Goal: Task Accomplishment & Management: Complete application form

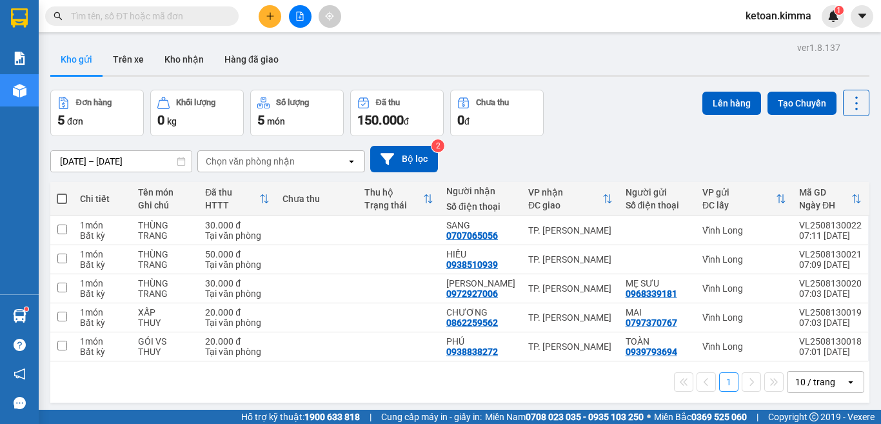
click at [146, 12] on input "text" at bounding box center [147, 16] width 152 height 14
paste input "SG2508120154"
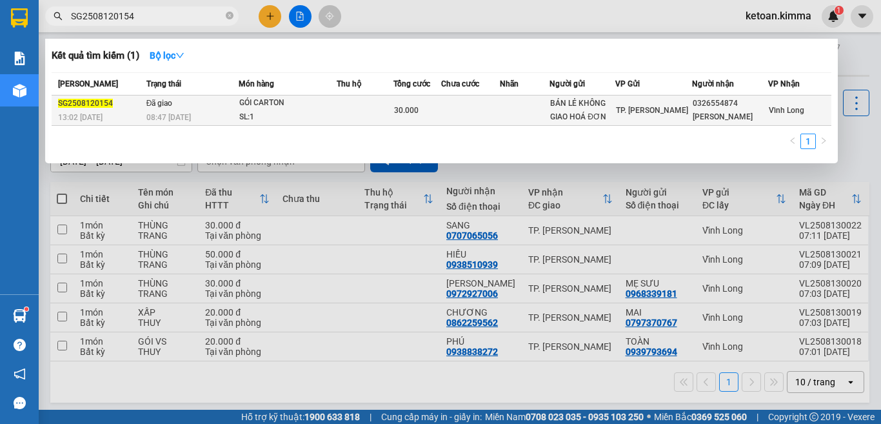
type input "SG2508120154"
click at [190, 113] on span "08:47 - 13/08" at bounding box center [168, 117] width 44 height 9
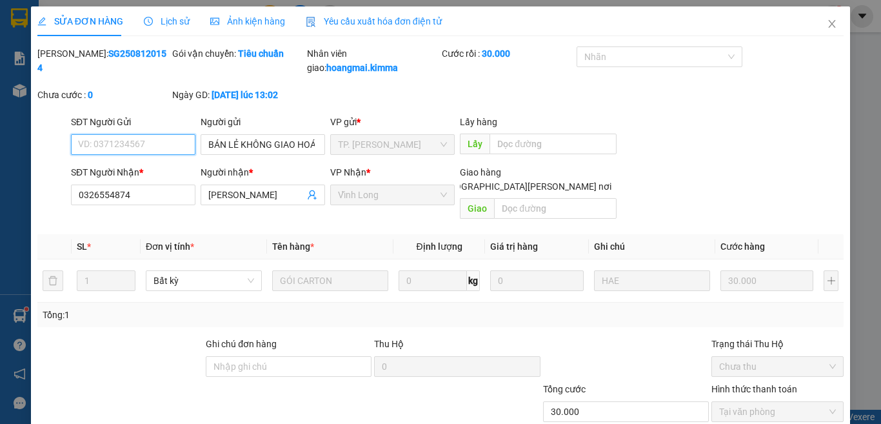
type input "BÁN LẺ KHÔNG GIAO HOÁ ĐƠN"
type input "0326554874"
type input "ANH HẢI"
type input "30.000"
click at [377, 25] on span "Yêu cầu xuất hóa đơn điện tử" at bounding box center [374, 21] width 136 height 10
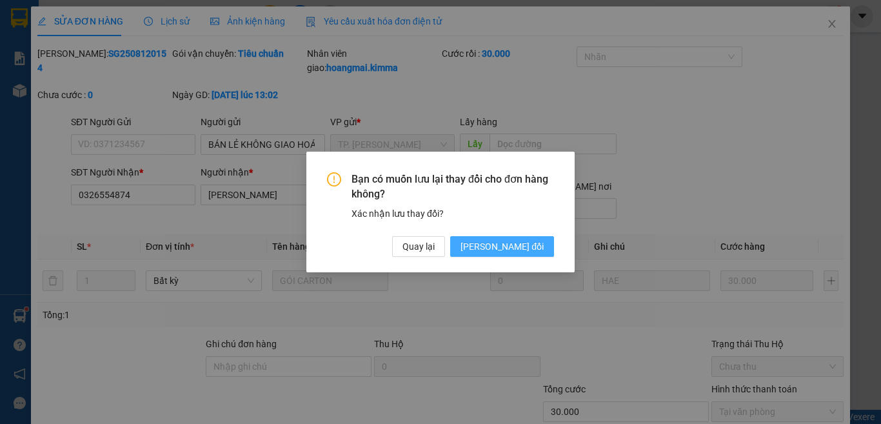
drag, startPoint x: 534, startPoint y: 245, endPoint x: 526, endPoint y: 238, distance: 11.0
click at [535, 245] on span "Lưu thay đổi" at bounding box center [501, 246] width 83 height 14
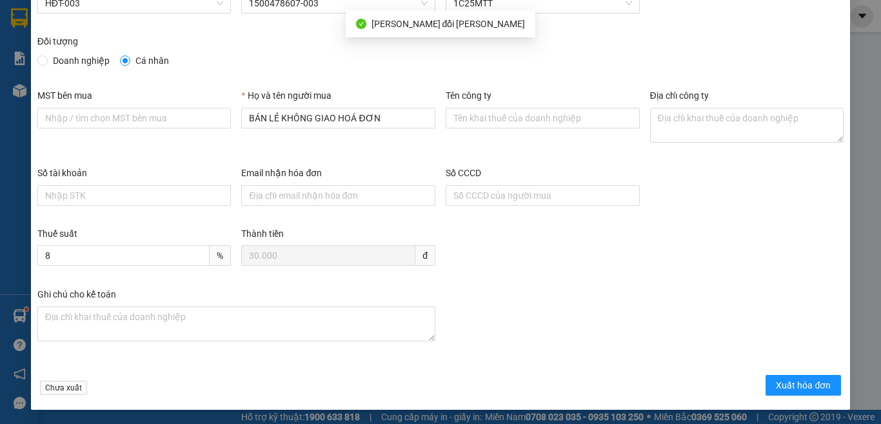
scroll to position [73, 0]
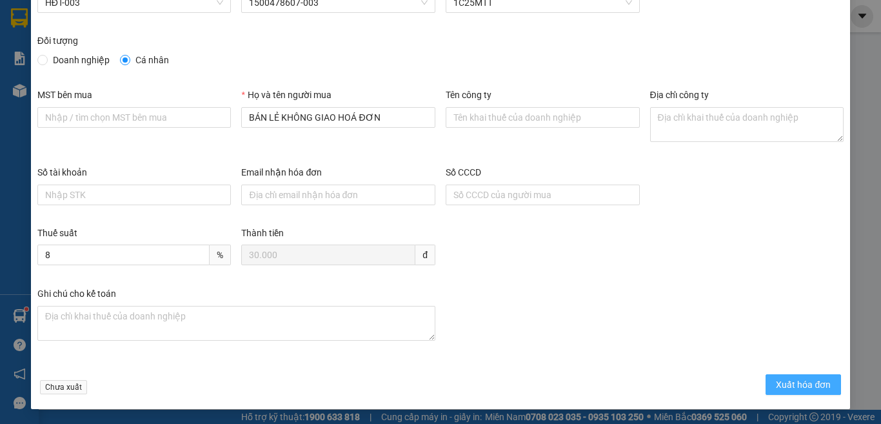
click at [802, 387] on span "Xuất hóa đơn" at bounding box center [803, 384] width 55 height 14
drag, startPoint x: 800, startPoint y: 383, endPoint x: 796, endPoint y: 372, distance: 11.9
click at [801, 382] on span "Xuất hóa đơn" at bounding box center [803, 384] width 55 height 14
click at [785, 383] on span "Xuất hóa đơn" at bounding box center [803, 384] width 55 height 14
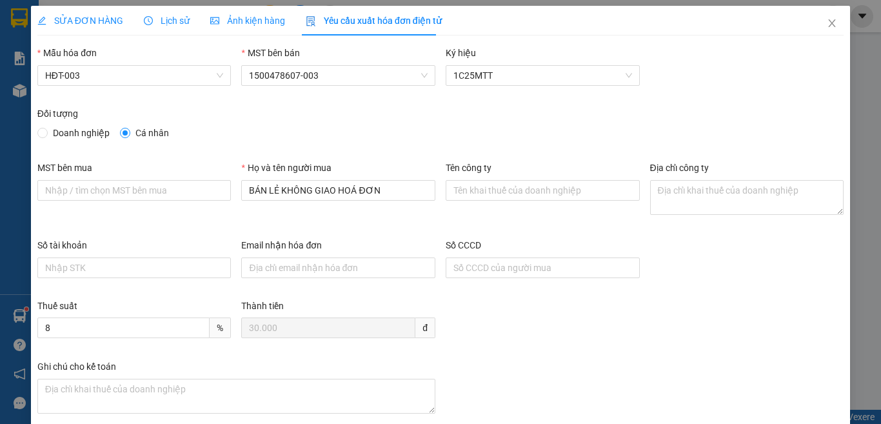
scroll to position [0, 0]
click at [827, 23] on icon "close" at bounding box center [832, 24] width 10 height 10
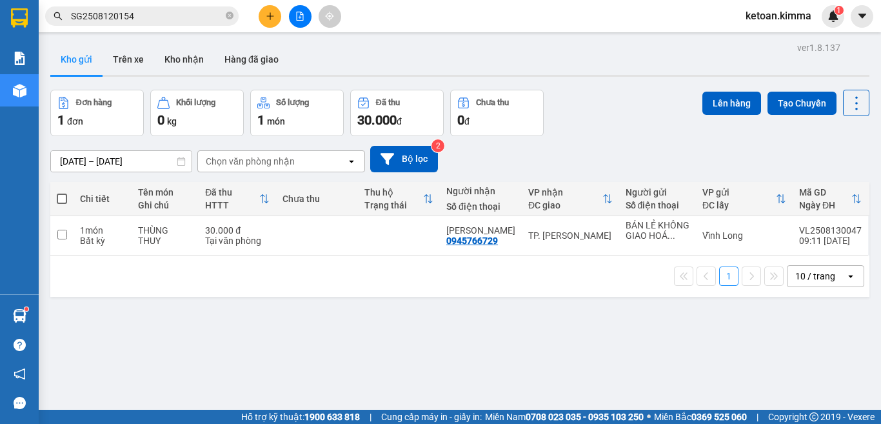
click at [164, 15] on input "SG2508120154" at bounding box center [147, 16] width 152 height 14
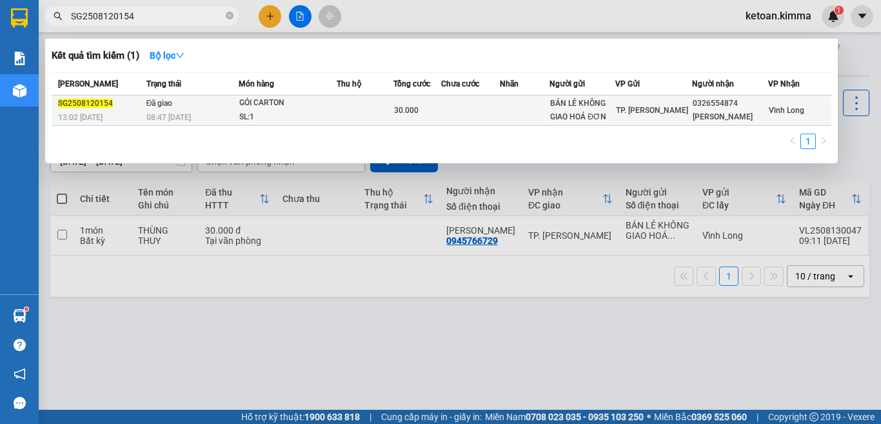
click at [215, 115] on div "08:47 - 13/08" at bounding box center [192, 117] width 92 height 14
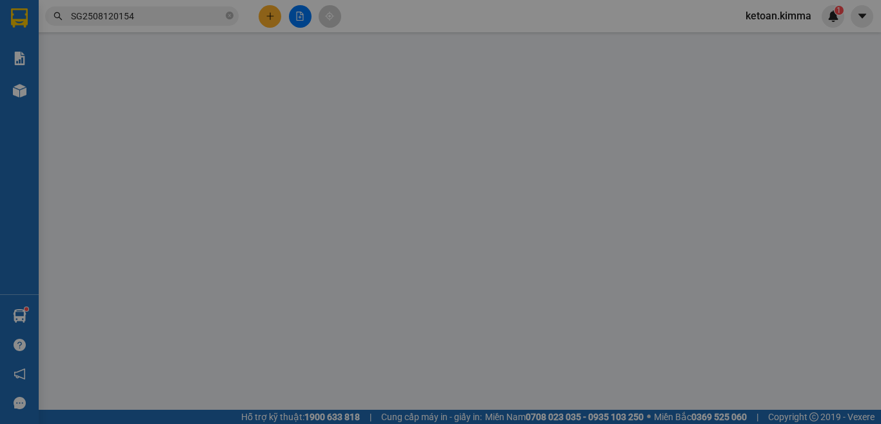
type input "BÁN LẺ KHÔNG GIAO HOÁ ĐƠN"
type input "0326554874"
type input "ANH HẢI"
type input "30.000"
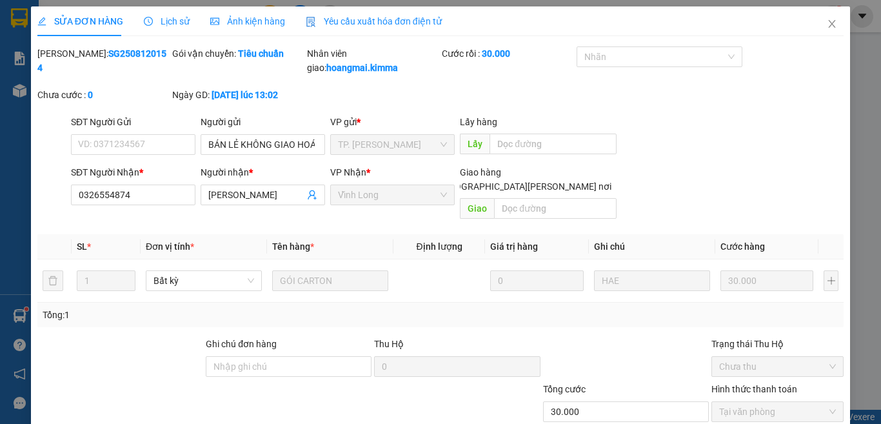
click at [337, 16] on span "Yêu cầu xuất hóa đơn điện tử" at bounding box center [374, 21] width 136 height 10
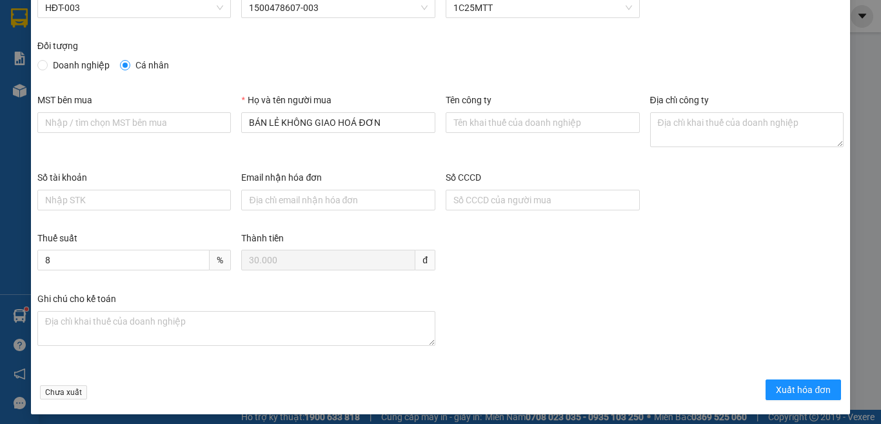
scroll to position [73, 0]
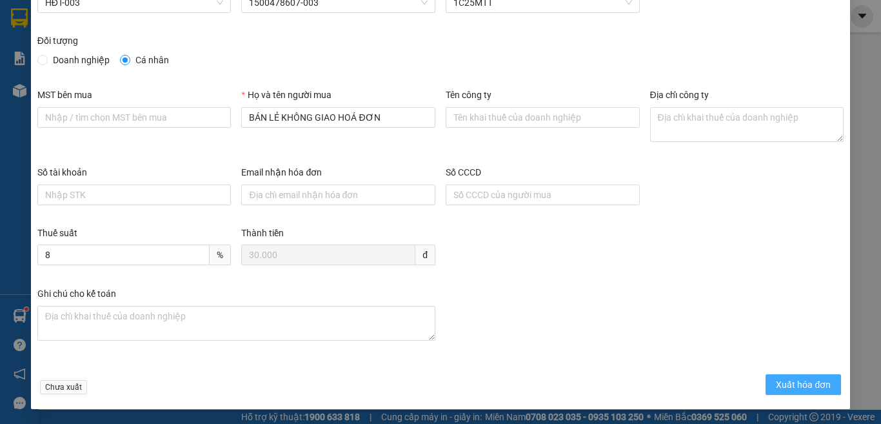
click at [789, 389] on span "Xuất hóa đơn" at bounding box center [803, 384] width 55 height 14
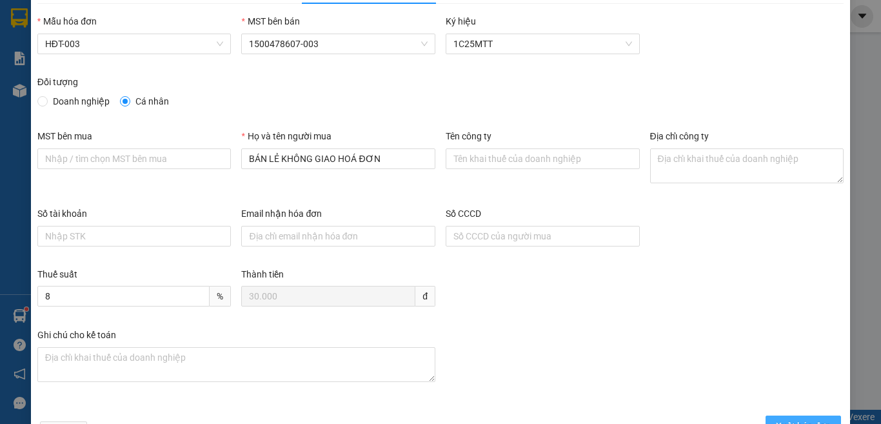
scroll to position [0, 0]
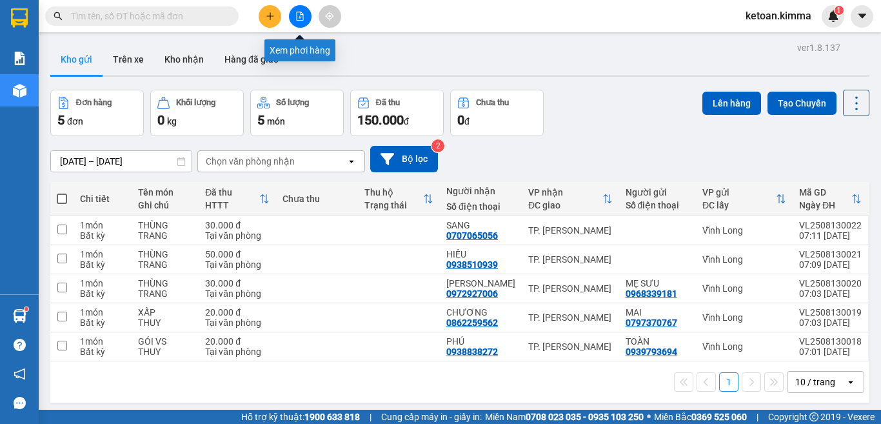
click at [299, 12] on icon "file-add" at bounding box center [300, 16] width 7 height 9
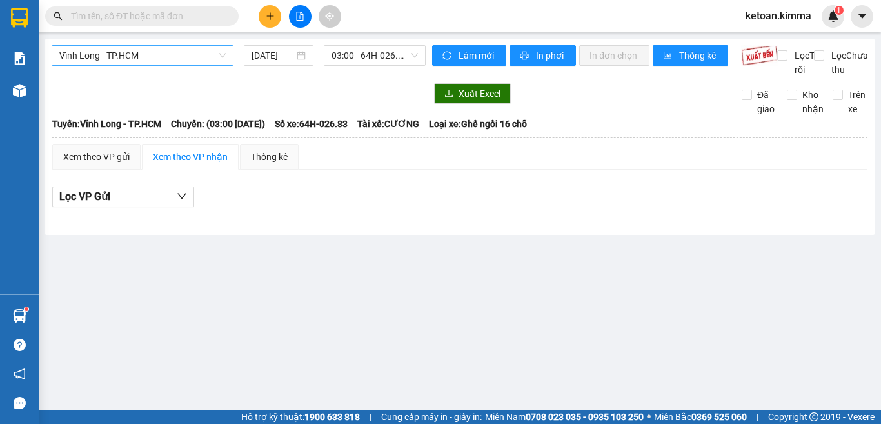
click at [117, 57] on span "Vĩnh Long - TP.HCM" at bounding box center [142, 55] width 166 height 19
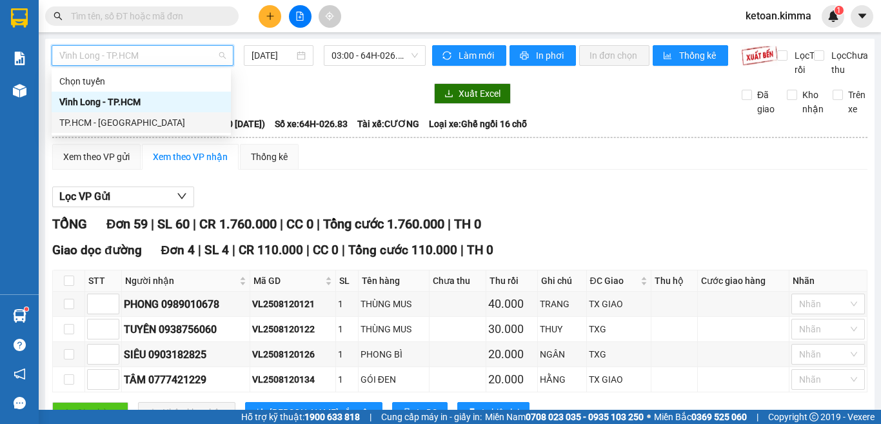
click at [99, 122] on div "TP.HCM - [GEOGRAPHIC_DATA]" at bounding box center [141, 122] width 164 height 14
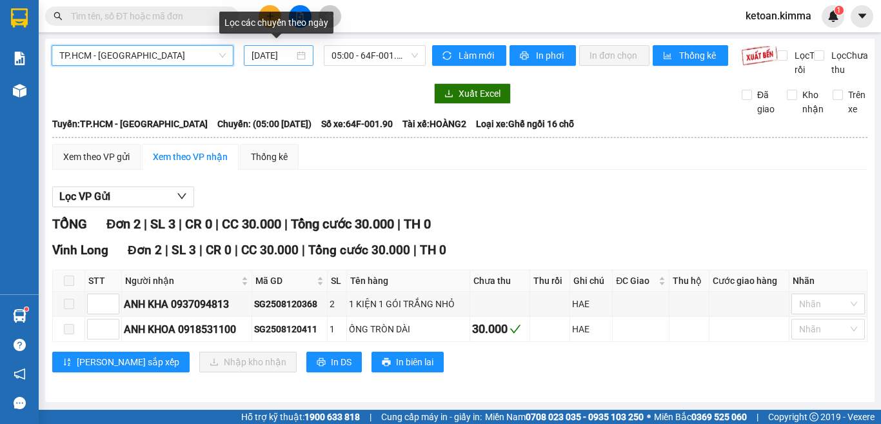
click at [260, 53] on input "[DATE]" at bounding box center [272, 55] width 43 height 14
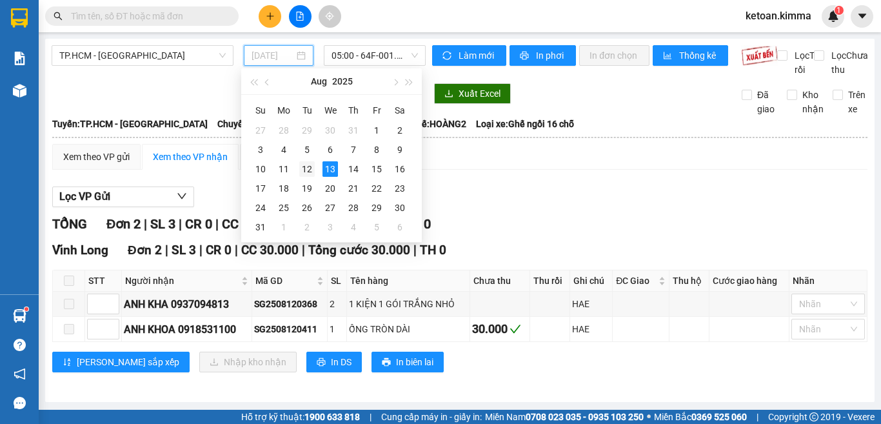
click at [303, 167] on div "12" at bounding box center [306, 168] width 15 height 15
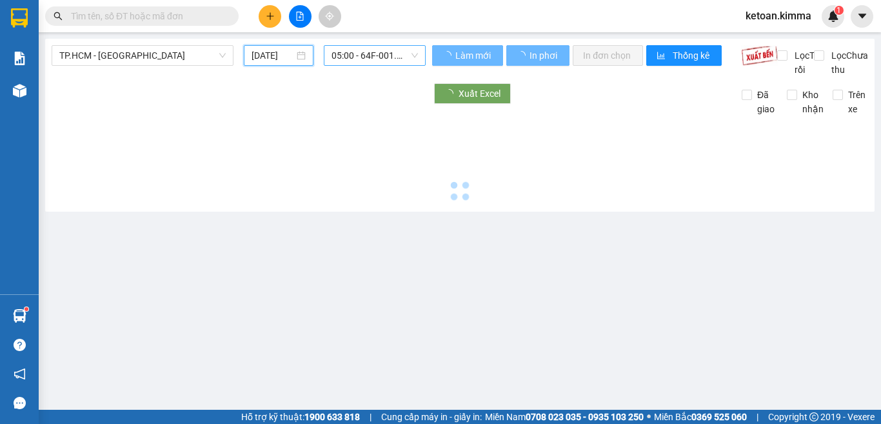
type input "[DATE]"
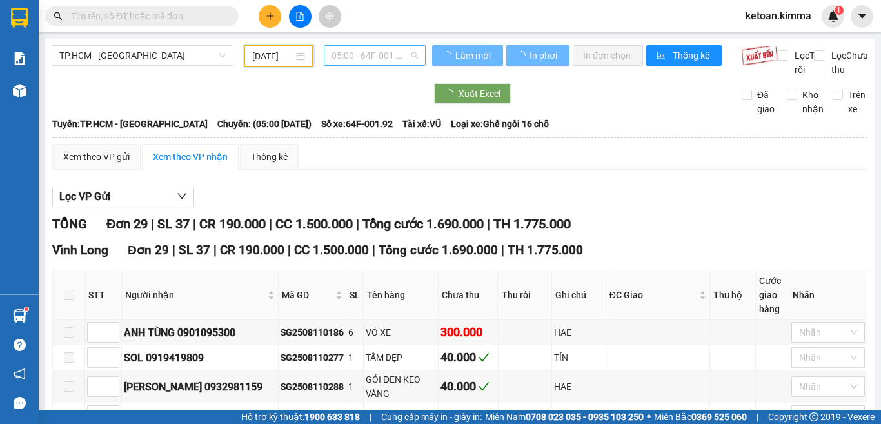
click at [339, 56] on span "05:00 - 64F-001.92" at bounding box center [374, 55] width 86 height 19
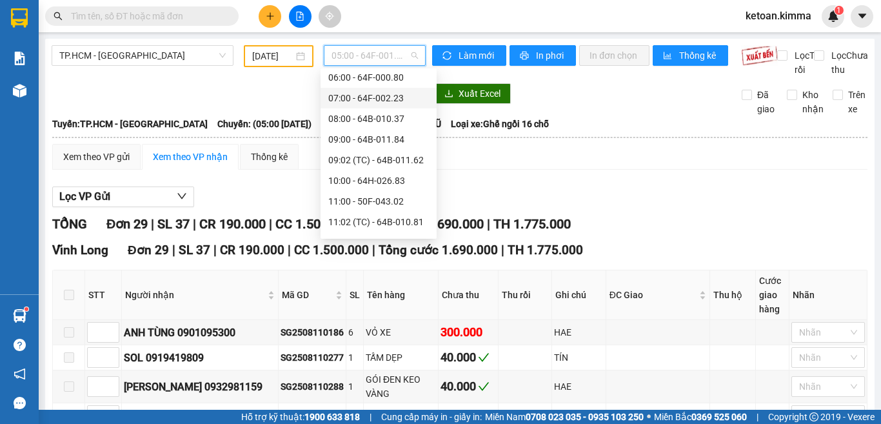
scroll to position [64, 0]
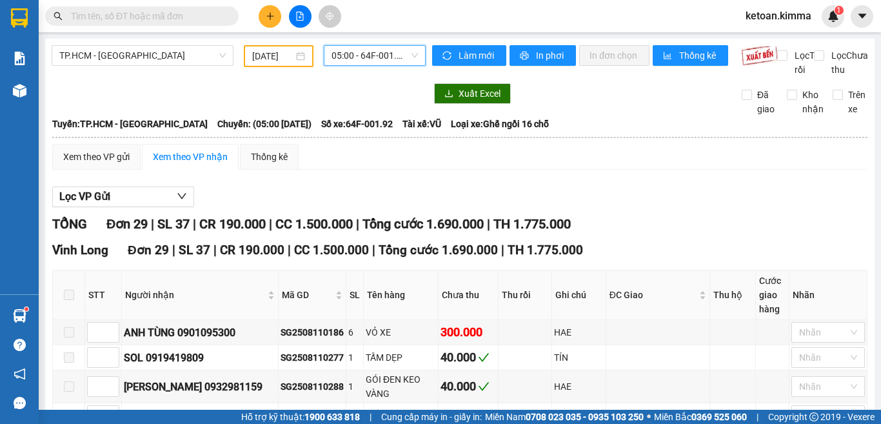
click at [366, 55] on span "05:00 - 64F-001.92" at bounding box center [374, 55] width 86 height 19
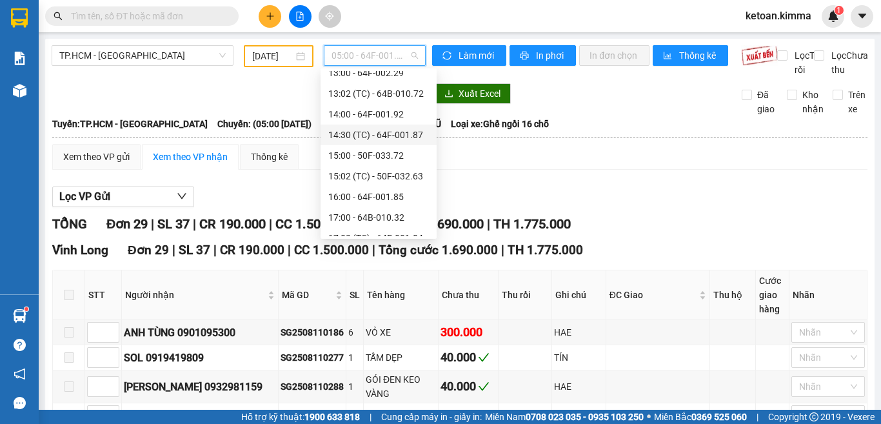
scroll to position [258, 0]
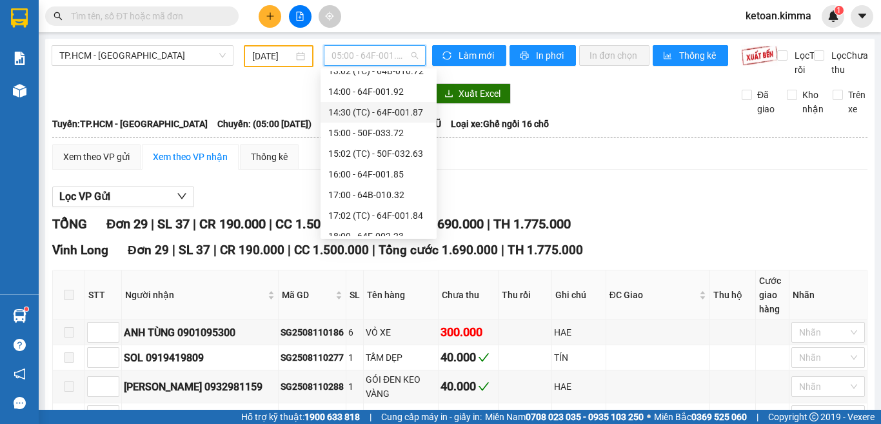
click at [386, 109] on div "14:30 (TC) - 64F-001.87" at bounding box center [378, 112] width 101 height 14
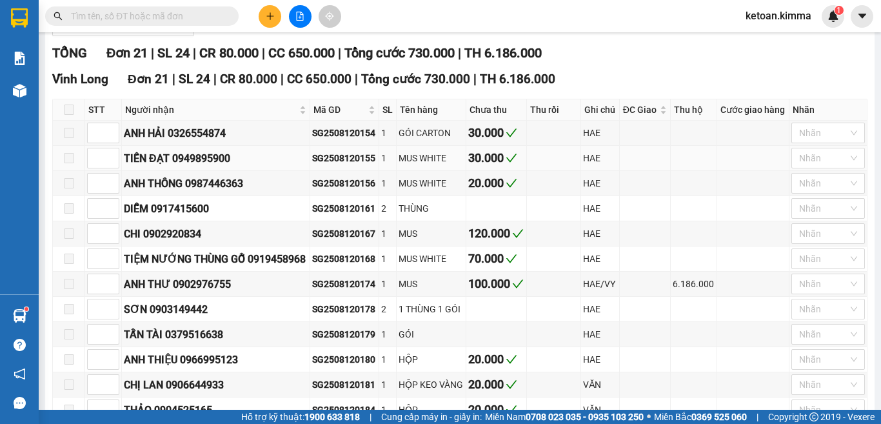
scroll to position [258, 0]
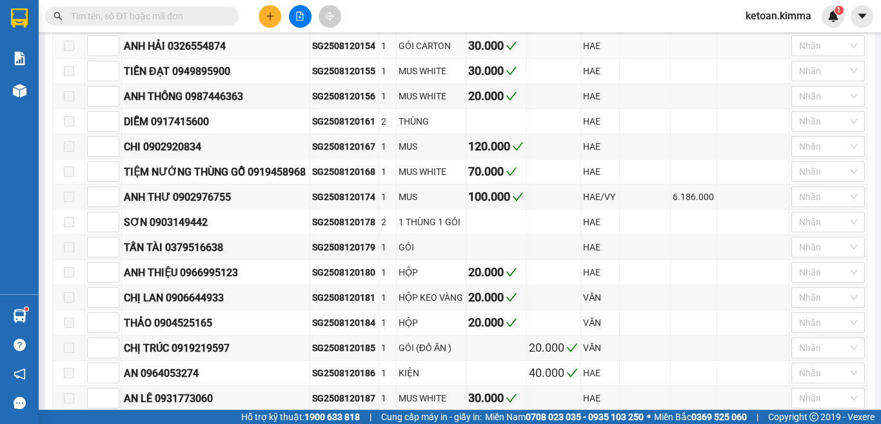
click at [365, 53] on div "SG2508120154" at bounding box center [344, 46] width 64 height 14
copy div "SG2508120154"
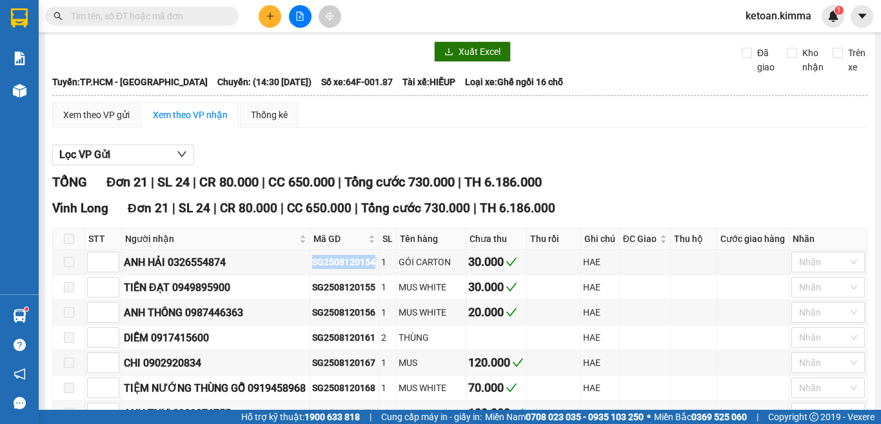
scroll to position [0, 0]
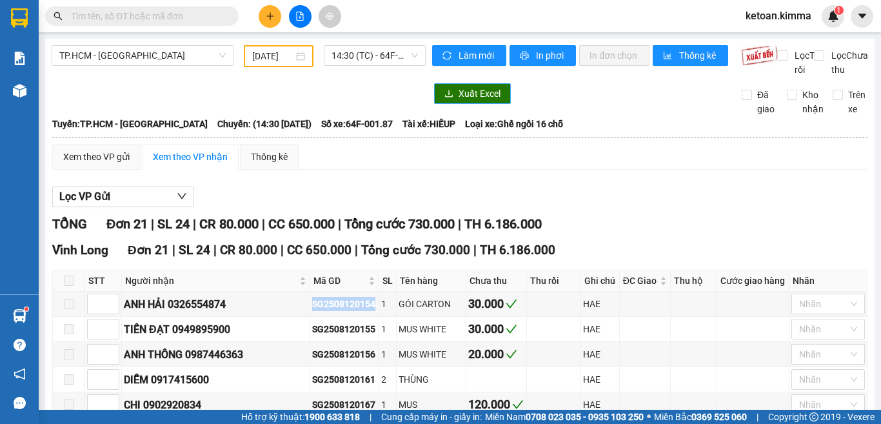
click at [459, 101] on span "Xuất Excel" at bounding box center [479, 93] width 42 height 14
click at [337, 131] on span "Số xe: 64F-001.87" at bounding box center [357, 124] width 72 height 14
copy span "Số xe: 64F-001.87"
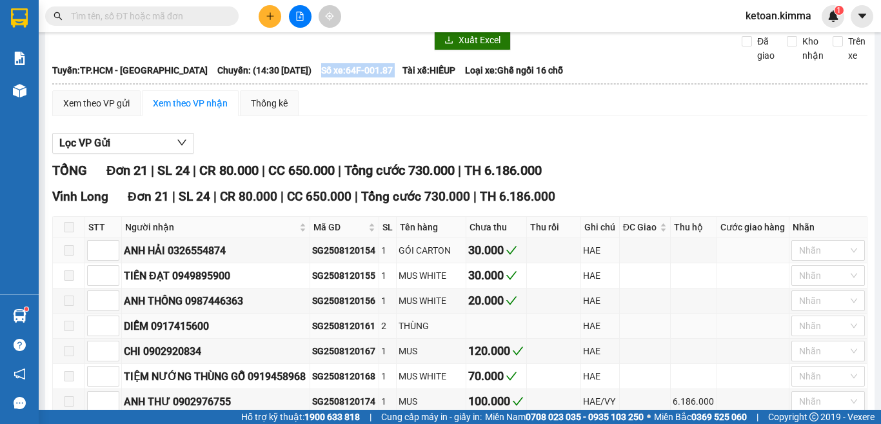
scroll to position [129, 0]
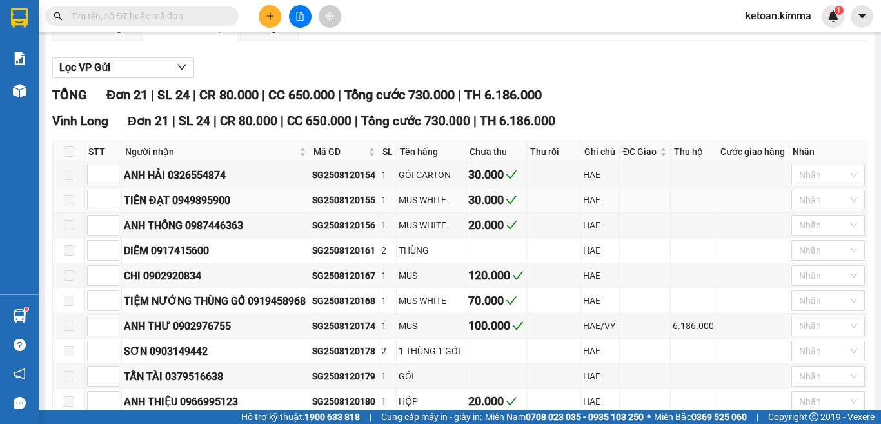
click at [332, 207] on div "SG2508120155" at bounding box center [344, 200] width 64 height 14
copy div "SG2508120155"
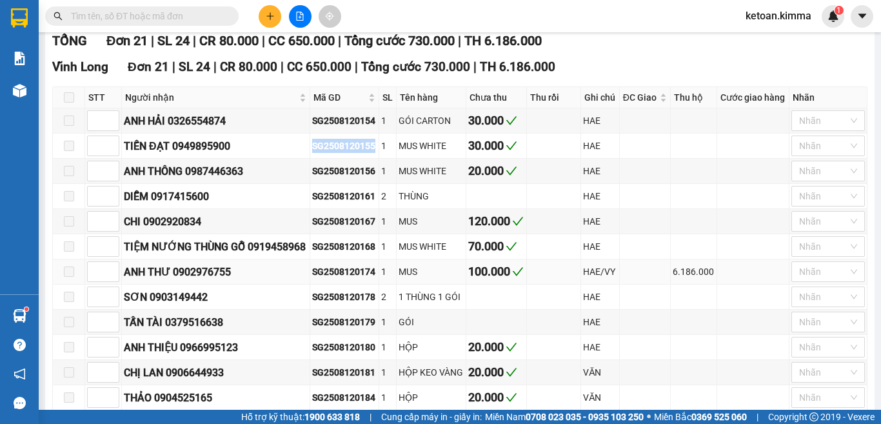
scroll to position [258, 0]
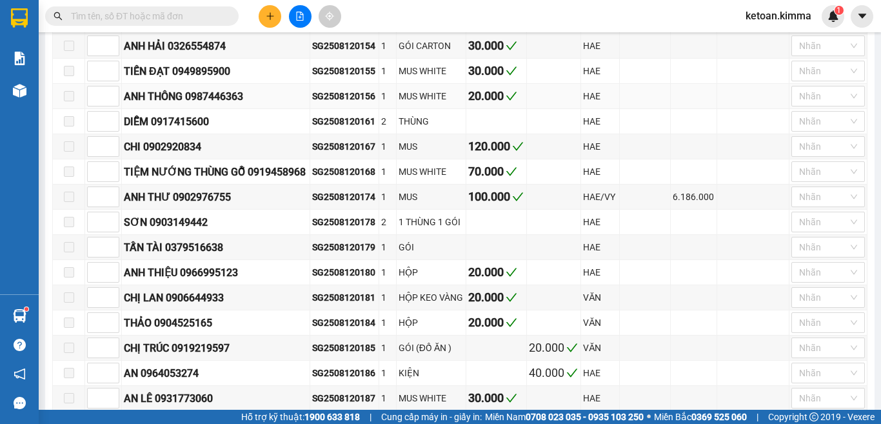
click at [346, 103] on div "SG2508120156" at bounding box center [344, 96] width 64 height 14
copy div "SG2508120156"
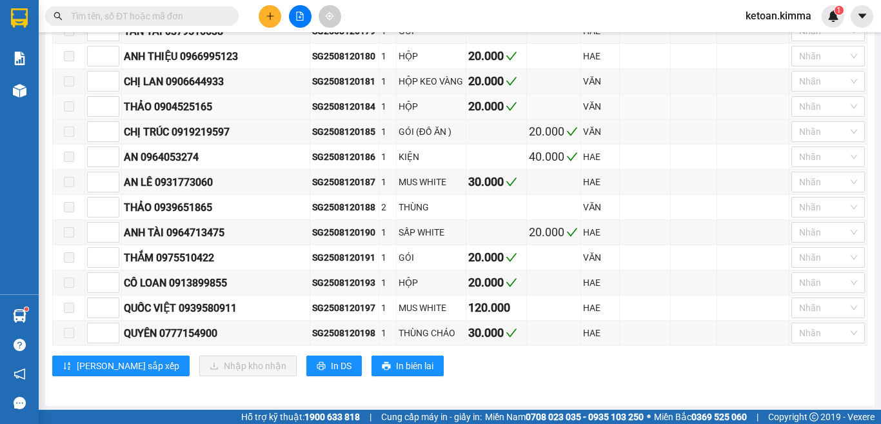
scroll to position [451, 0]
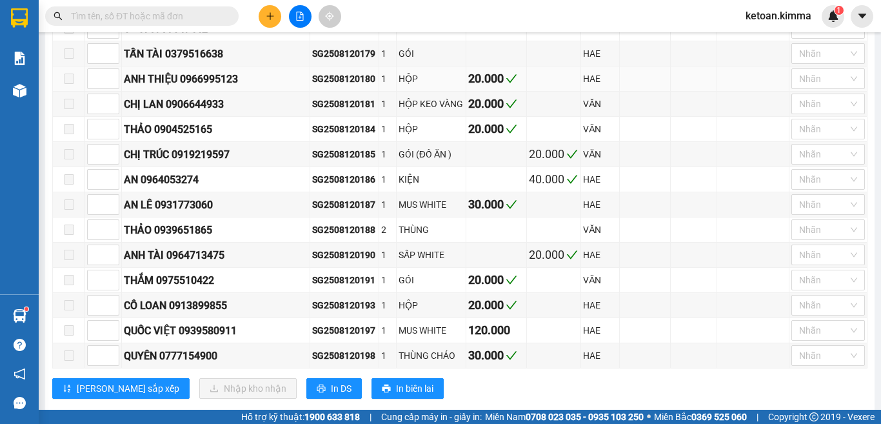
click at [336, 86] on div "SG2508120180" at bounding box center [344, 79] width 64 height 14
copy div "SG2508120180"
click at [343, 111] on div "SG2508120181" at bounding box center [344, 104] width 64 height 14
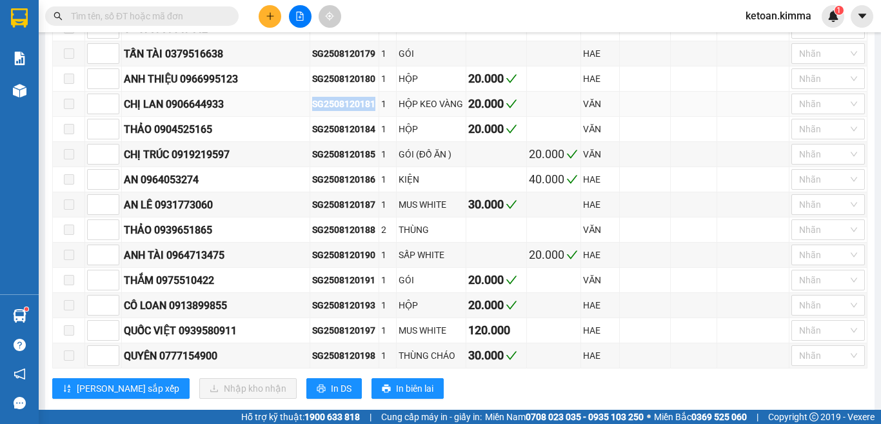
click at [343, 111] on div "SG2508120181" at bounding box center [344, 104] width 64 height 14
copy div "SG2508120181"
click at [347, 136] on div "SG2508120184" at bounding box center [344, 129] width 64 height 14
copy div "SG2508120184"
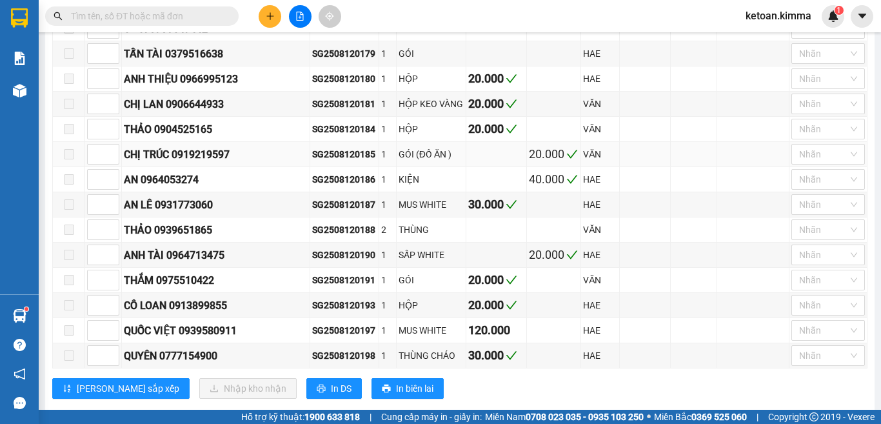
click at [349, 161] on div "SG2508120185" at bounding box center [344, 154] width 64 height 14
click at [349, 186] on div "SG2508120186" at bounding box center [344, 179] width 64 height 14
copy div "SG2508120186"
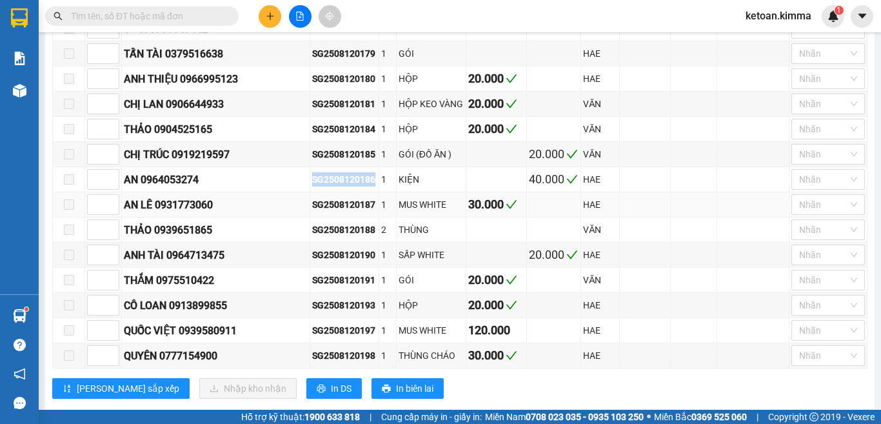
scroll to position [516, 0]
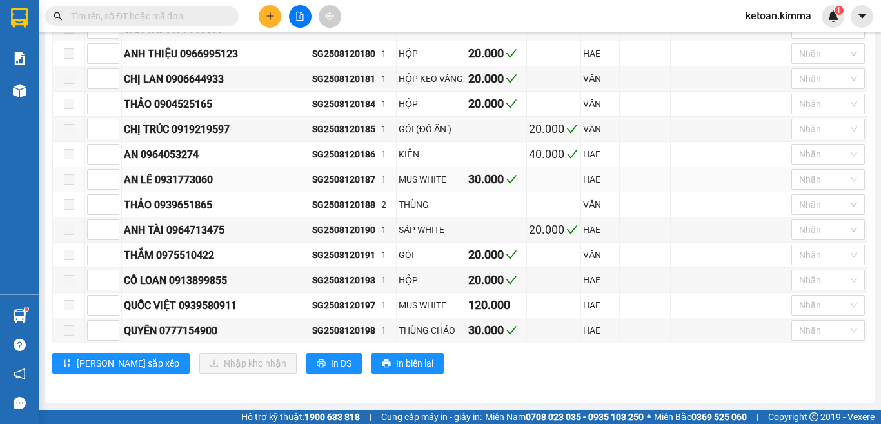
click at [342, 184] on div "SG2508120187" at bounding box center [344, 179] width 64 height 14
copy div "SG2508120187"
click at [344, 231] on div "SG2508120190" at bounding box center [344, 229] width 64 height 14
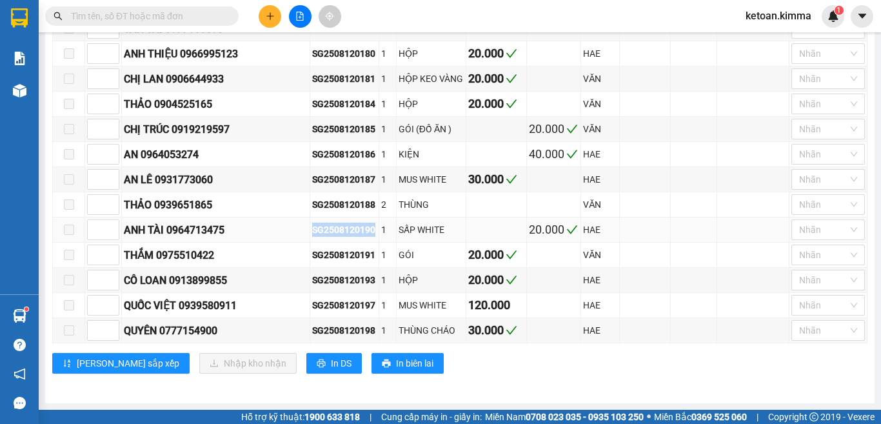
click at [344, 231] on div "SG2508120190" at bounding box center [344, 229] width 64 height 14
click at [353, 254] on div "SG2508120191" at bounding box center [344, 255] width 64 height 14
click at [334, 278] on div "SG2508120193" at bounding box center [344, 280] width 64 height 14
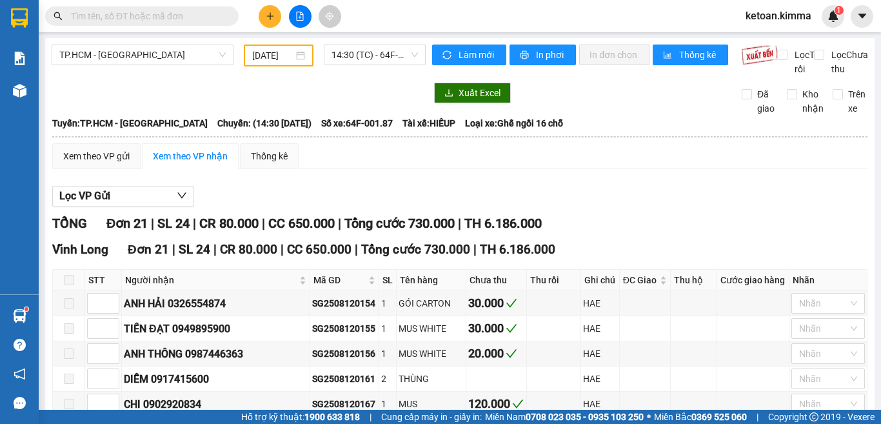
scroll to position [0, 0]
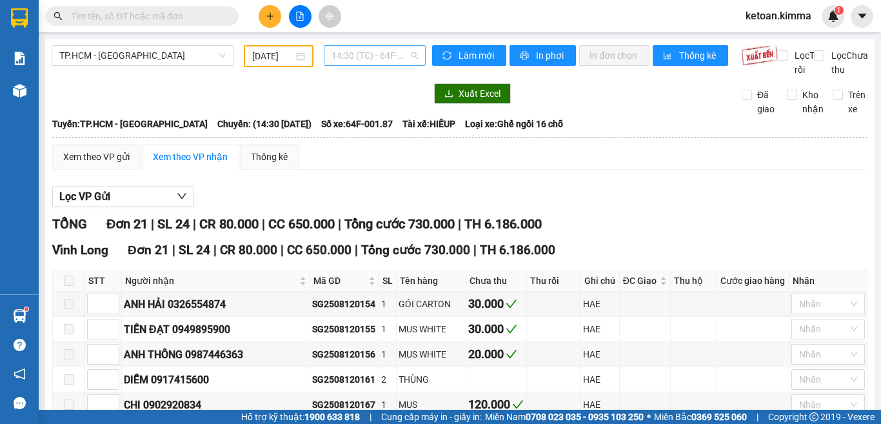
click at [353, 54] on span "14:30 (TC) - 64F-001.87" at bounding box center [374, 55] width 86 height 19
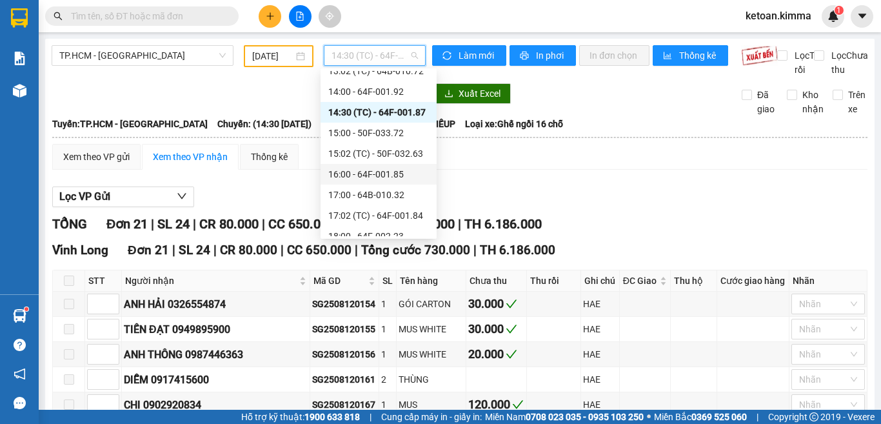
click at [385, 171] on div "16:00 - 64F-001.85" at bounding box center [378, 174] width 101 height 14
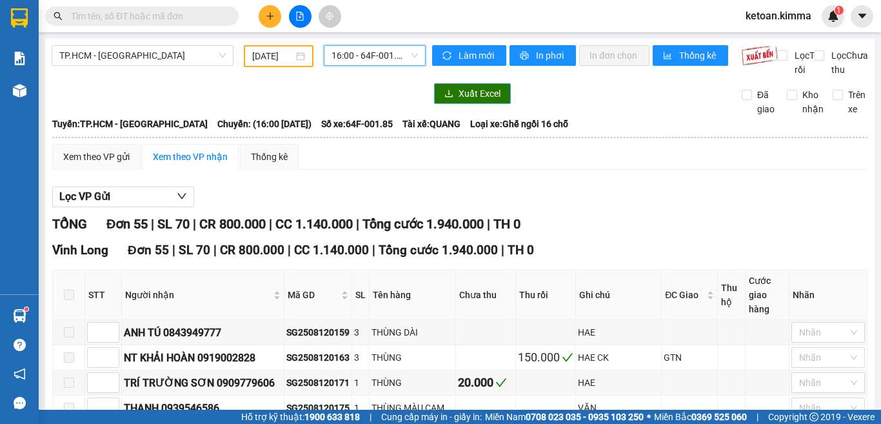
click at [464, 101] on span "Xuất Excel" at bounding box center [479, 93] width 42 height 14
click at [341, 131] on span "Số xe: 64F-001.85" at bounding box center [357, 124] width 72 height 14
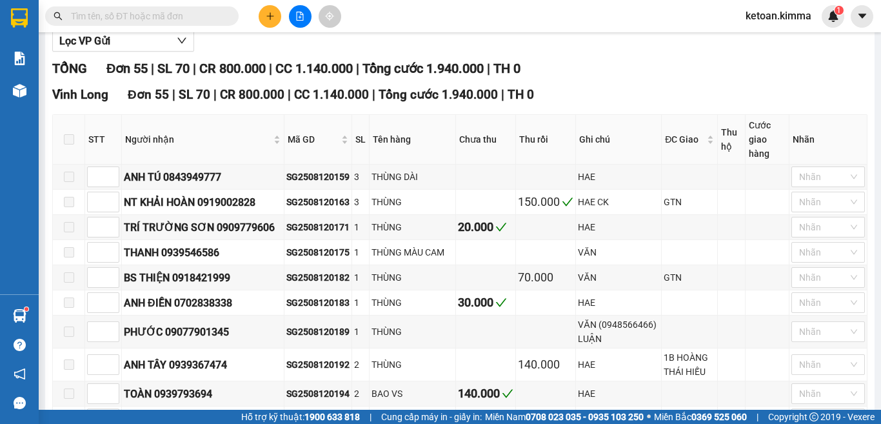
scroll to position [193, 0]
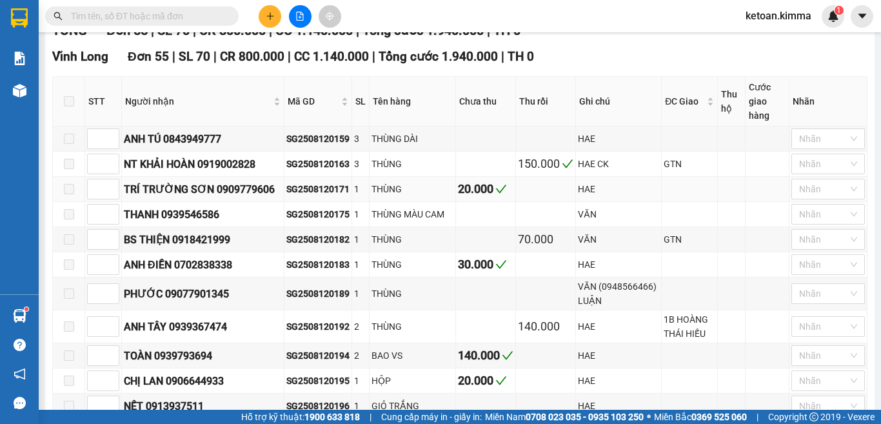
click at [309, 190] on div "SG2508120171" at bounding box center [317, 189] width 63 height 14
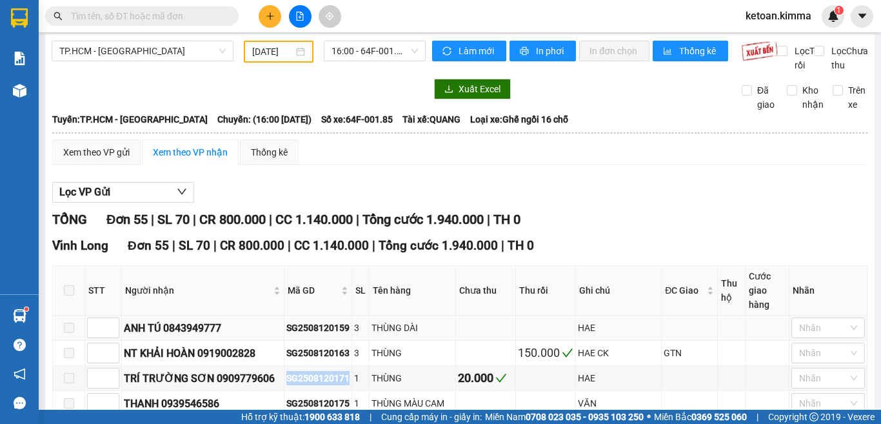
scroll to position [0, 0]
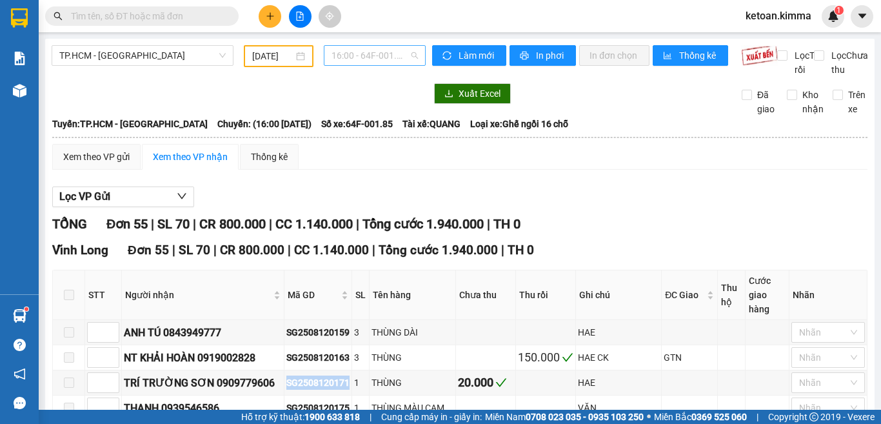
click at [344, 52] on span "16:00 - 64F-001.85" at bounding box center [374, 55] width 86 height 19
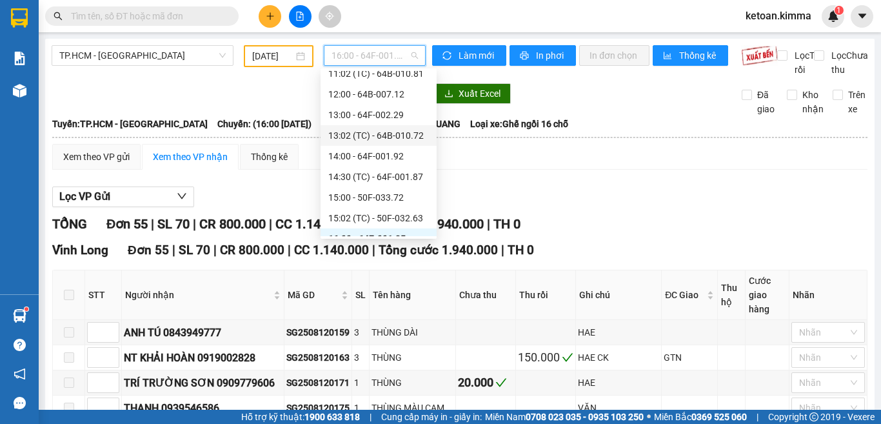
scroll to position [258, 0]
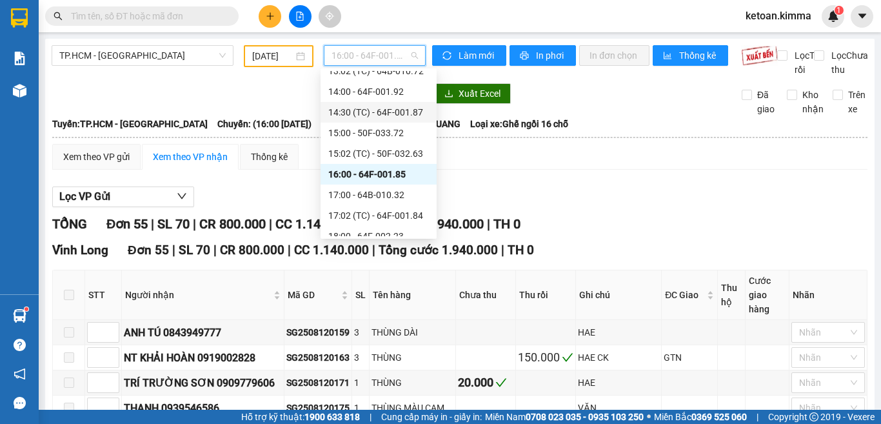
click at [411, 112] on div "14:30 (TC) - 64F-001.87" at bounding box center [378, 112] width 101 height 14
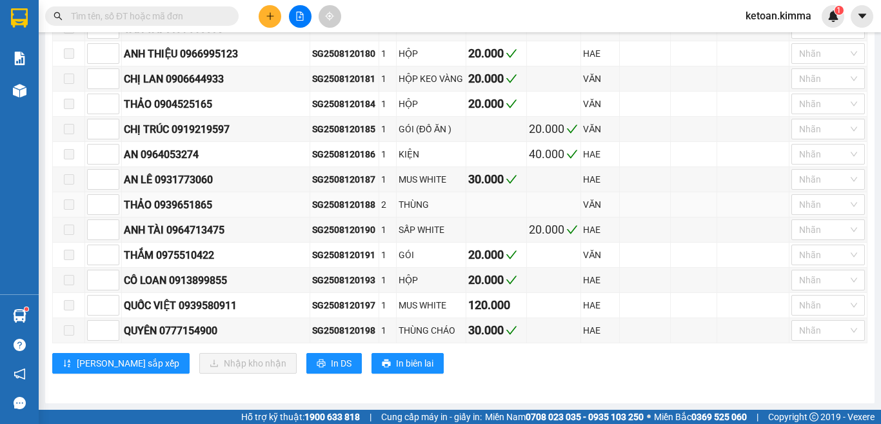
scroll to position [516, 0]
click at [349, 211] on div "SG2508120188" at bounding box center [344, 204] width 64 height 14
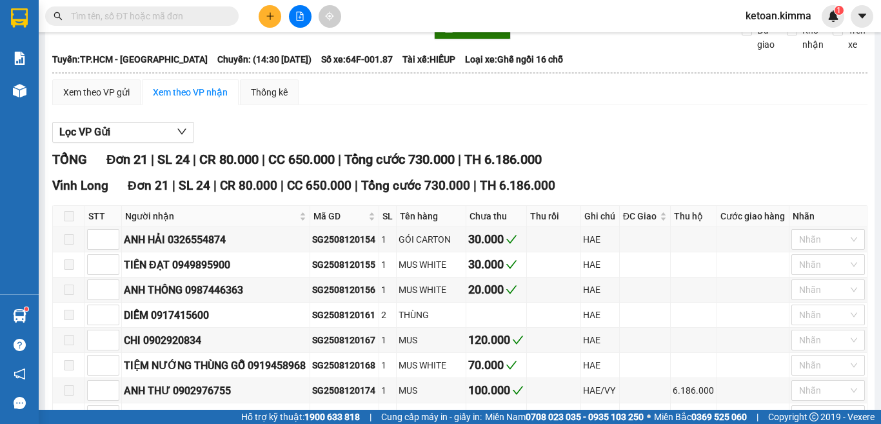
scroll to position [0, 0]
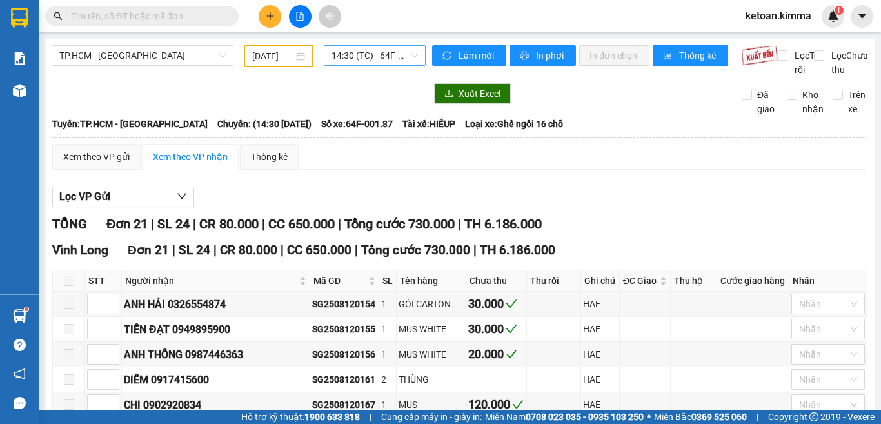
click at [337, 52] on span "14:30 (TC) - 64F-001.87" at bounding box center [374, 55] width 86 height 19
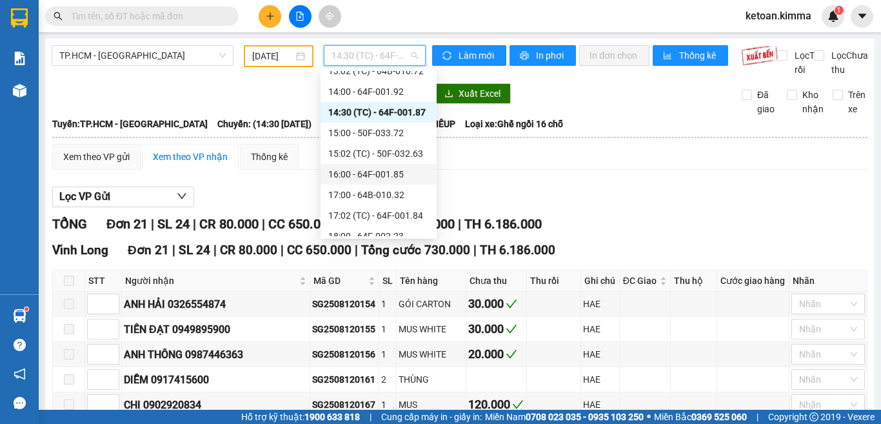
click at [384, 174] on div "16:00 - 64F-001.85" at bounding box center [378, 174] width 101 height 14
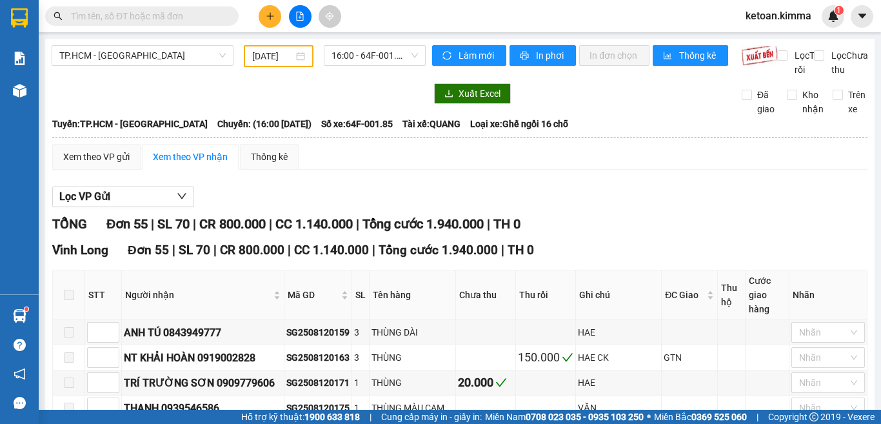
click at [514, 203] on div "Lọc VP Gửi" at bounding box center [459, 196] width 815 height 21
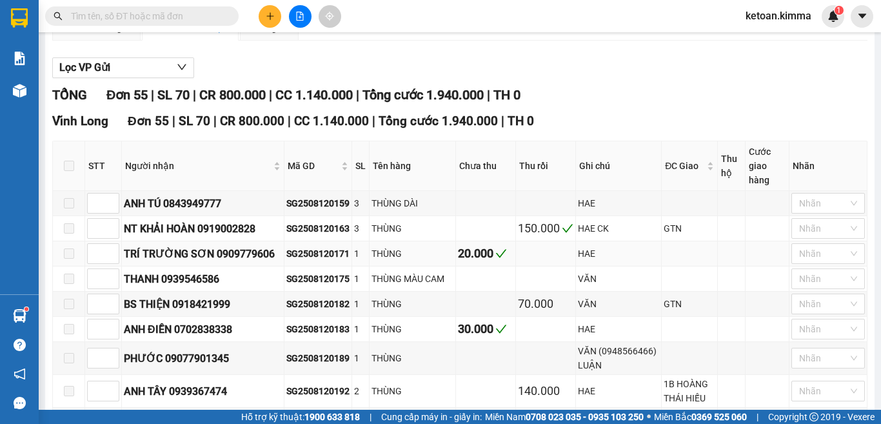
click at [296, 254] on div "SG2508120171" at bounding box center [317, 253] width 63 height 14
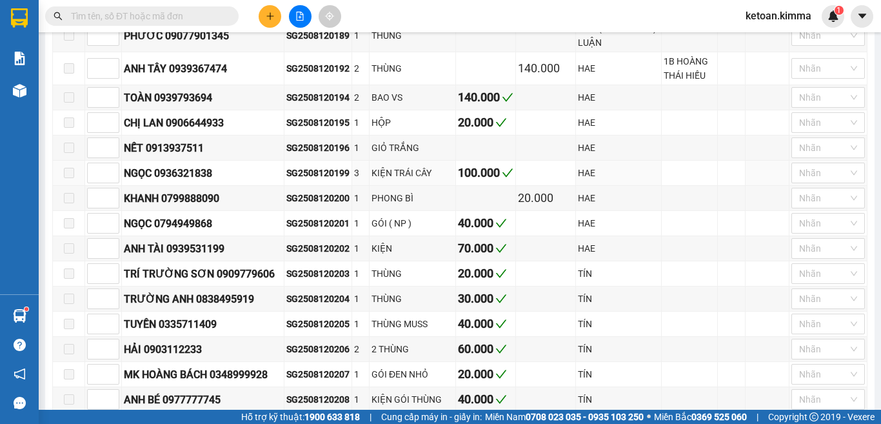
scroll to position [516, 0]
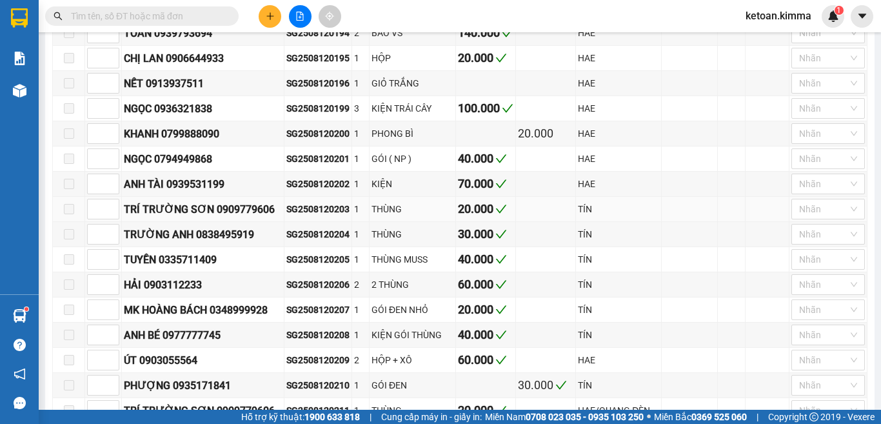
click at [301, 216] on div "SG2508120203" at bounding box center [317, 209] width 63 height 14
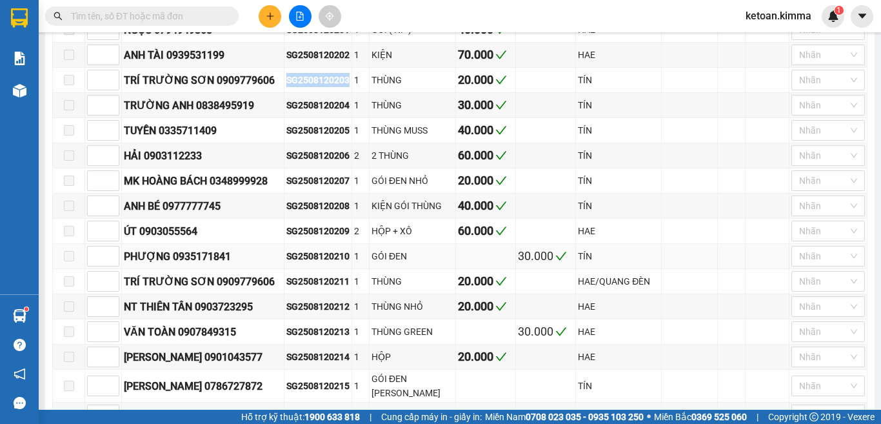
scroll to position [709, 0]
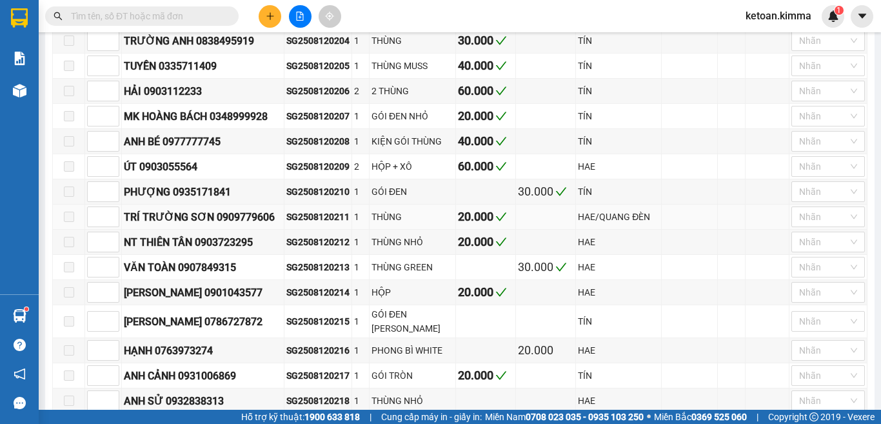
click at [300, 224] on div "SG2508120211" at bounding box center [317, 217] width 63 height 14
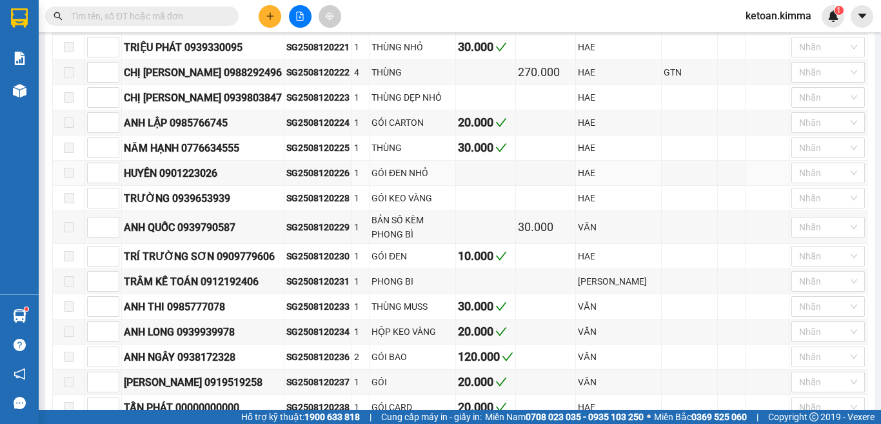
scroll to position [1161, 0]
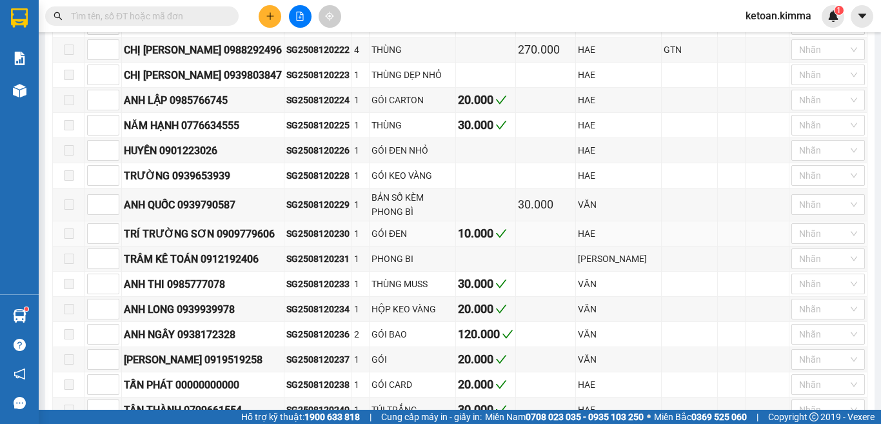
click at [302, 240] on div "SG2508120230" at bounding box center [317, 233] width 63 height 14
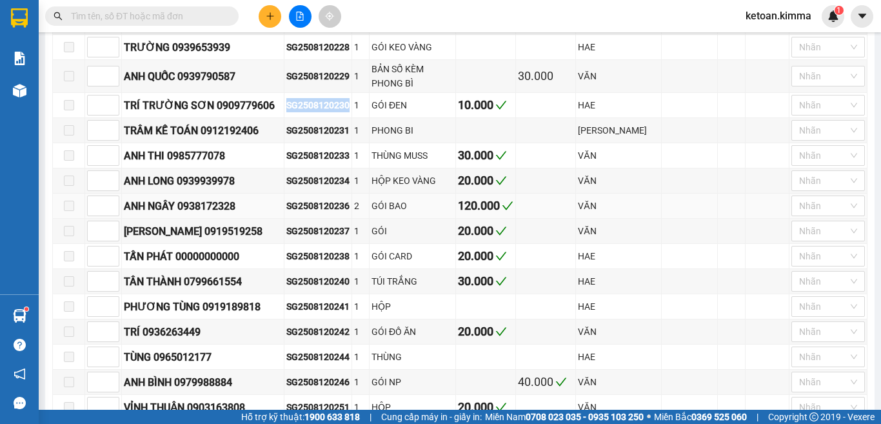
scroll to position [1289, 0]
click at [309, 162] on div "SG2508120233" at bounding box center [317, 155] width 63 height 14
drag, startPoint x: 309, startPoint y: 186, endPoint x: 286, endPoint y: 184, distance: 23.9
click at [286, 162] on div "SG2508120233" at bounding box center [317, 155] width 63 height 14
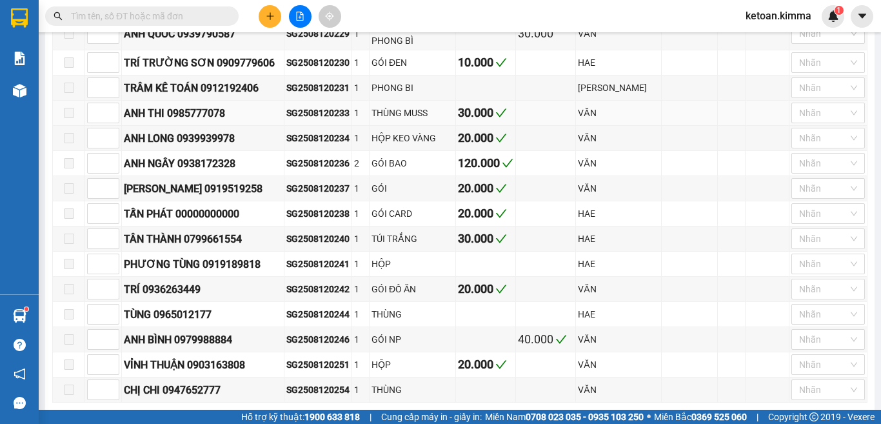
scroll to position [1354, 0]
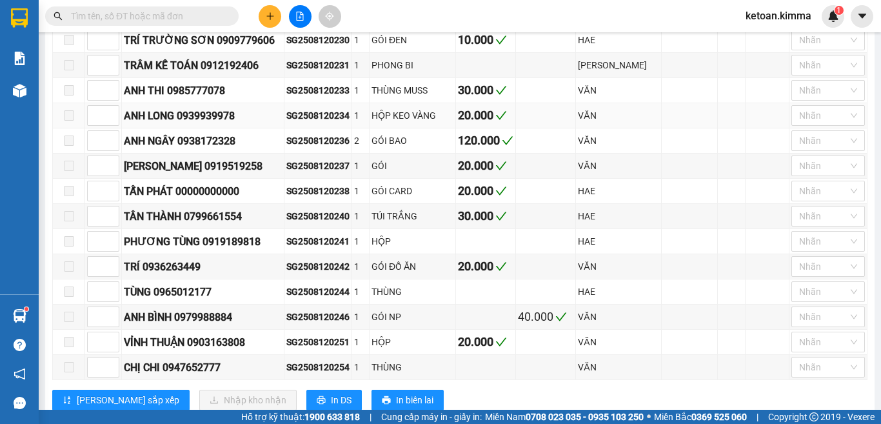
click at [305, 122] on div "SG2508120234" at bounding box center [317, 115] width 63 height 14
click at [291, 148] on div "SG2508120236" at bounding box center [317, 140] width 63 height 14
drag, startPoint x: 291, startPoint y: 173, endPoint x: 281, endPoint y: 168, distance: 11.5
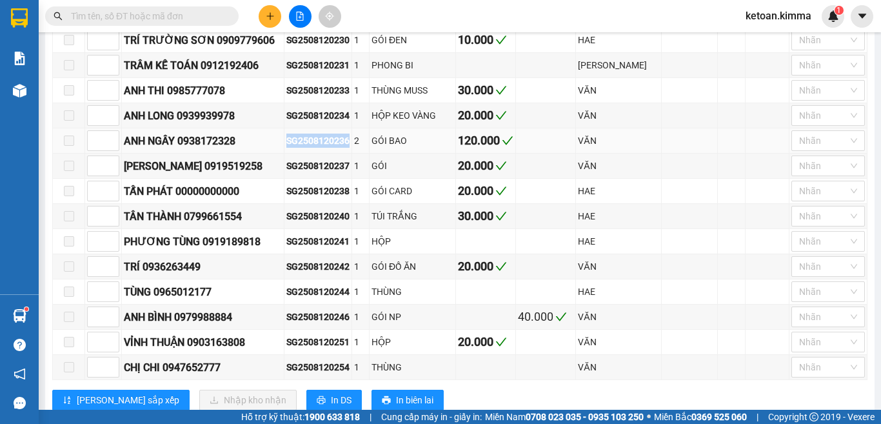
click at [286, 148] on div "SG2508120236" at bounding box center [317, 140] width 63 height 14
click at [294, 173] on div "SG2508120237" at bounding box center [317, 166] width 63 height 14
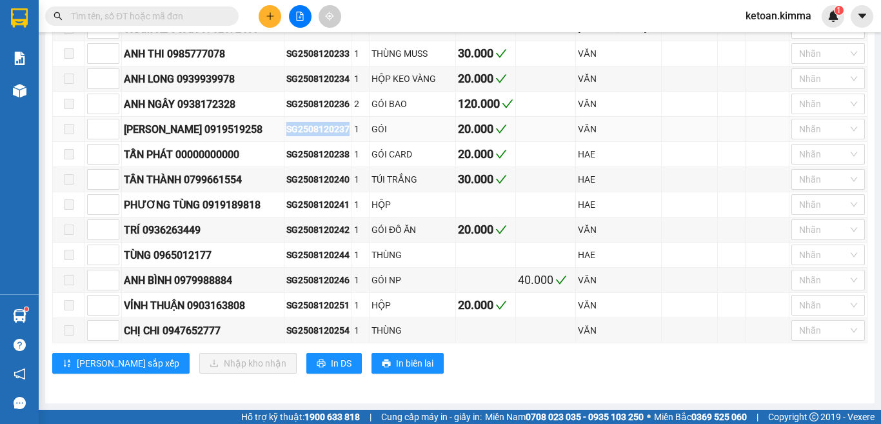
scroll to position [1418, 0]
click at [313, 158] on div "SG2508120238" at bounding box center [317, 154] width 63 height 14
click at [308, 182] on div "SG2508120240" at bounding box center [317, 179] width 63 height 14
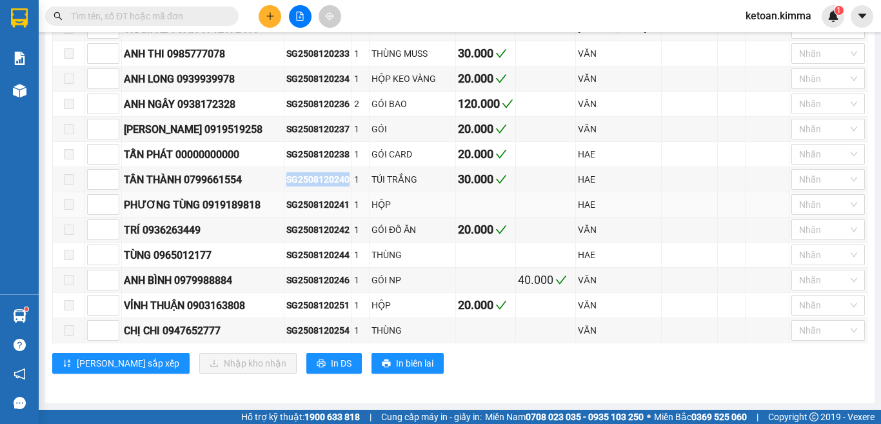
scroll to position [1422, 0]
click at [302, 228] on div "SG2508120242" at bounding box center [317, 229] width 63 height 14
click at [297, 302] on div "SG2508120251" at bounding box center [317, 305] width 63 height 14
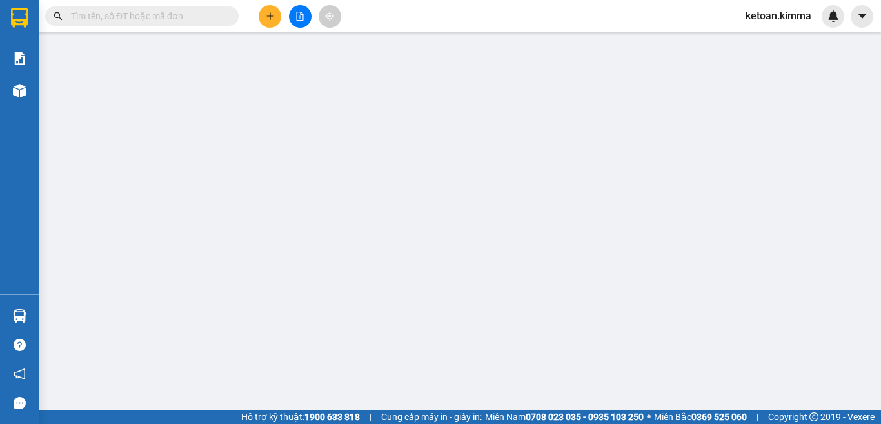
type input "BÁN LẺ KHÔNG GIAO HOÁ ĐƠN"
type input "30.000"
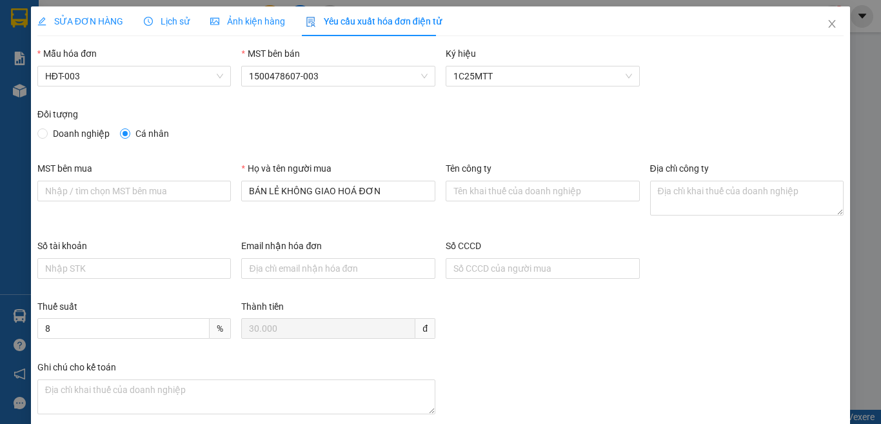
type input "8"
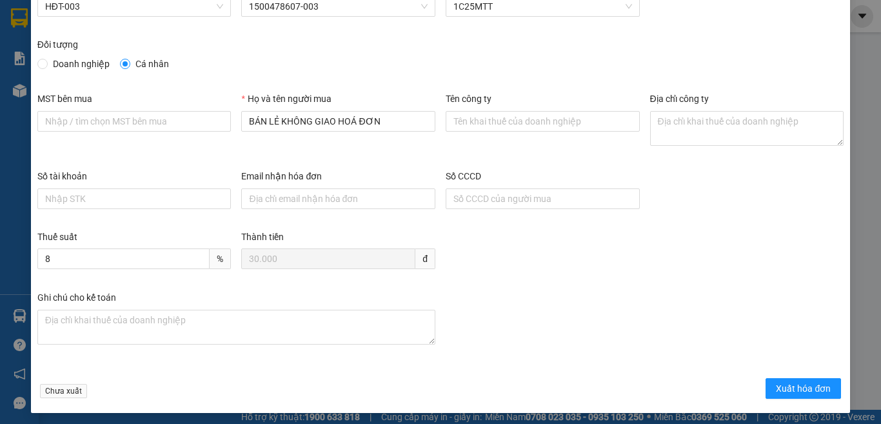
scroll to position [73, 0]
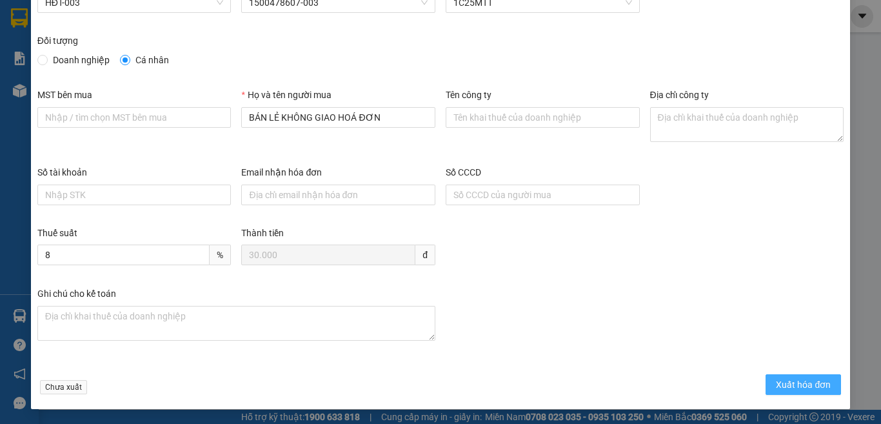
click at [803, 386] on span "Xuất hóa đơn" at bounding box center [803, 384] width 55 height 14
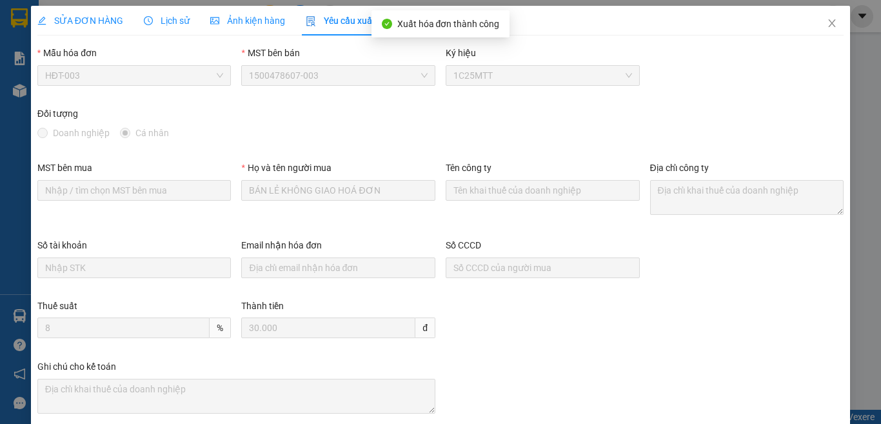
scroll to position [0, 0]
click at [86, 12] on div "SỬA ĐƠN HÀNG" at bounding box center [80, 21] width 86 height 30
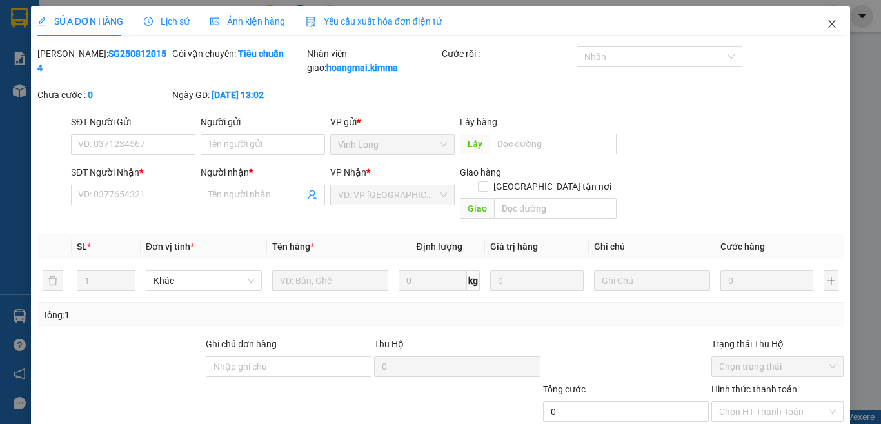
click at [827, 24] on icon "close" at bounding box center [832, 24] width 10 height 10
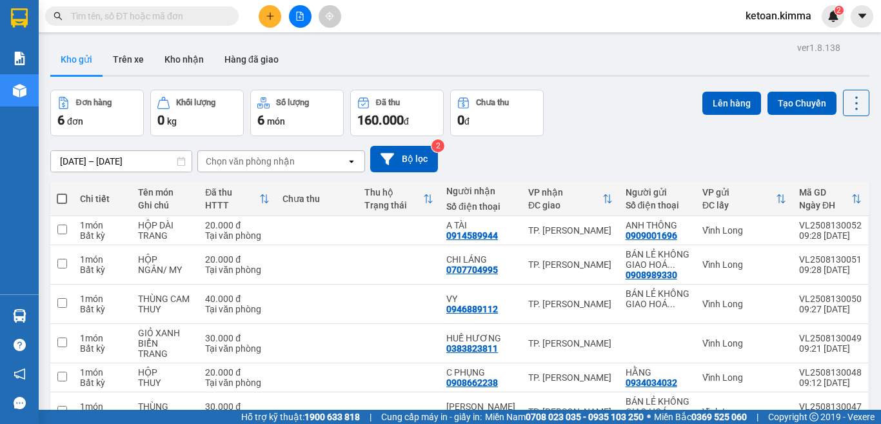
click at [598, 119] on div "Đơn hàng 6 đơn Khối lượng 0 kg Số lượng 6 món Đã thu 160.000 đ Chưa thu 0 đ Lên…" at bounding box center [459, 113] width 819 height 46
click at [82, 15] on input "text" at bounding box center [147, 16] width 152 height 14
paste input "SG2508120155"
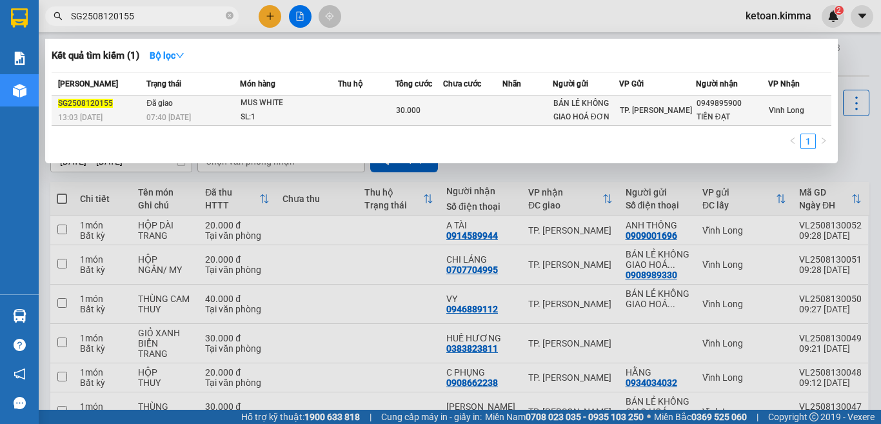
type input "SG2508120155"
click at [191, 110] on div "07:40 - 13/08" at bounding box center [192, 117] width 93 height 14
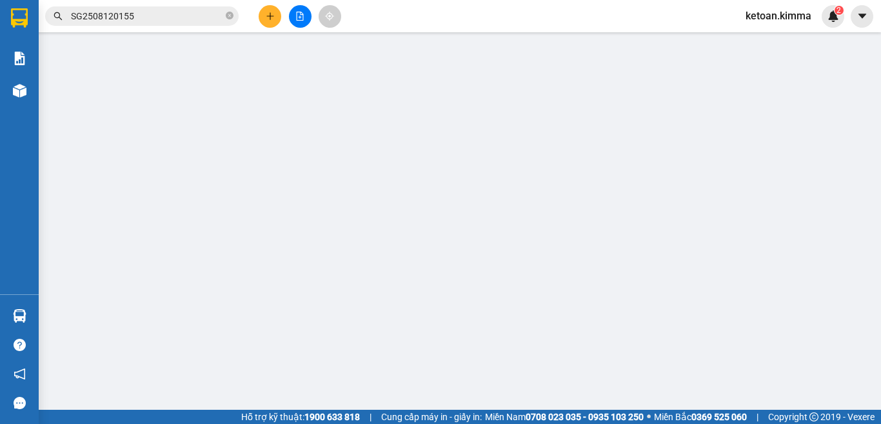
type input "BÁN LẺ KHÔNG GIAO HOÁ ĐƠN"
type input "0949895900"
type input "TIẾN ĐẠT"
type input "30.000"
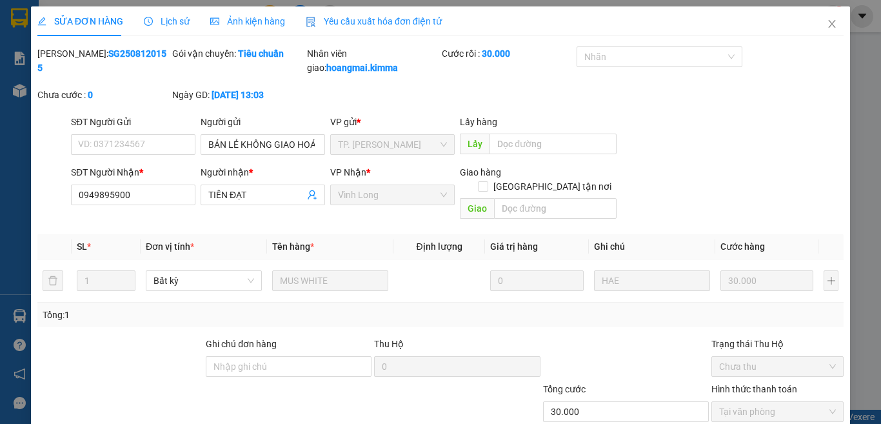
click at [387, 24] on span "Yêu cầu xuất hóa đơn điện tử" at bounding box center [374, 21] width 136 height 10
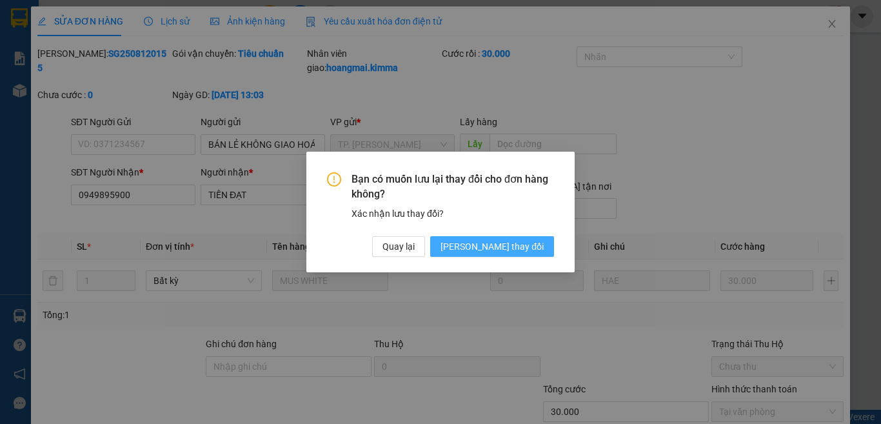
click at [547, 254] on button "Lưu thay đổi" at bounding box center [492, 246] width 124 height 21
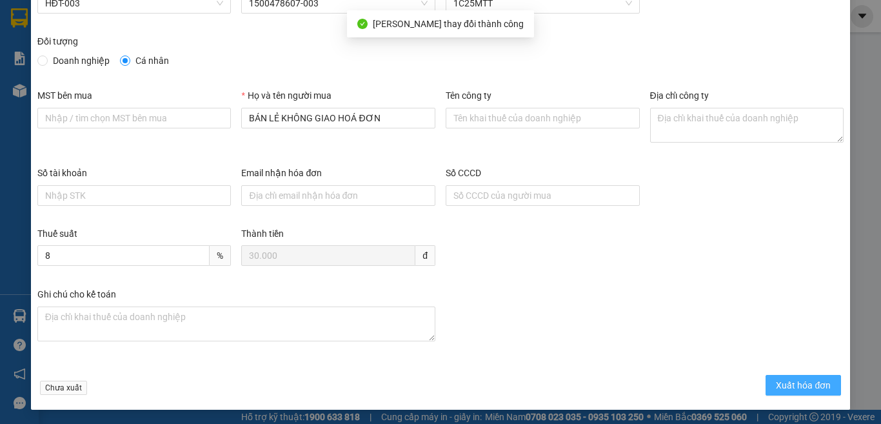
scroll to position [73, 0]
click at [782, 378] on span "Xuất hóa đơn" at bounding box center [803, 384] width 55 height 14
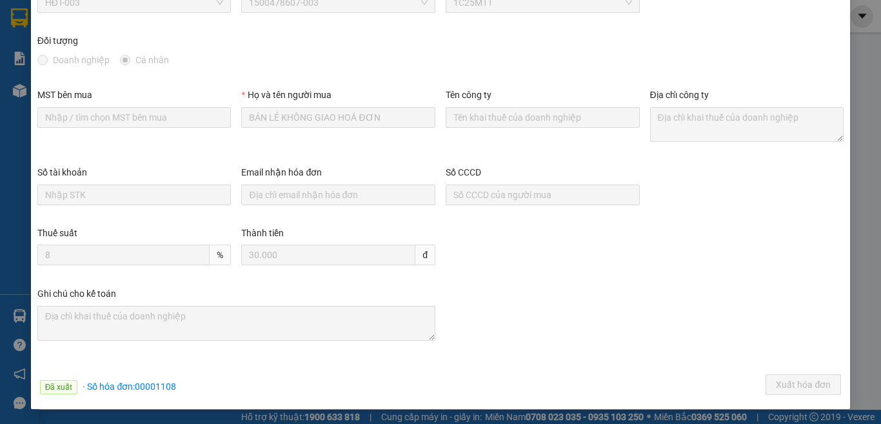
scroll to position [0, 0]
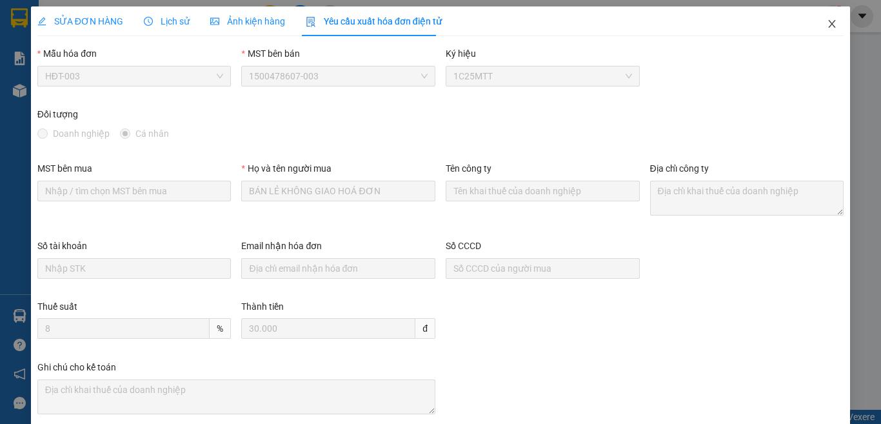
click at [827, 27] on icon "close" at bounding box center [832, 24] width 10 height 10
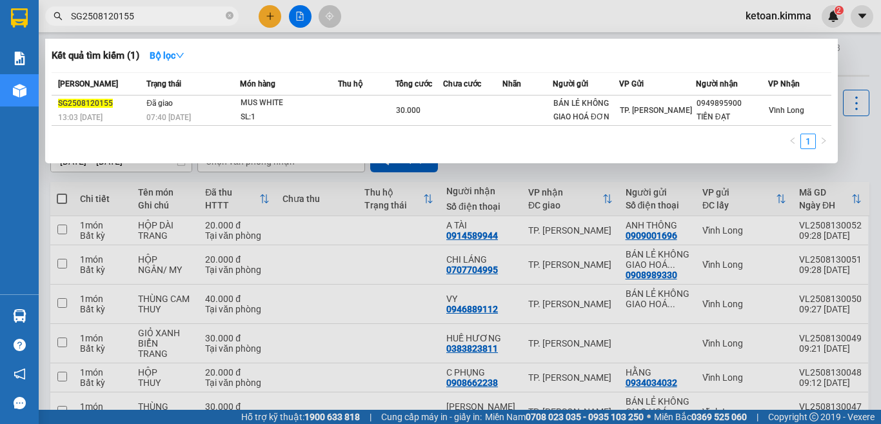
click at [106, 19] on input "SG2508120155" at bounding box center [147, 16] width 152 height 14
paste input "6"
click at [129, 21] on input "SG2508120156" at bounding box center [147, 16] width 152 height 14
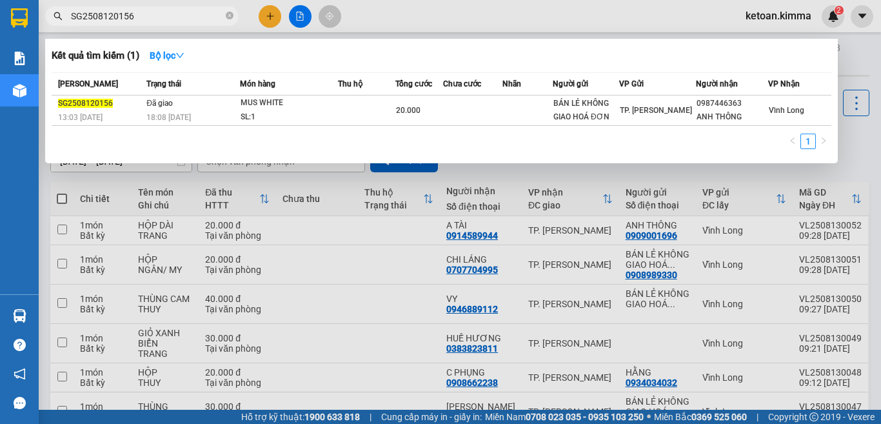
paste input "80"
click at [113, 19] on input "SG2508120180" at bounding box center [147, 16] width 152 height 14
click at [106, 13] on input "SG2508120180" at bounding box center [147, 16] width 152 height 14
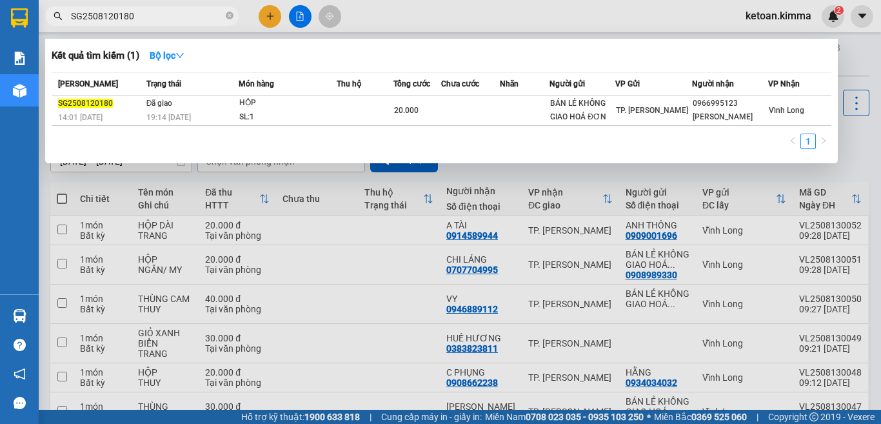
paste input "1"
click at [131, 16] on input "SG2508120181" at bounding box center [147, 16] width 152 height 14
paste input "4"
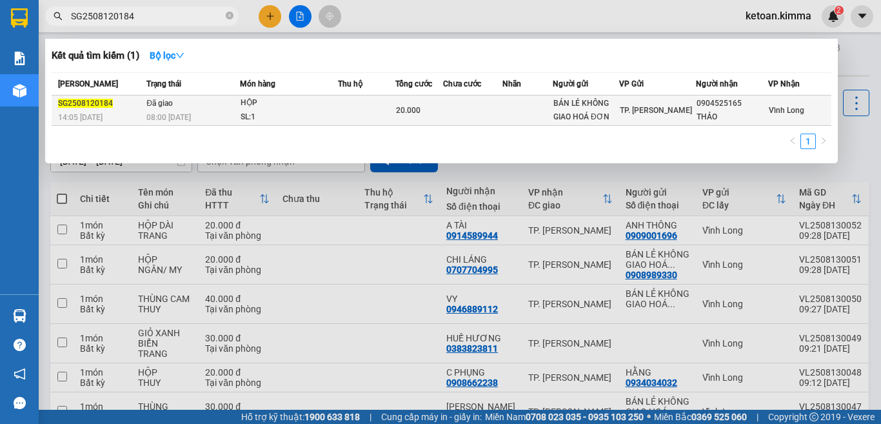
type input "SG2508120184"
click at [190, 114] on span "08:00 - 13/08" at bounding box center [168, 117] width 44 height 9
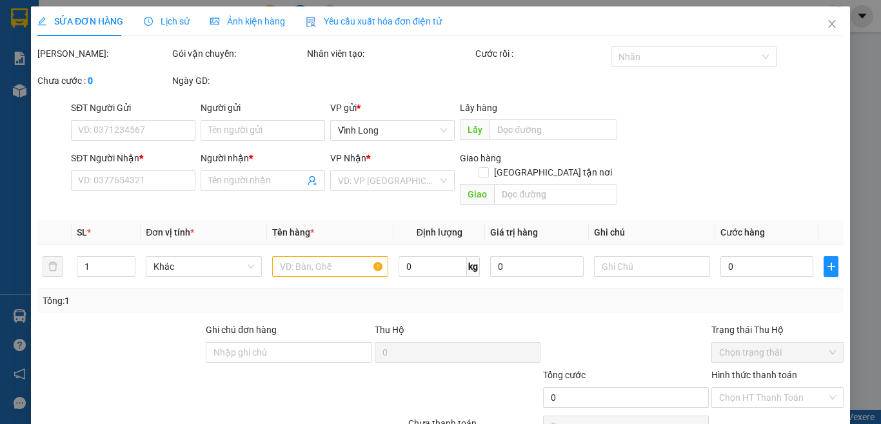
type input "BÁN LẺ KHÔNG GIAO HOÁ ĐƠN"
type input "0904525165"
type input "THẢO"
type input "20.000"
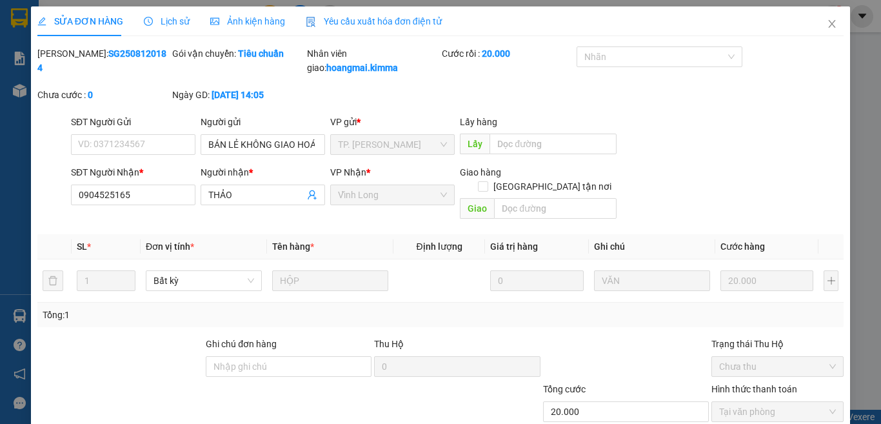
click at [380, 20] on span "Yêu cầu xuất hóa đơn điện tử" at bounding box center [374, 21] width 136 height 10
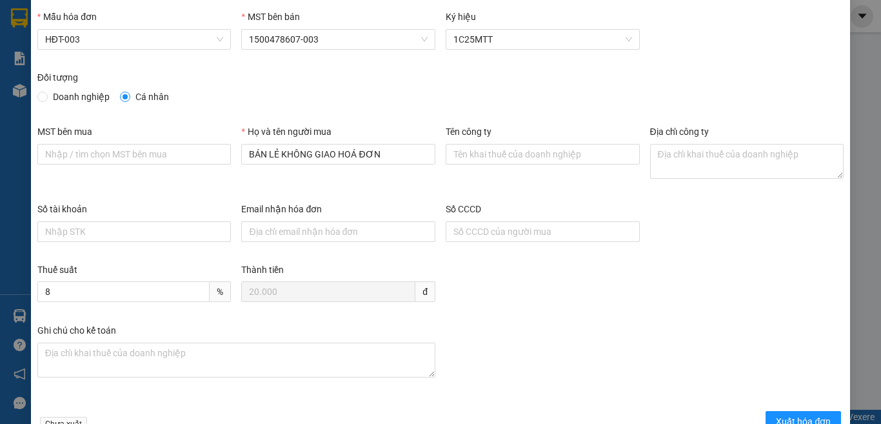
scroll to position [73, 0]
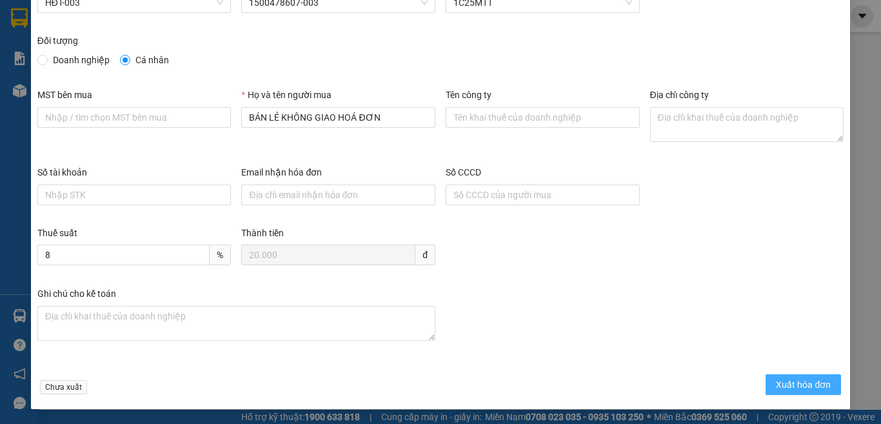
click at [785, 378] on span "Xuất hóa đơn" at bounding box center [803, 384] width 55 height 14
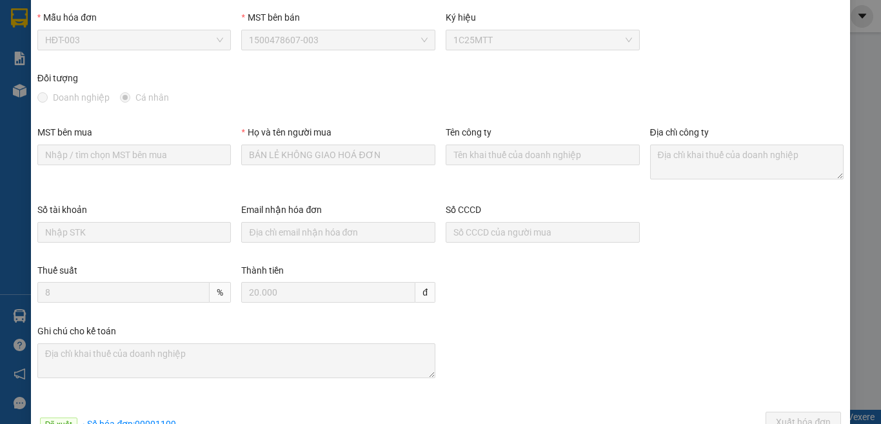
scroll to position [0, 0]
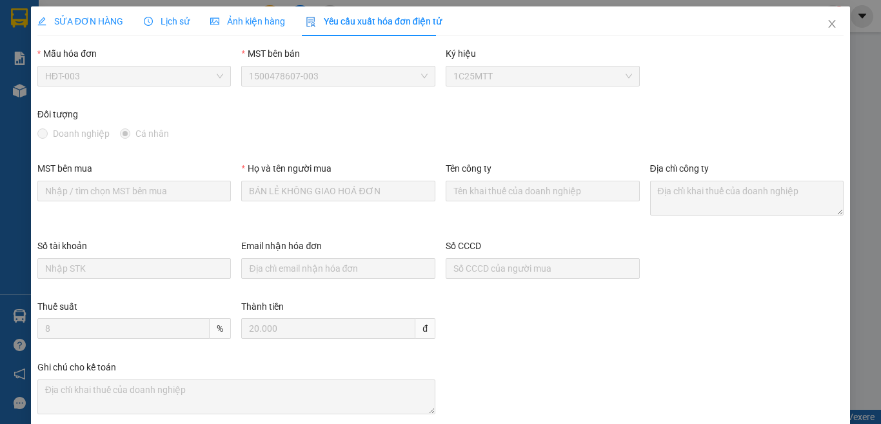
click at [99, 12] on div "SỬA ĐƠN HÀNG" at bounding box center [80, 21] width 86 height 30
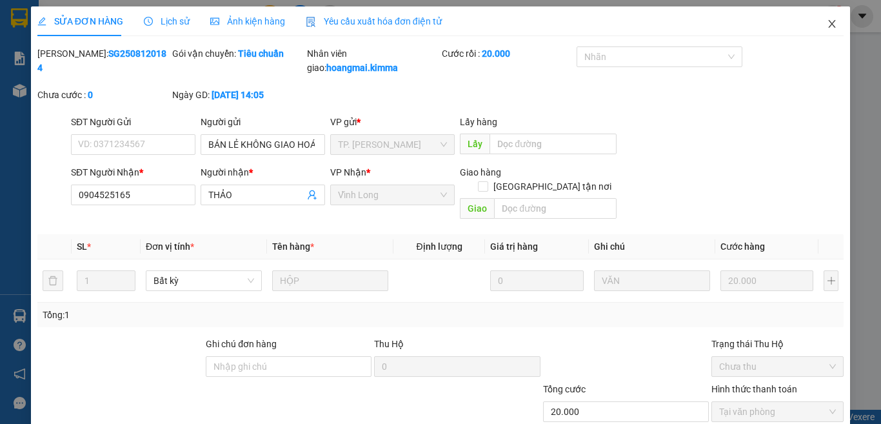
click at [828, 23] on icon "close" at bounding box center [831, 24] width 7 height 8
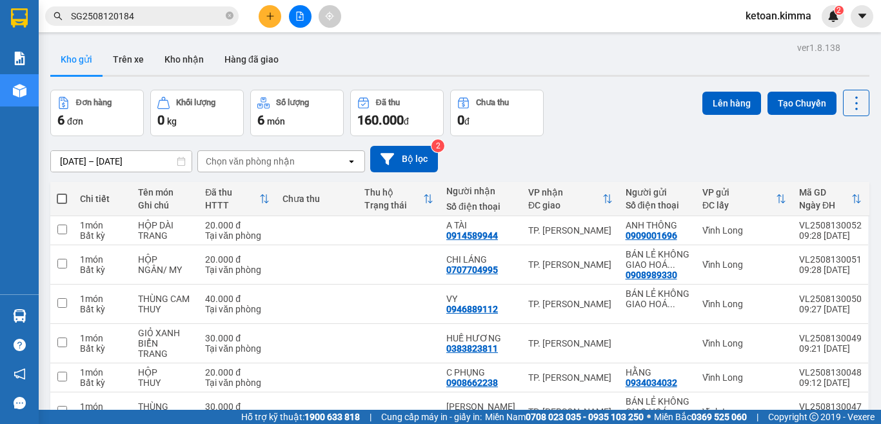
click at [120, 19] on input "SG2508120184" at bounding box center [147, 16] width 152 height 14
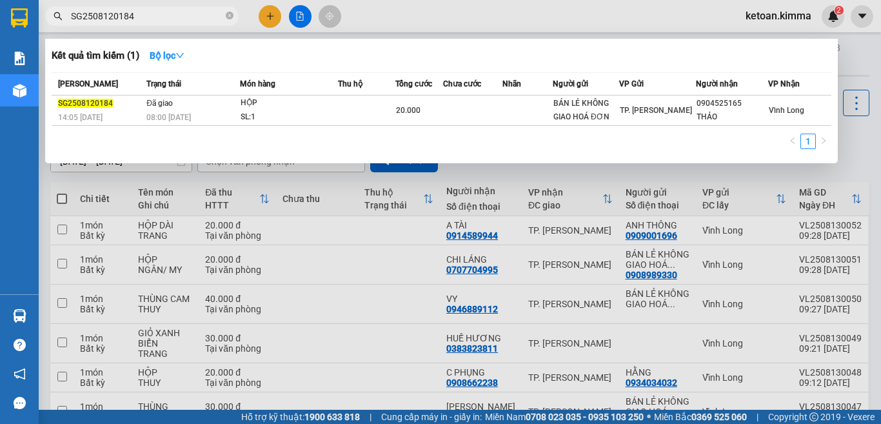
click at [120, 19] on input "SG2508120184" at bounding box center [147, 16] width 152 height 14
paste input "6"
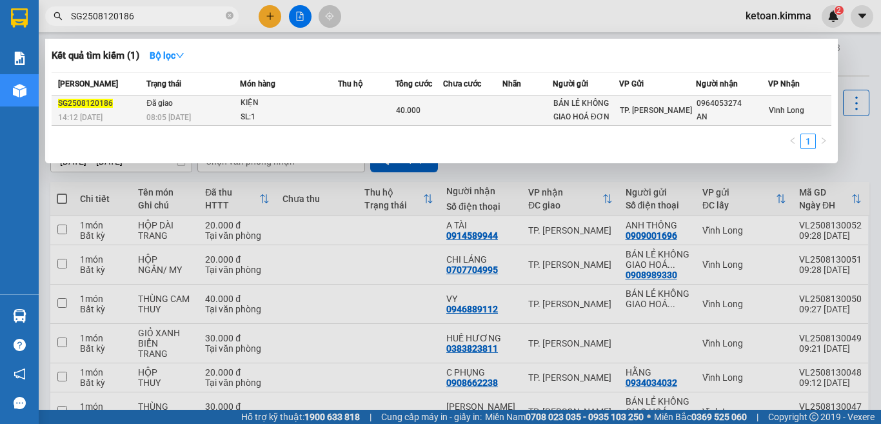
type input "SG2508120186"
click at [130, 112] on div "14:12 - 12/08" at bounding box center [100, 117] width 84 height 14
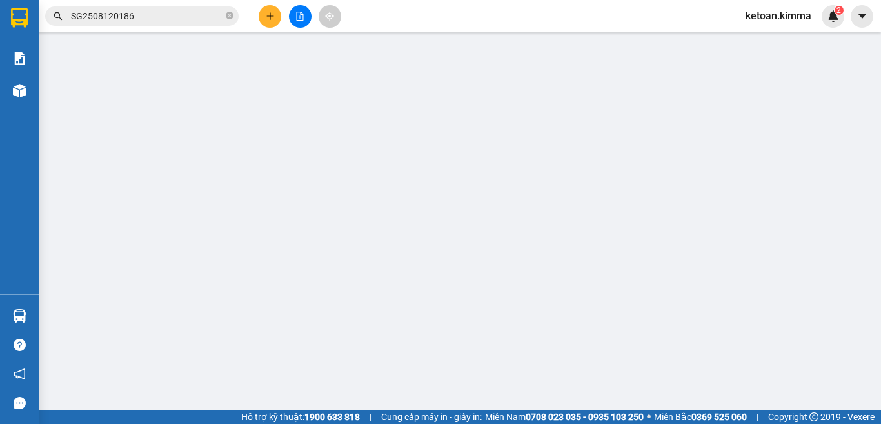
type input "BÁN LẺ KHÔNG GIAO HOÁ ĐƠN"
type input "0964053274"
type input "AN"
type input "40.000"
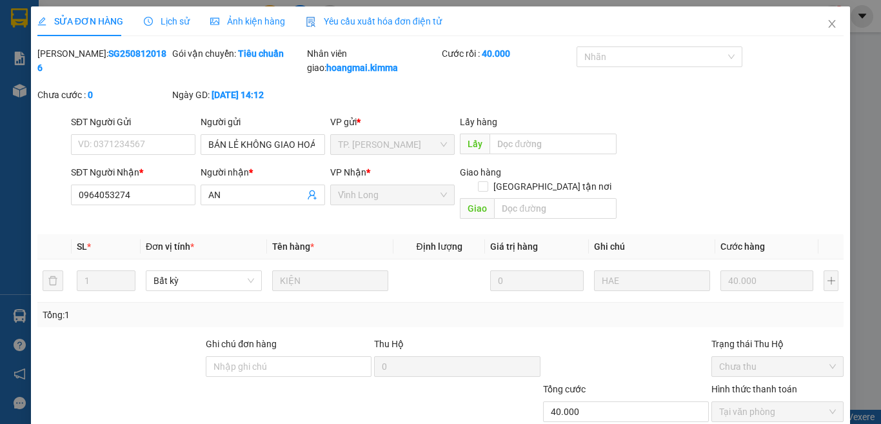
click at [367, 25] on span "Yêu cầu xuất hóa đơn điện tử" at bounding box center [374, 21] width 136 height 10
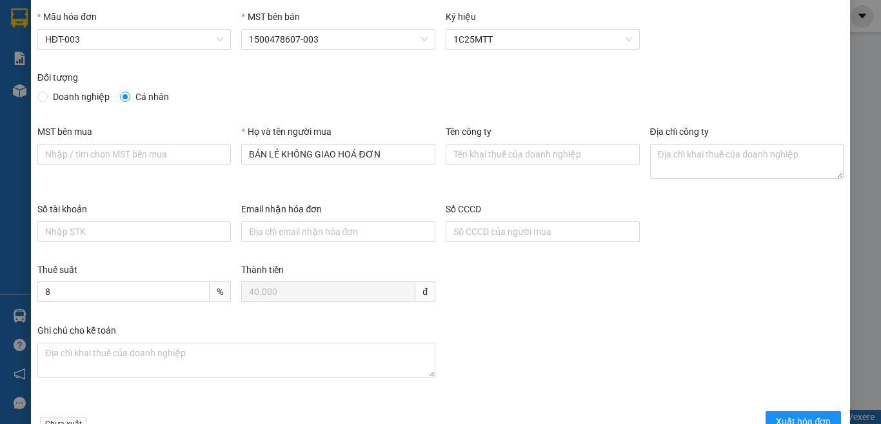
scroll to position [73, 0]
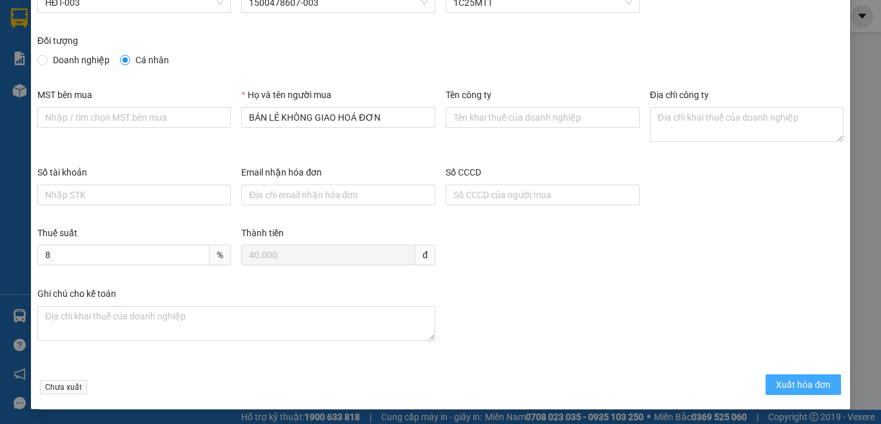
click at [796, 380] on span "Xuất hóa đơn" at bounding box center [803, 384] width 55 height 14
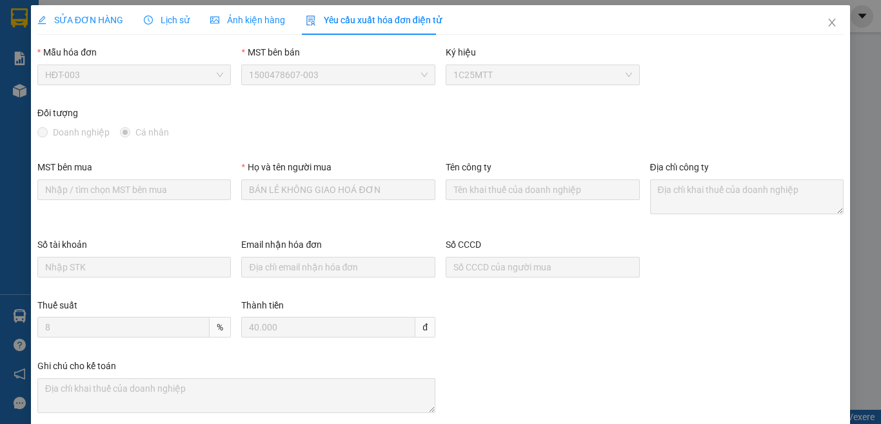
scroll to position [0, 0]
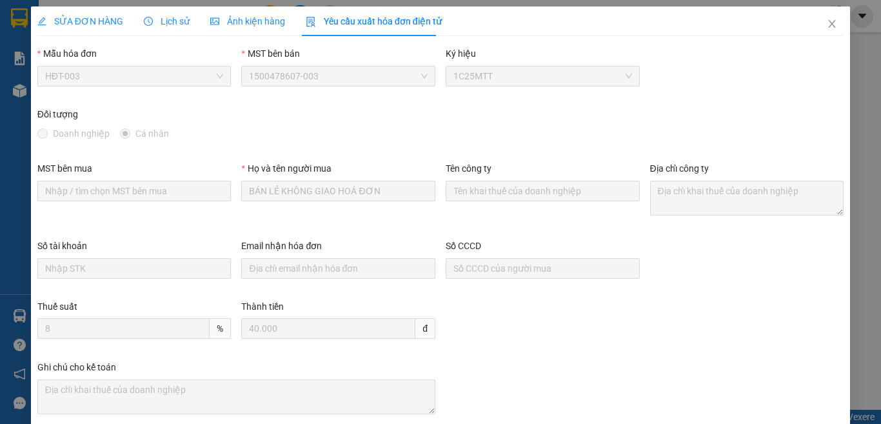
click at [104, 18] on span "SỬA ĐƠN HÀNG" at bounding box center [80, 21] width 86 height 10
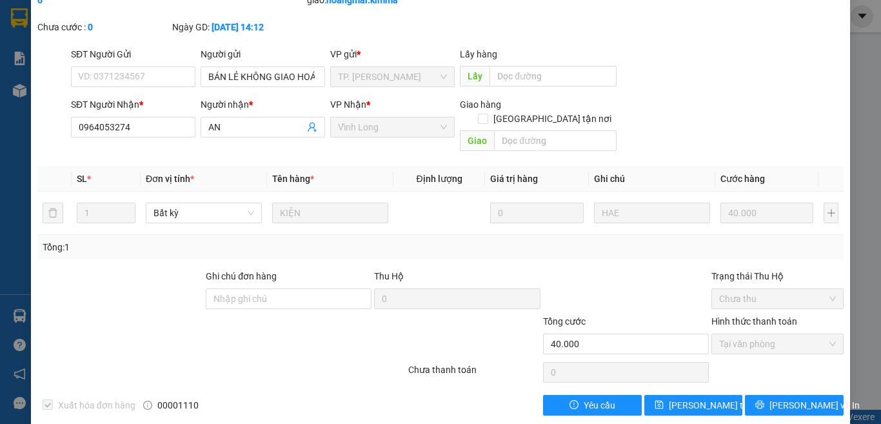
scroll to position [70, 0]
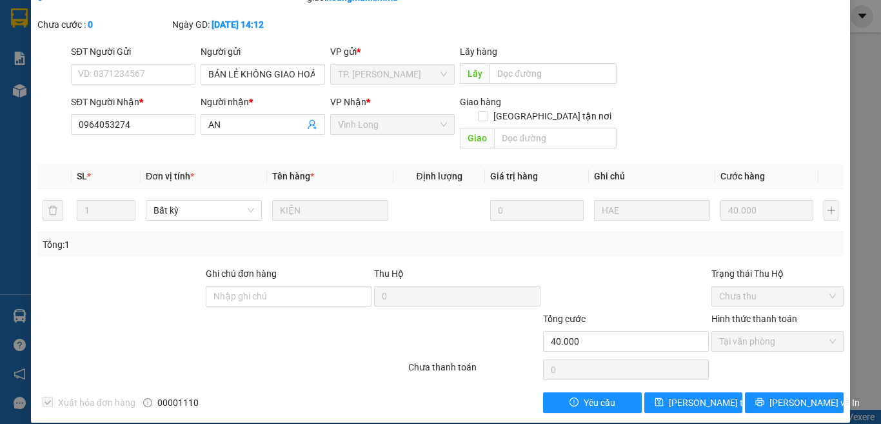
click at [309, 360] on div at bounding box center [221, 370] width 371 height 26
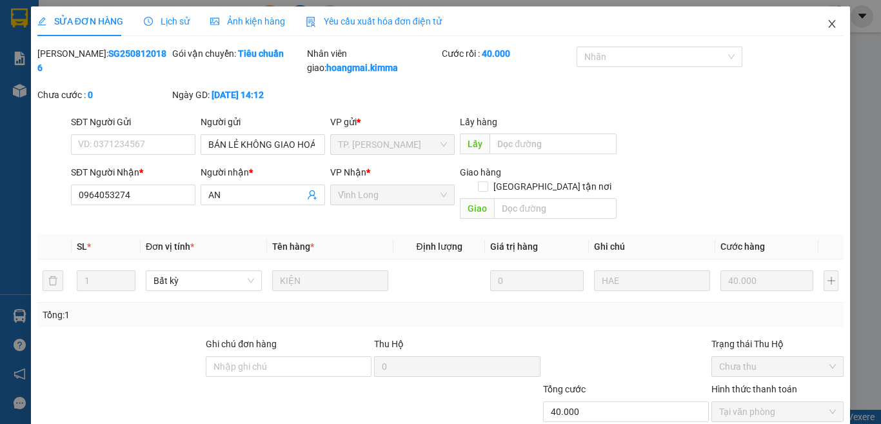
click at [823, 17] on span "Close" at bounding box center [832, 24] width 36 height 36
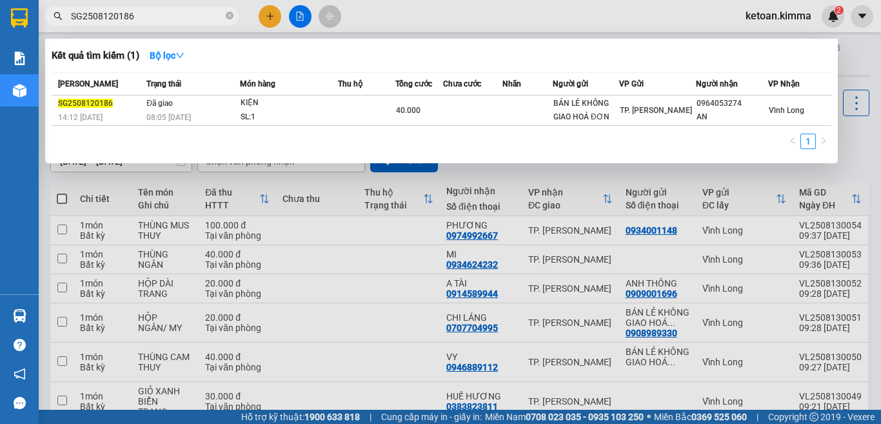
click at [118, 11] on input "SG2508120186" at bounding box center [147, 16] width 152 height 14
paste input "7"
click at [128, 19] on input "SG2508120187" at bounding box center [147, 16] width 152 height 14
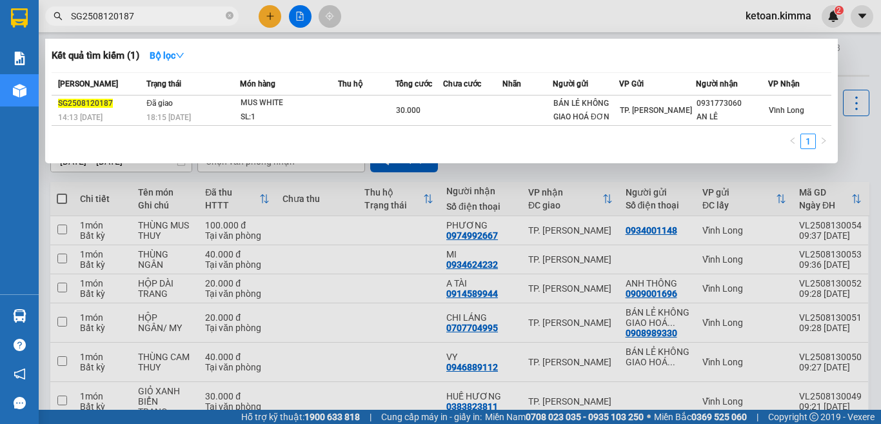
paste input "90"
click at [136, 16] on input "SG2508120190" at bounding box center [147, 16] width 152 height 14
paste input "1"
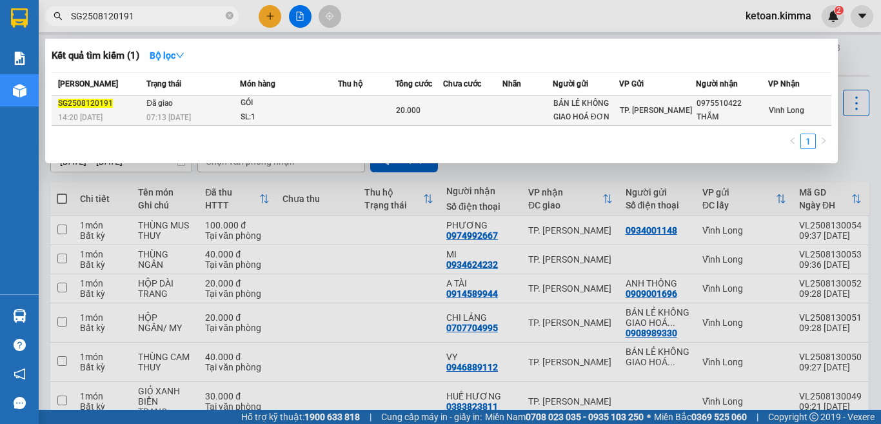
type input "SG2508120191"
click at [206, 113] on div "07:13 - 13/08" at bounding box center [192, 117] width 93 height 14
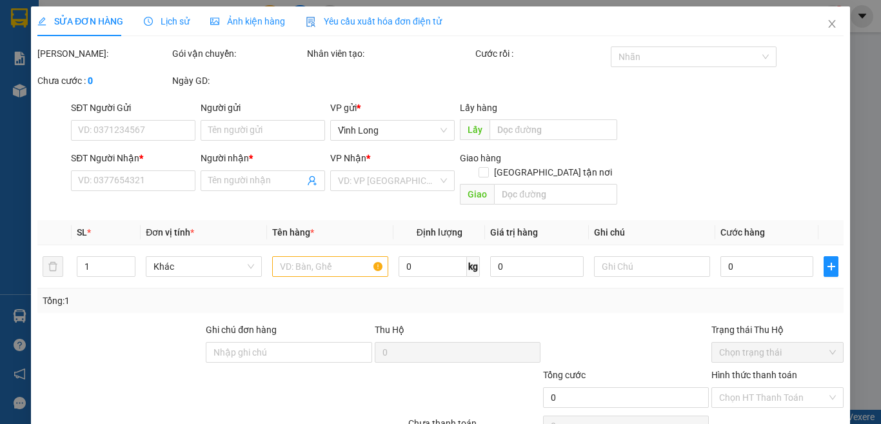
type input "BÁN LẺ KHÔNG GIAO HOÁ ĐƠN"
type input "0975510422"
type input "THẮM"
type input "20.000"
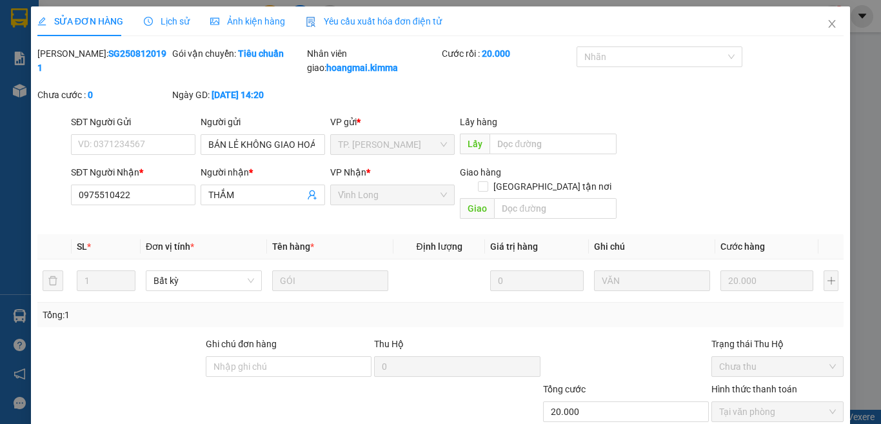
click at [398, 20] on span "Yêu cầu xuất hóa đơn điện tử" at bounding box center [374, 21] width 136 height 10
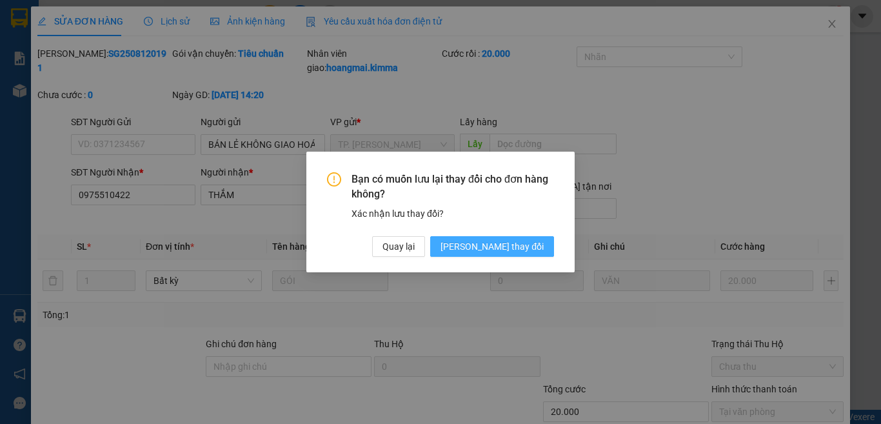
click at [529, 246] on span "Lưu thay đổi" at bounding box center [491, 246] width 103 height 14
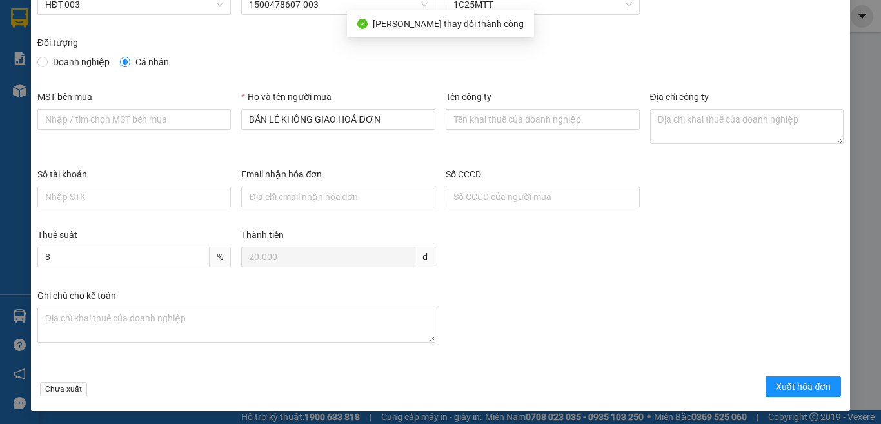
scroll to position [73, 0]
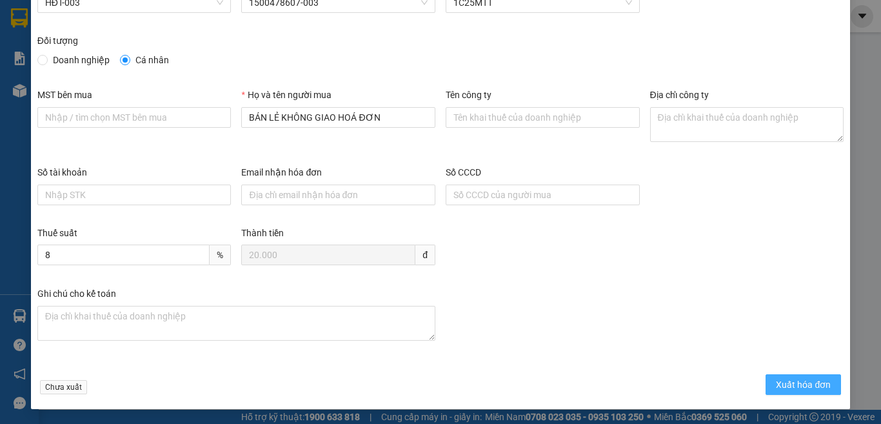
click at [802, 380] on span "Xuất hóa đơn" at bounding box center [803, 384] width 55 height 14
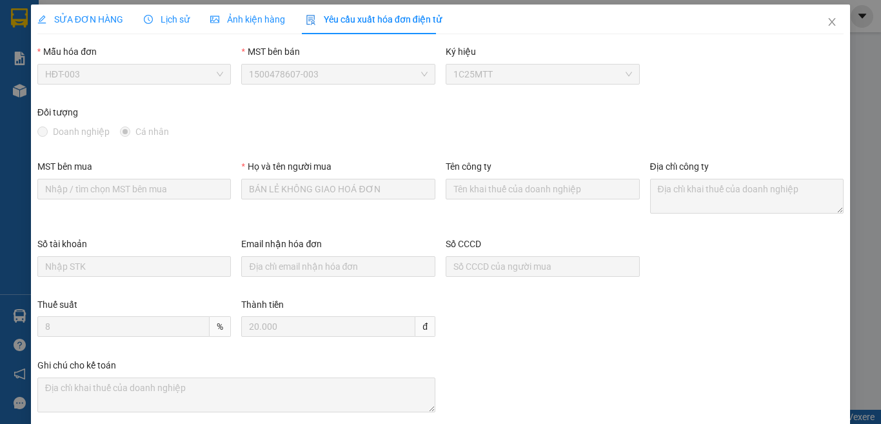
scroll to position [0, 0]
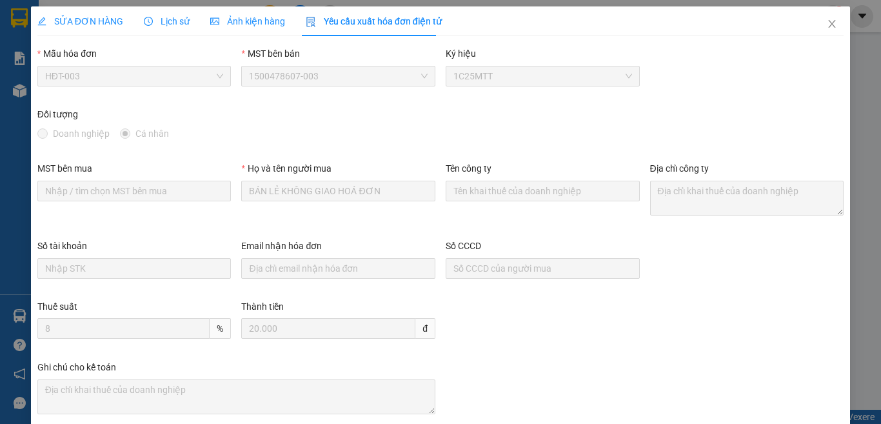
click at [78, 31] on div "SỬA ĐƠN HÀNG" at bounding box center [80, 21] width 86 height 30
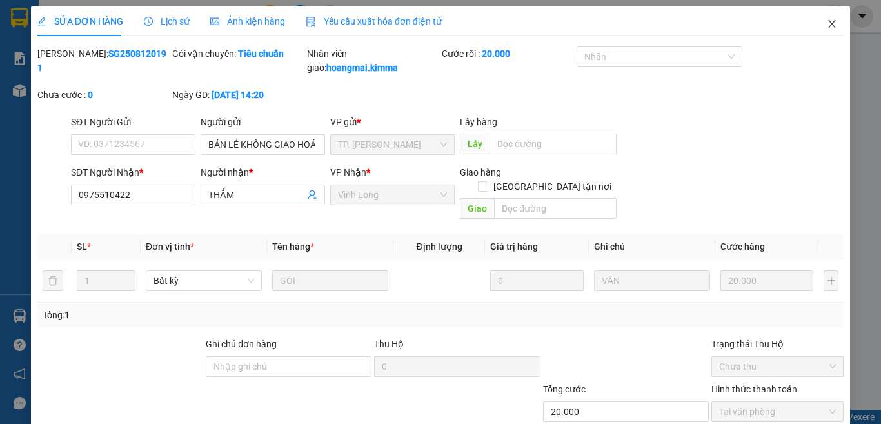
click at [827, 21] on icon "close" at bounding box center [832, 24] width 10 height 10
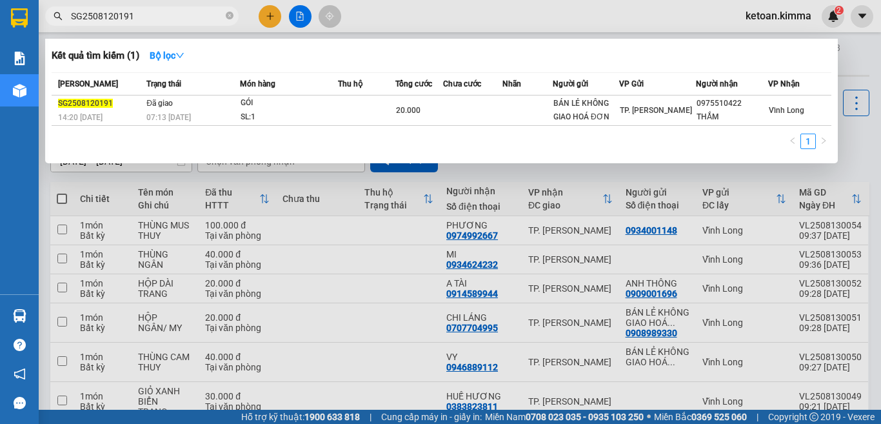
click at [123, 15] on input "SG2508120191" at bounding box center [147, 16] width 152 height 14
paste input "3"
type input "SG2508120193"
click at [134, 19] on input "SG2508120193" at bounding box center [147, 16] width 152 height 14
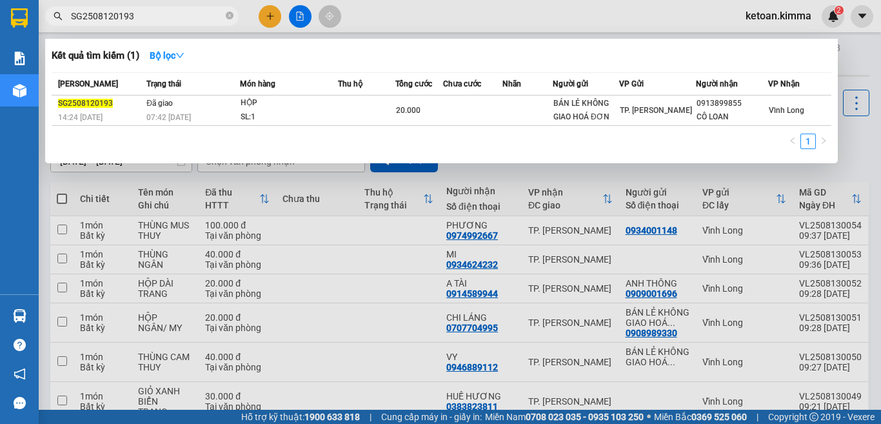
click at [134, 19] on input "SG2508120193" at bounding box center [147, 16] width 152 height 14
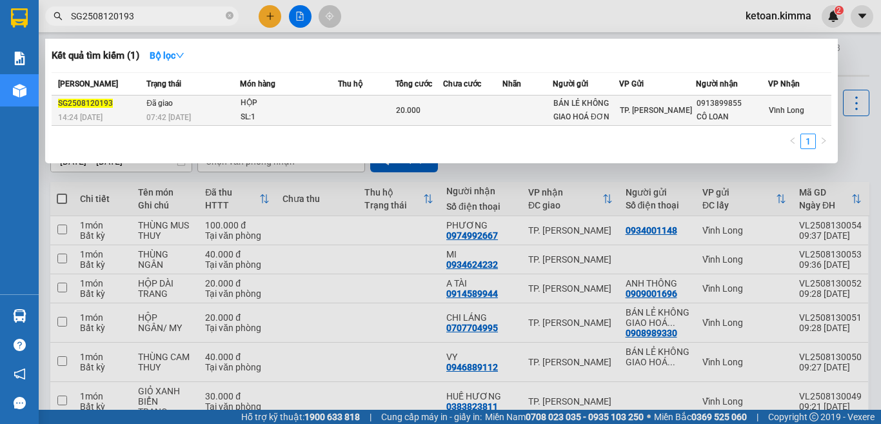
click at [194, 114] on div "07:42 - 13/08" at bounding box center [192, 117] width 93 height 14
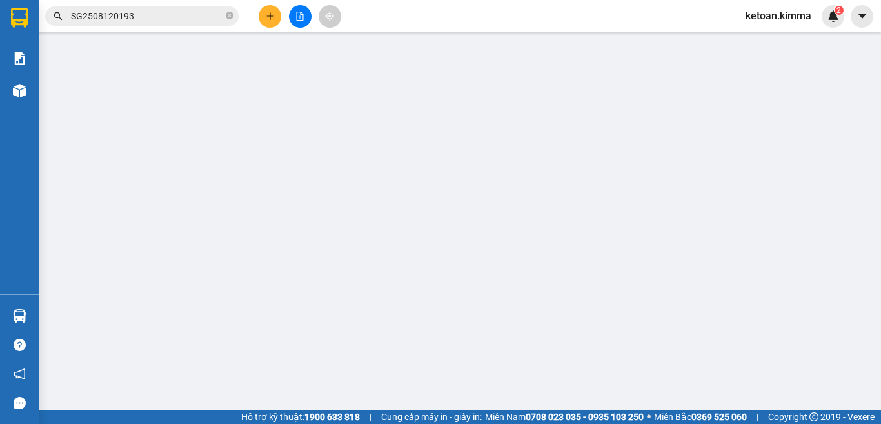
type input "BÁN LẺ KHÔNG GIAO HOÁ ĐƠN"
type input "0913899855"
type input "CÔ LOAN"
type input "20.000"
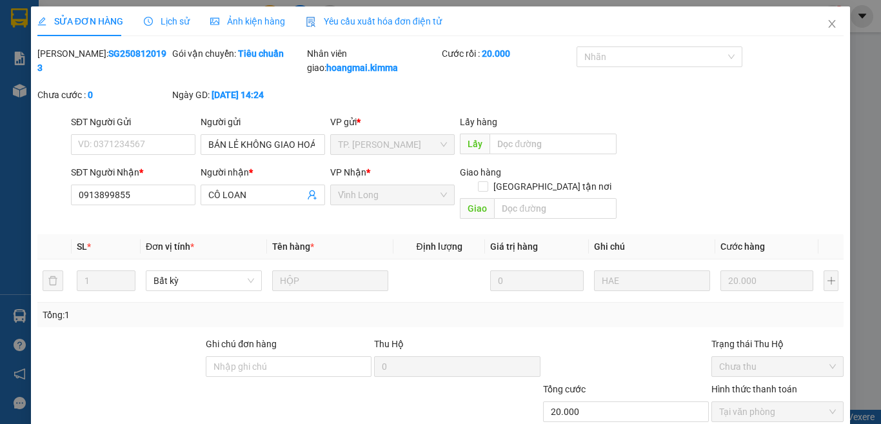
click at [378, 28] on div "Yêu cầu xuất hóa đơn điện tử" at bounding box center [374, 21] width 136 height 14
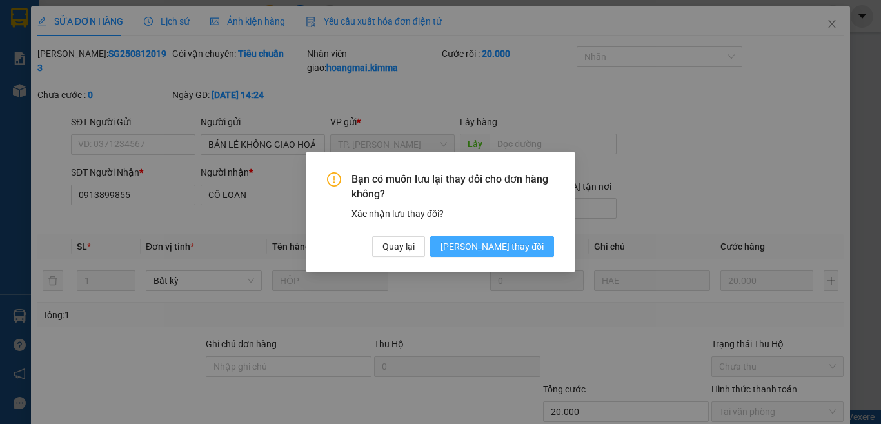
click at [518, 242] on span "Lưu thay đổi" at bounding box center [491, 246] width 103 height 14
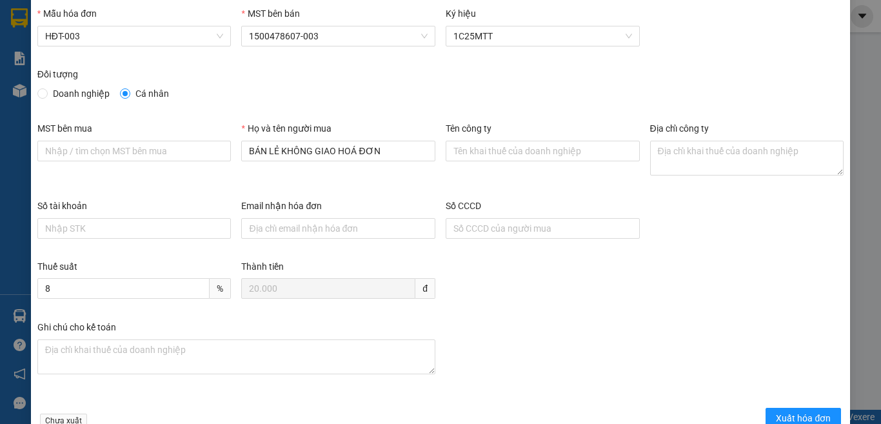
scroll to position [73, 0]
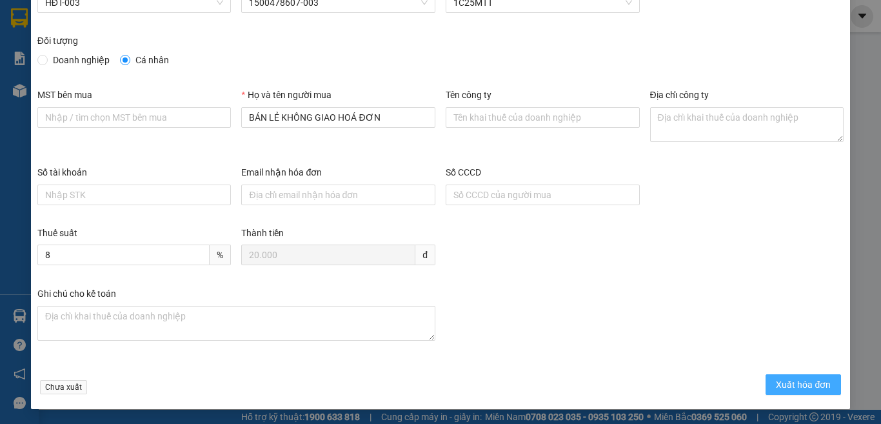
click at [785, 377] on span "Xuất hóa đơn" at bounding box center [803, 384] width 55 height 14
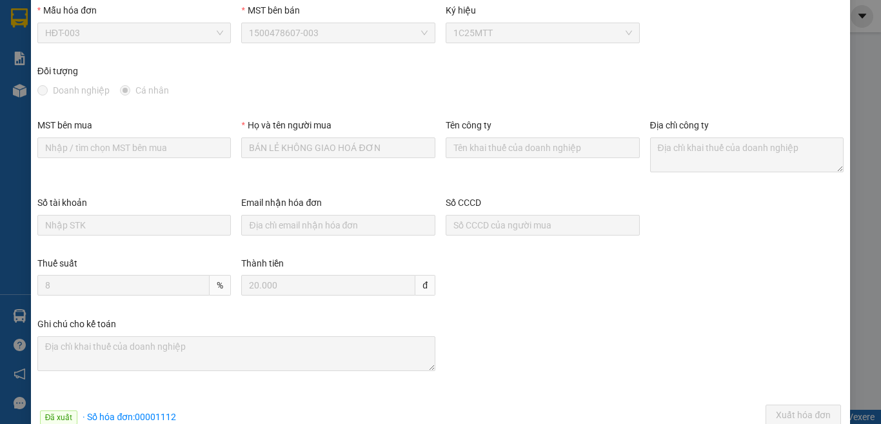
scroll to position [0, 0]
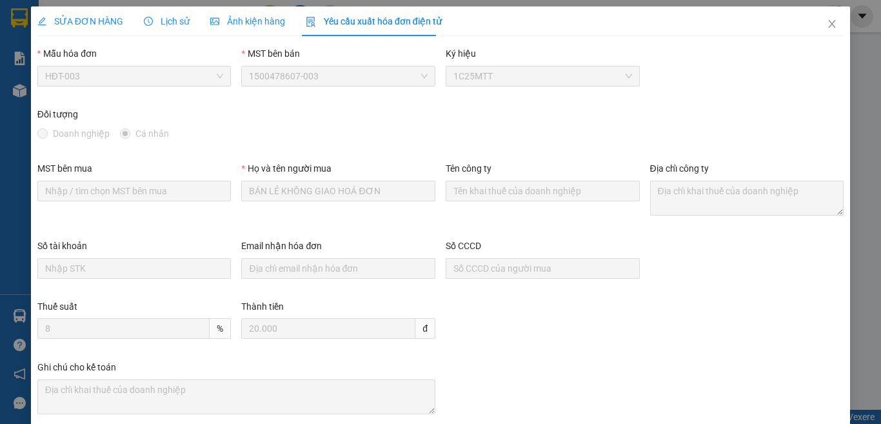
click at [99, 22] on span "SỬA ĐƠN HÀNG" at bounding box center [80, 21] width 86 height 10
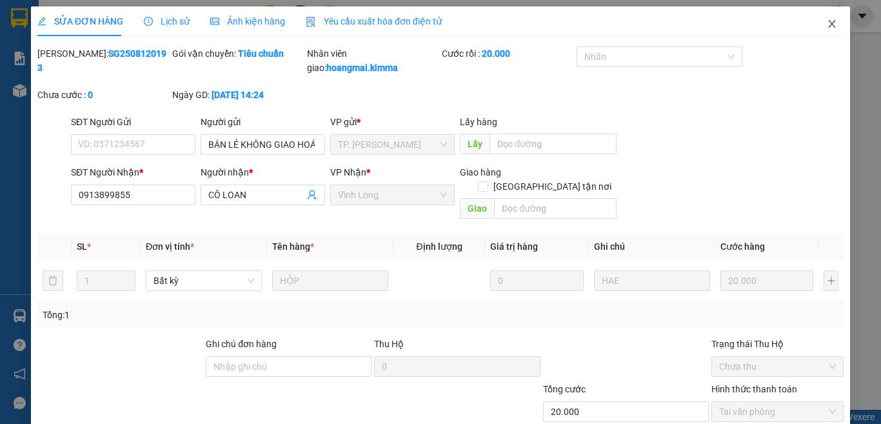
click at [827, 21] on icon "close" at bounding box center [832, 24] width 10 height 10
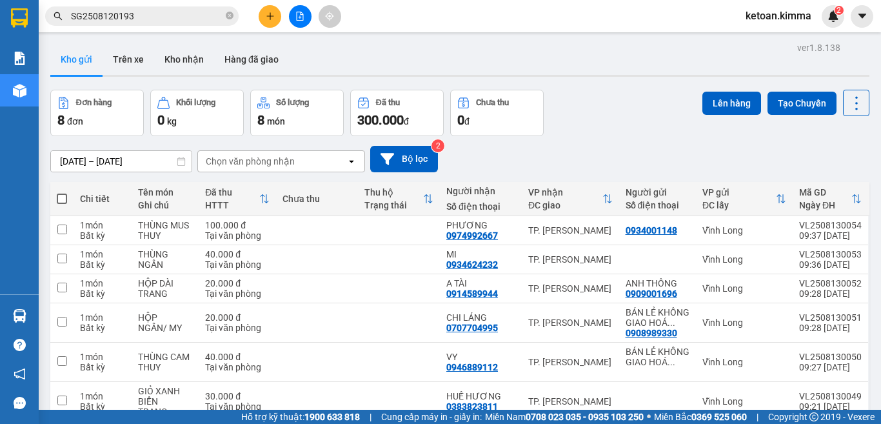
click at [157, 21] on input "SG2508120193" at bounding box center [147, 16] width 152 height 14
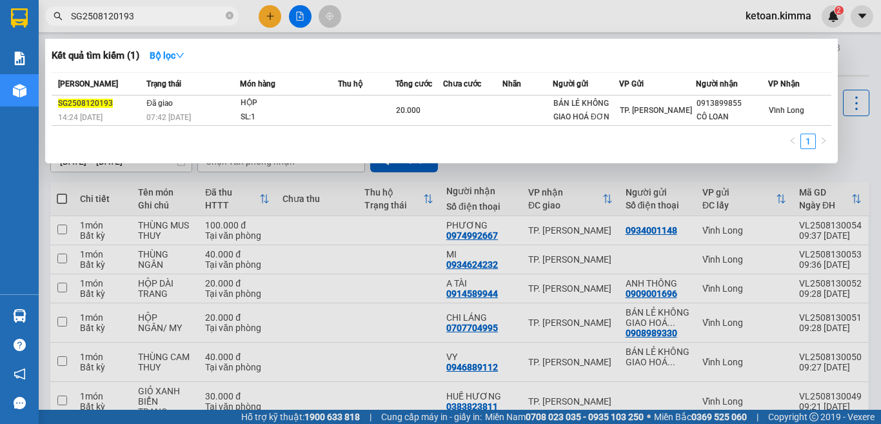
click at [157, 21] on input "SG2508120193" at bounding box center [147, 16] width 152 height 14
paste input "71"
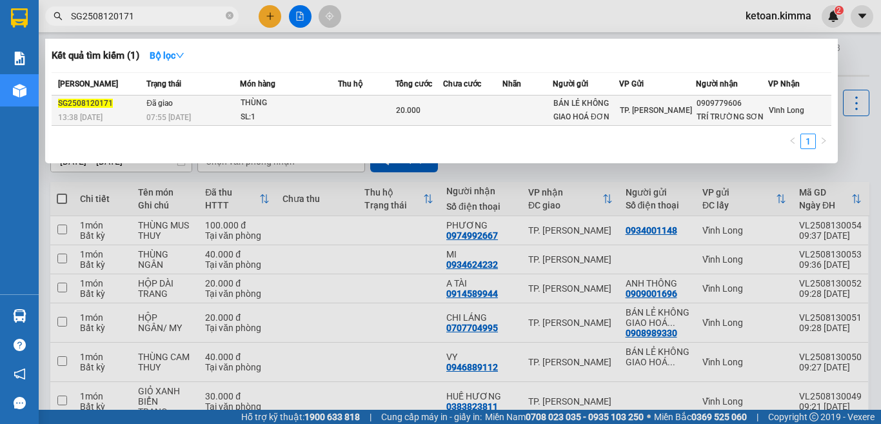
type input "SG2508120171"
click at [194, 110] on td "Đã giao 07:55 - 13/08" at bounding box center [191, 110] width 97 height 30
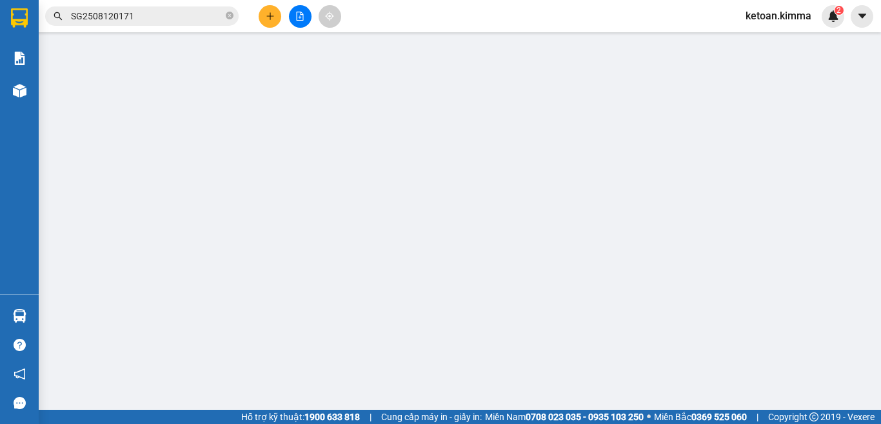
type input "BÁN LẺ KHÔNG GIAO HOÁ ĐƠN"
type input "0909779606"
type input "TRÍ TRƯỜNG SƠN"
type input "20.000"
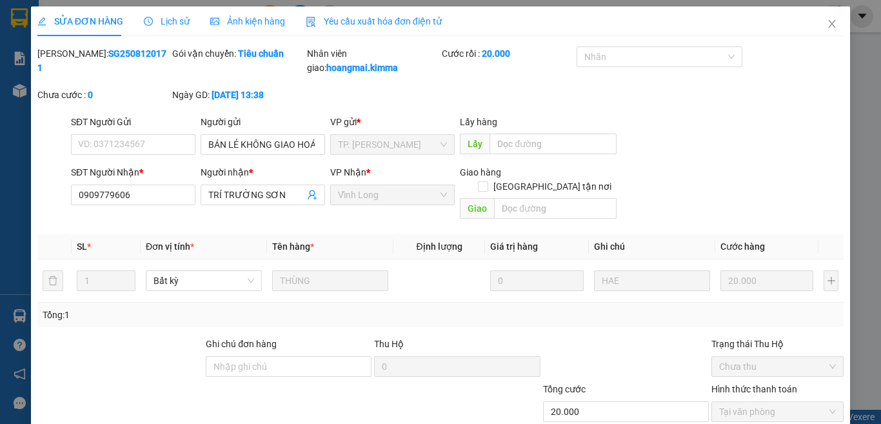
click at [367, 19] on span "Yêu cầu xuất hóa đơn điện tử" at bounding box center [374, 21] width 136 height 10
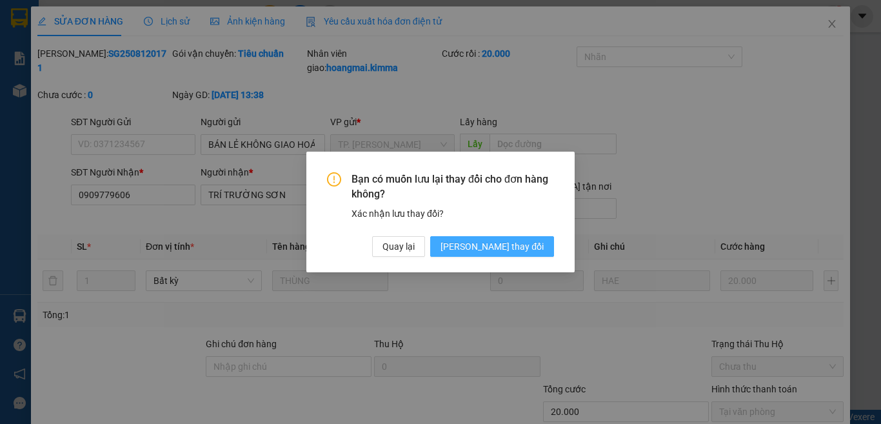
click at [522, 246] on span "Lưu thay đổi" at bounding box center [491, 246] width 103 height 14
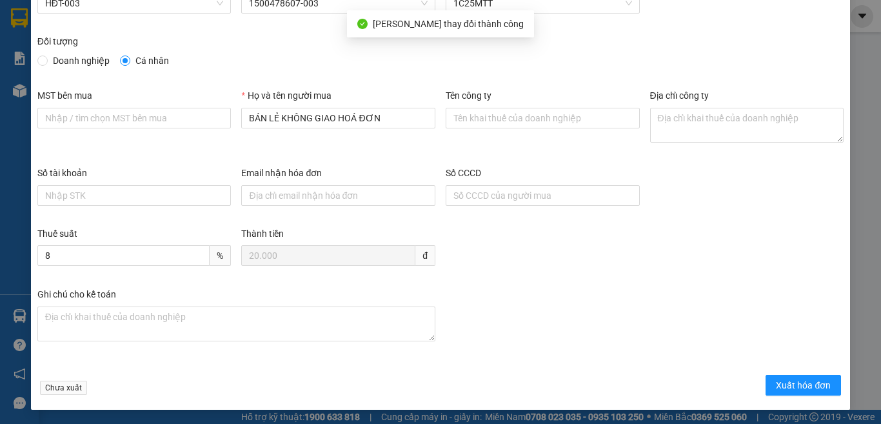
scroll to position [73, 0]
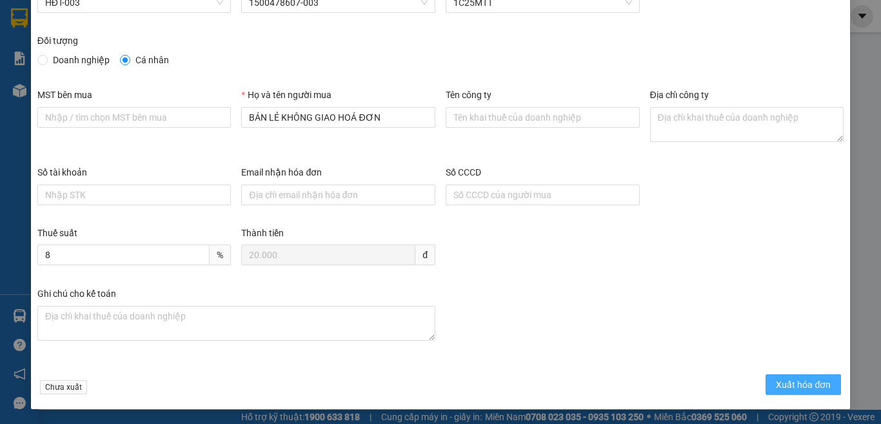
click at [790, 382] on span "Xuất hóa đơn" at bounding box center [803, 384] width 55 height 14
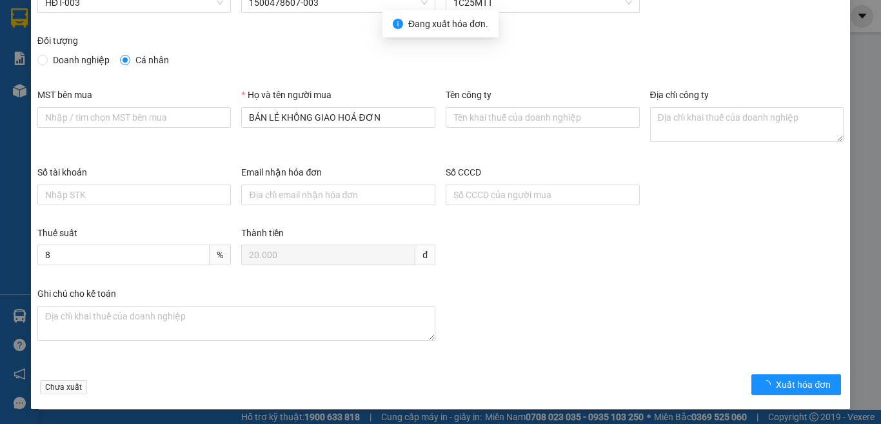
checkbox input "true"
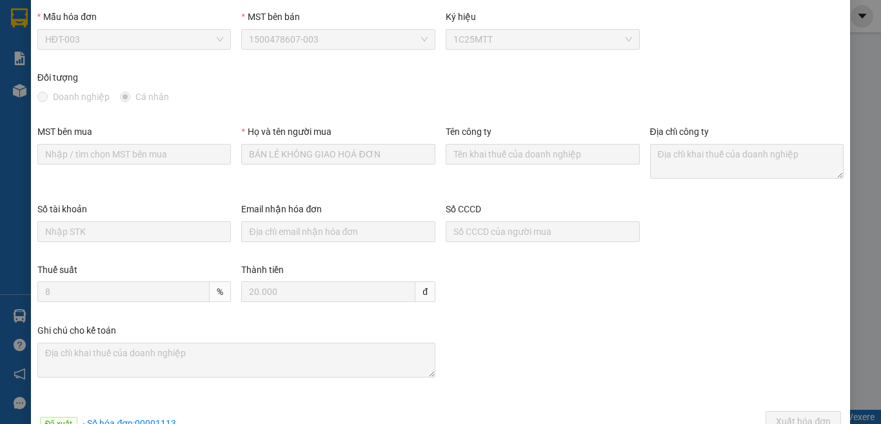
scroll to position [0, 0]
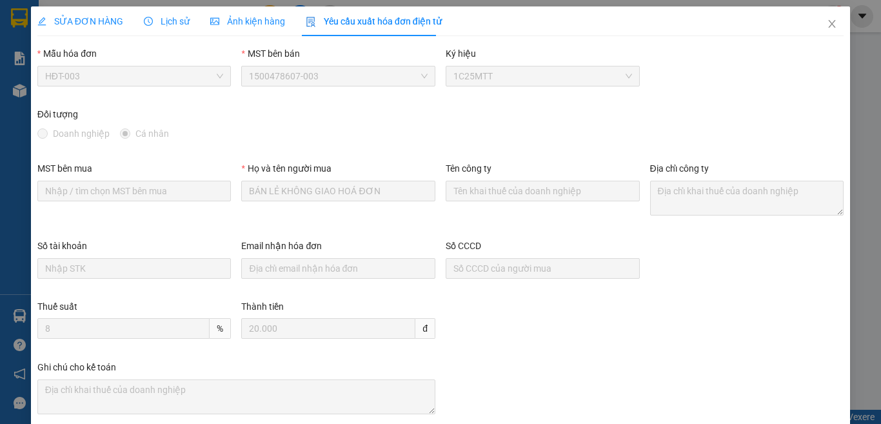
click at [113, 21] on span "SỬA ĐƠN HÀNG" at bounding box center [80, 21] width 86 height 10
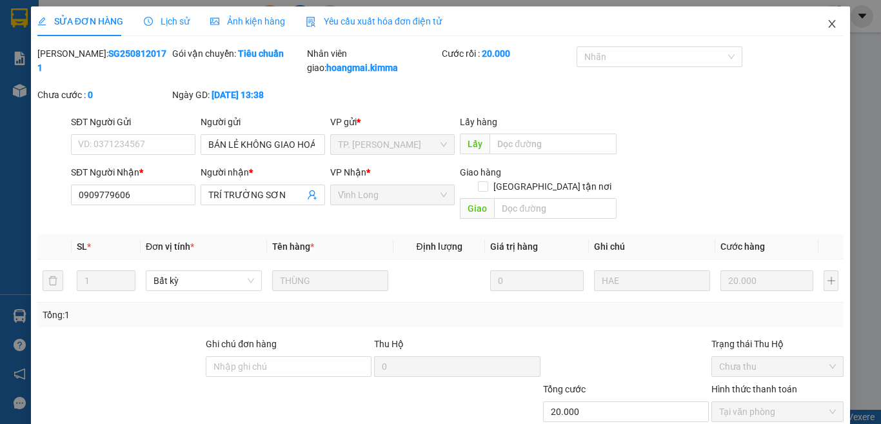
click at [827, 21] on icon "close" at bounding box center [832, 24] width 10 height 10
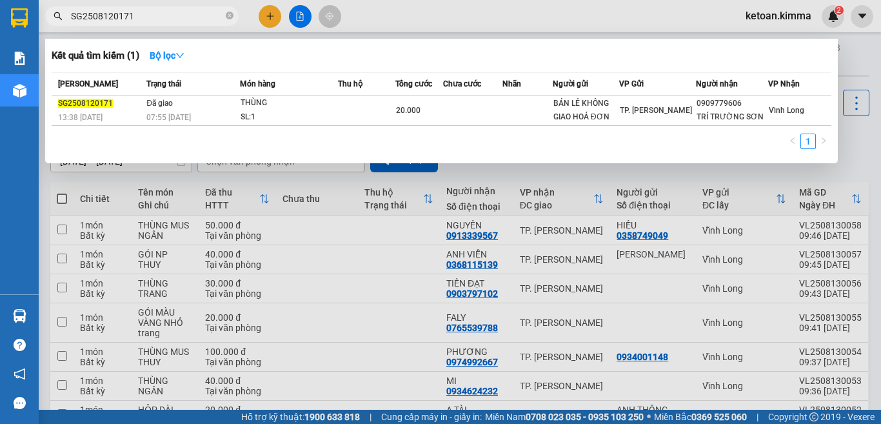
click at [144, 19] on input "SG2508120171" at bounding box center [147, 16] width 152 height 14
paste input "203"
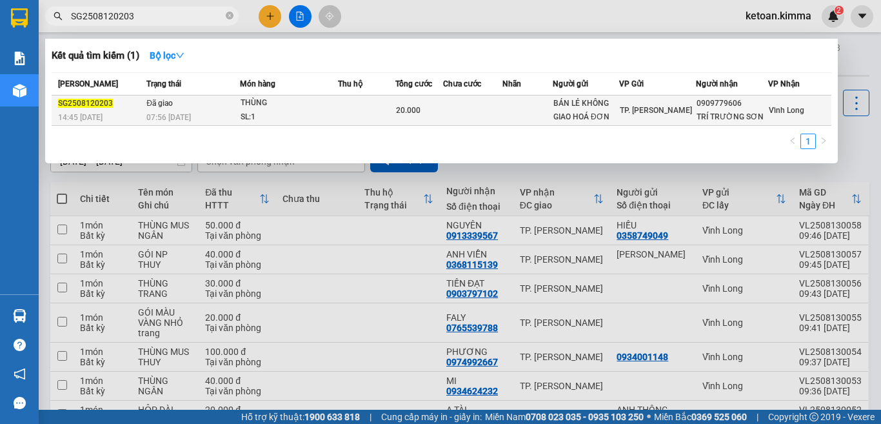
type input "SG2508120203"
click at [199, 113] on div "07:56 - 13/08" at bounding box center [192, 117] width 93 height 14
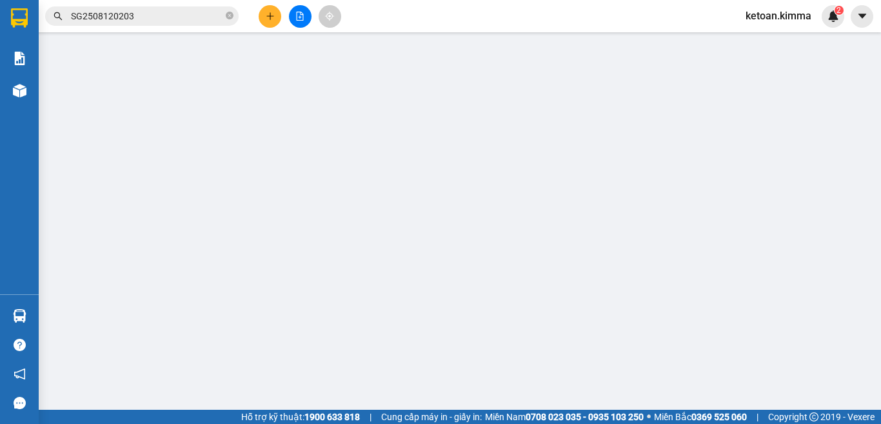
type input "BÁN LẺ KHÔNG GIAO HOÁ ĐƠN"
type input "0909779606"
type input "TRÍ TRƯỜNG SƠN"
type input "20.000"
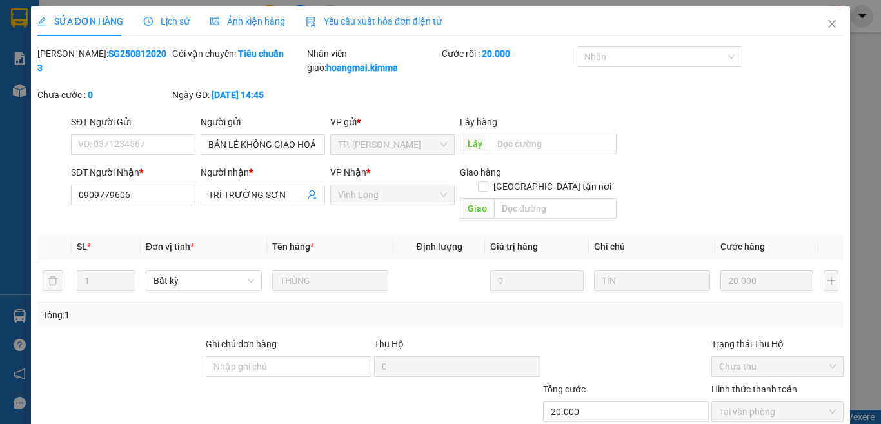
click at [379, 12] on div "Yêu cầu xuất hóa đơn điện tử" at bounding box center [374, 21] width 136 height 30
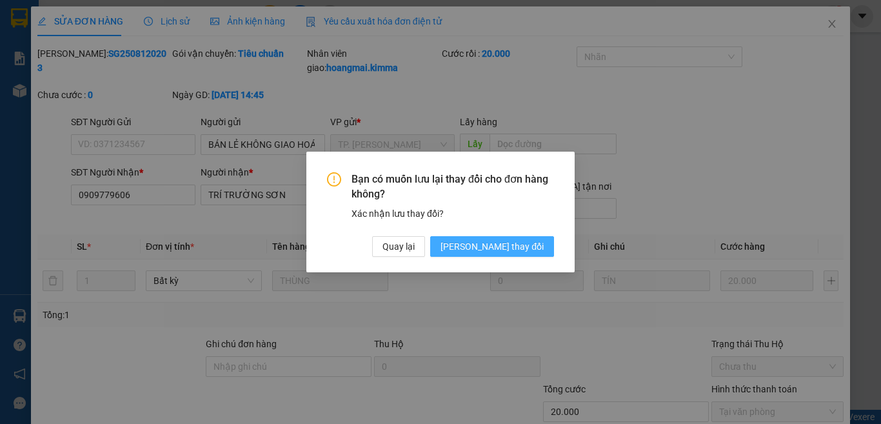
click at [511, 240] on span "Lưu thay đổi" at bounding box center [491, 246] width 103 height 14
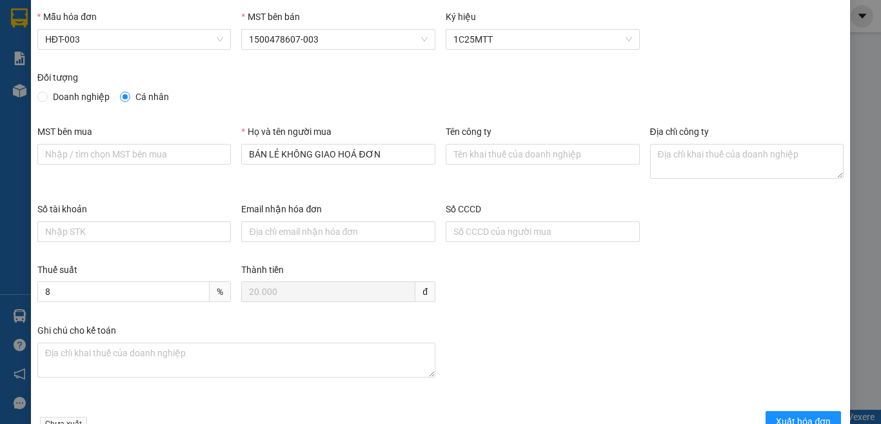
scroll to position [73, 0]
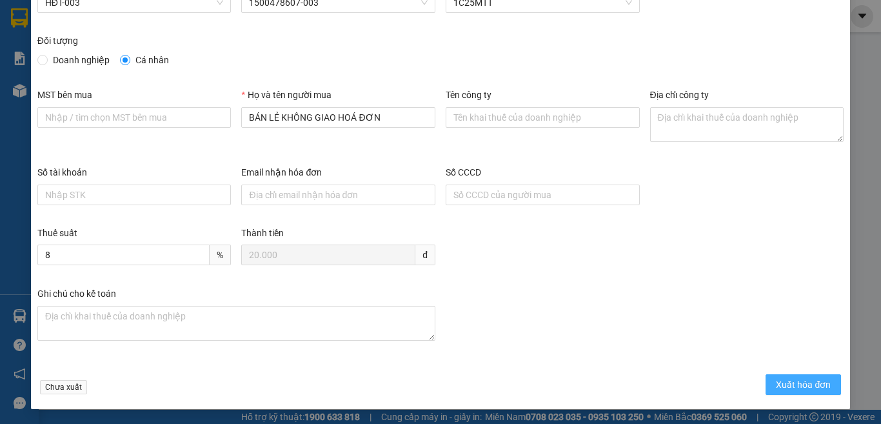
click at [789, 387] on span "Xuất hóa đơn" at bounding box center [803, 384] width 55 height 14
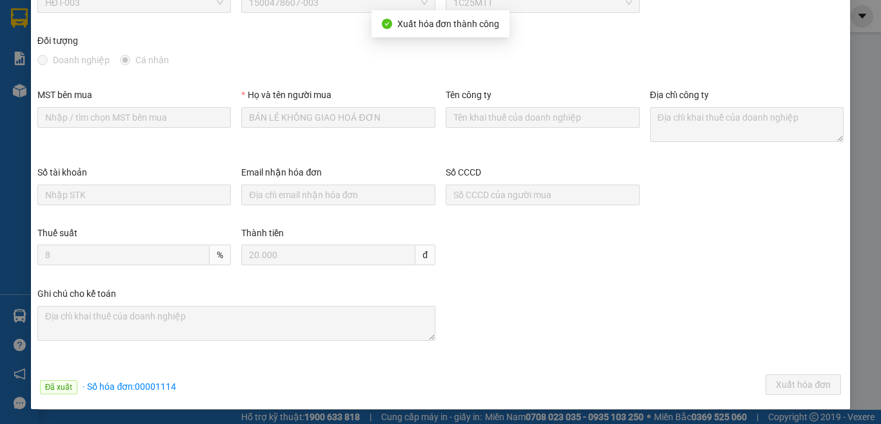
click at [582, 310] on div "Ghi chú cho kế toán" at bounding box center [440, 324] width 816 height 77
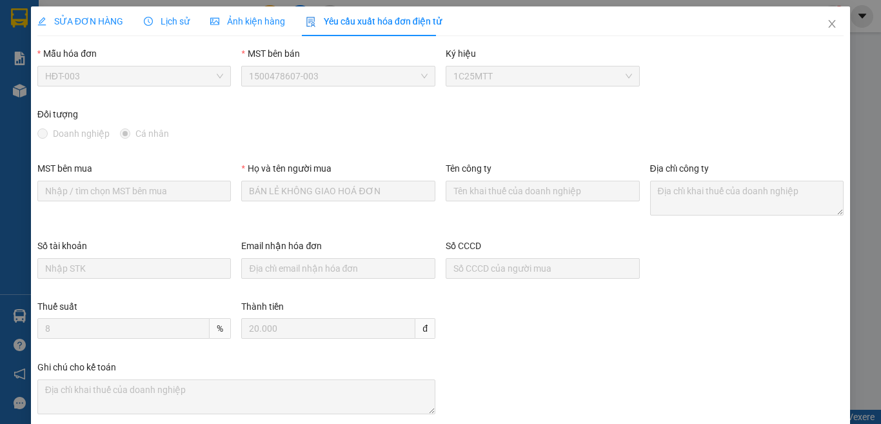
click at [88, 14] on div "SỬA ĐƠN HÀNG" at bounding box center [80, 21] width 86 height 30
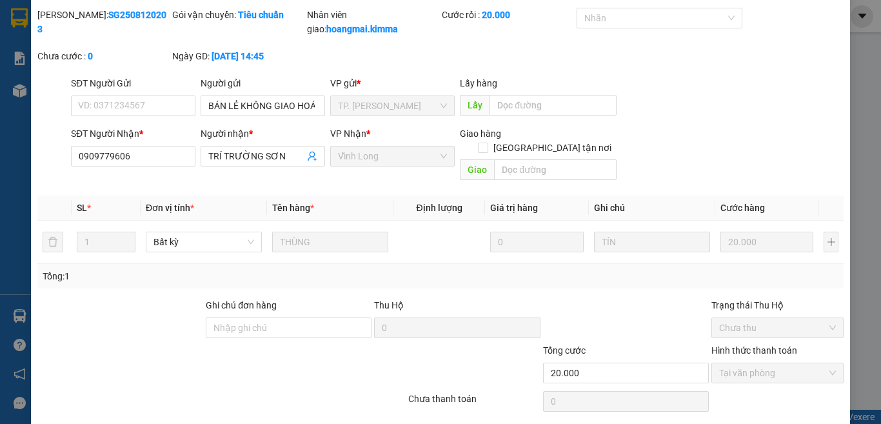
scroll to position [70, 0]
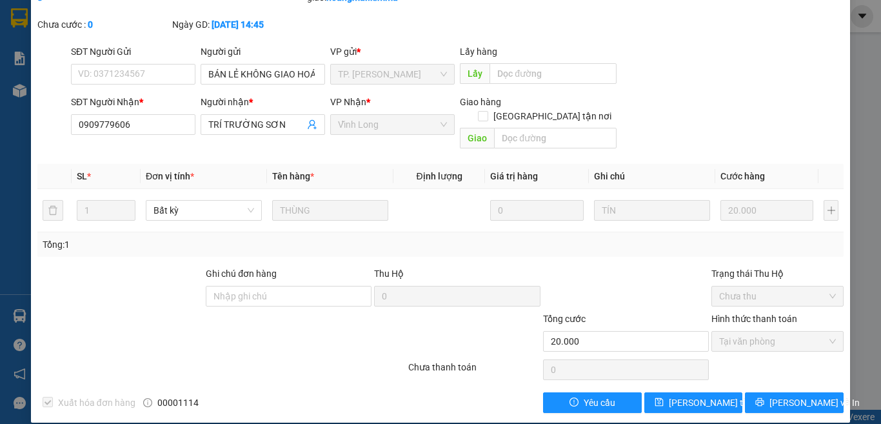
click at [124, 315] on div at bounding box center [154, 333] width 236 height 45
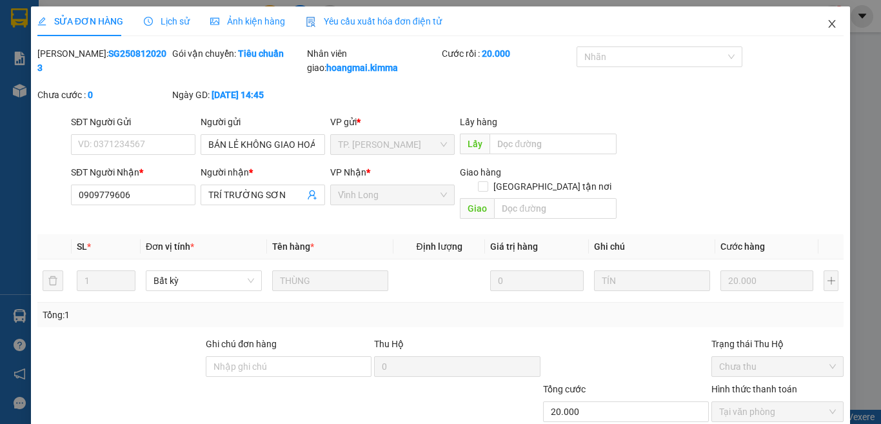
click at [818, 17] on span "Close" at bounding box center [832, 24] width 36 height 36
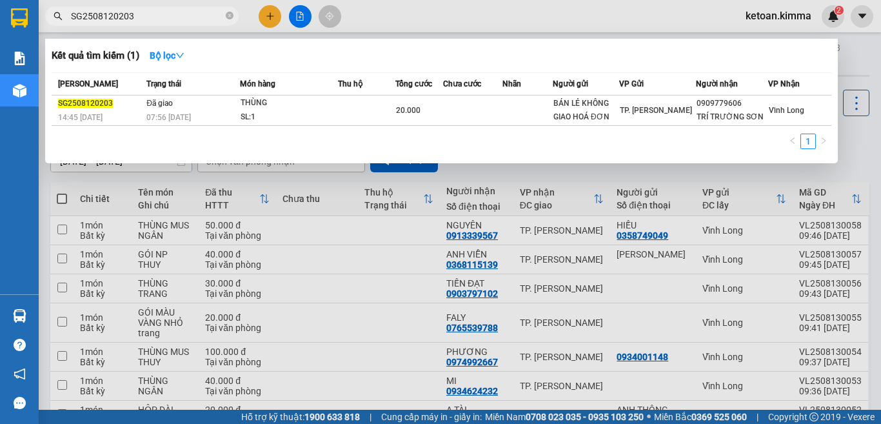
click at [104, 12] on input "SG2508120203" at bounding box center [147, 16] width 152 height 14
paste input "11"
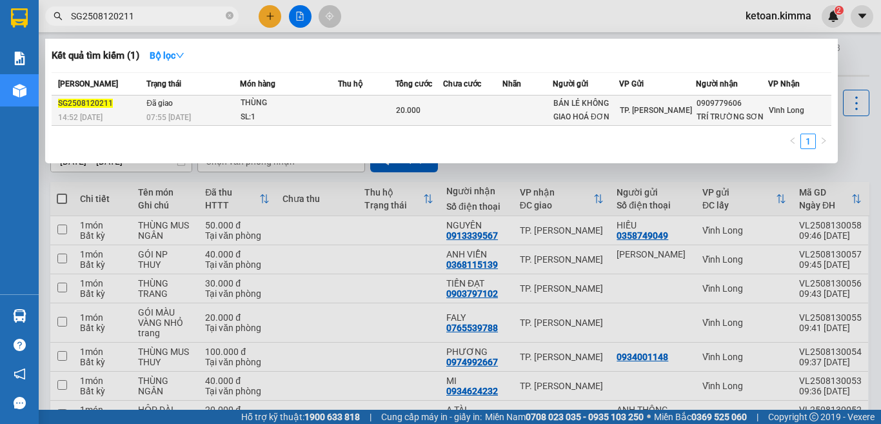
type input "SG2508120211"
click at [219, 109] on td "Đã giao 07:55 - 13/08" at bounding box center [191, 110] width 97 height 30
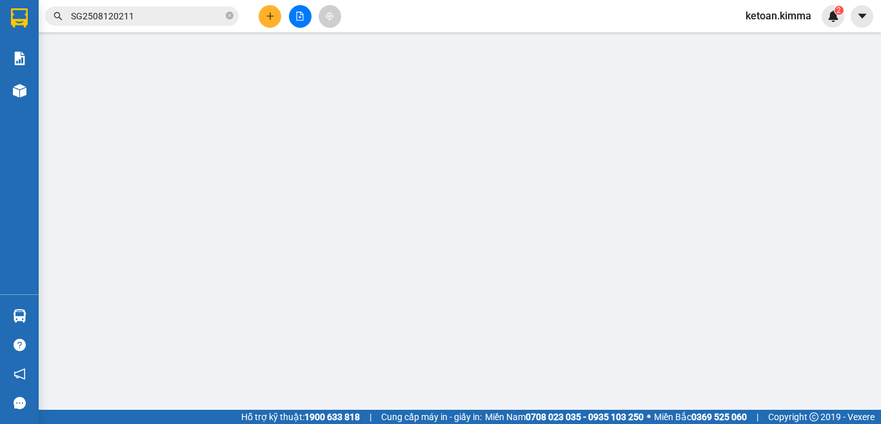
type input "BÁN LẺ KHÔNG GIAO HOÁ ĐƠN"
type input "0909779606"
type input "TRÍ TRƯỜNG SƠN"
type input "20.000"
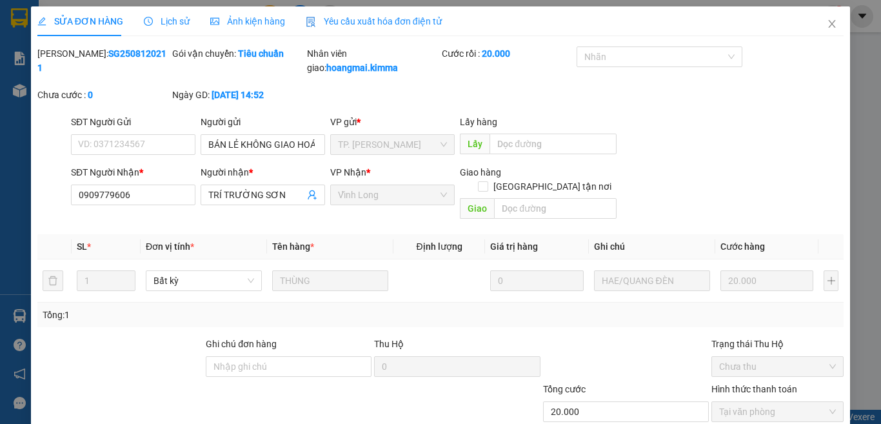
click at [377, 17] on span "Yêu cầu xuất hóa đơn điện tử" at bounding box center [374, 21] width 136 height 10
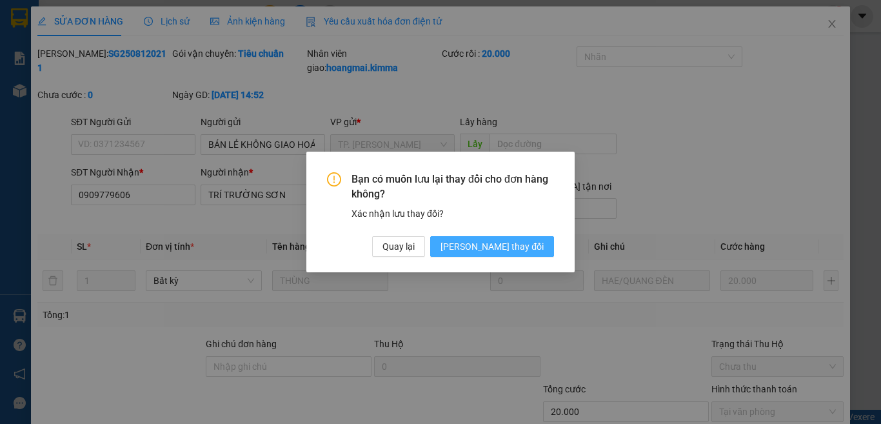
click at [513, 244] on span "Lưu thay đổi" at bounding box center [491, 246] width 103 height 14
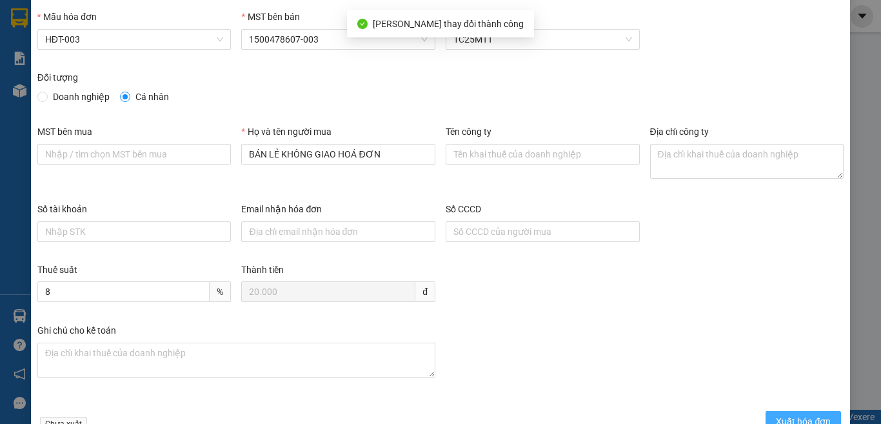
scroll to position [73, 0]
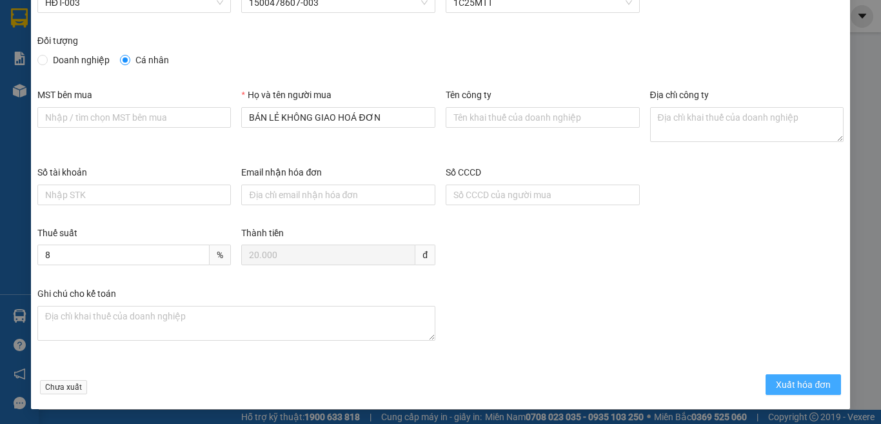
click at [799, 384] on span "Xuất hóa đơn" at bounding box center [803, 384] width 55 height 14
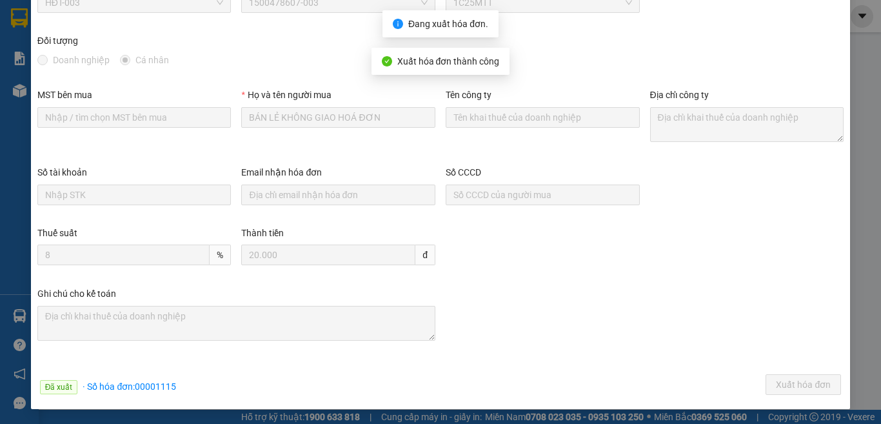
click at [529, 315] on div "Ghi chú cho kế toán" at bounding box center [440, 324] width 816 height 77
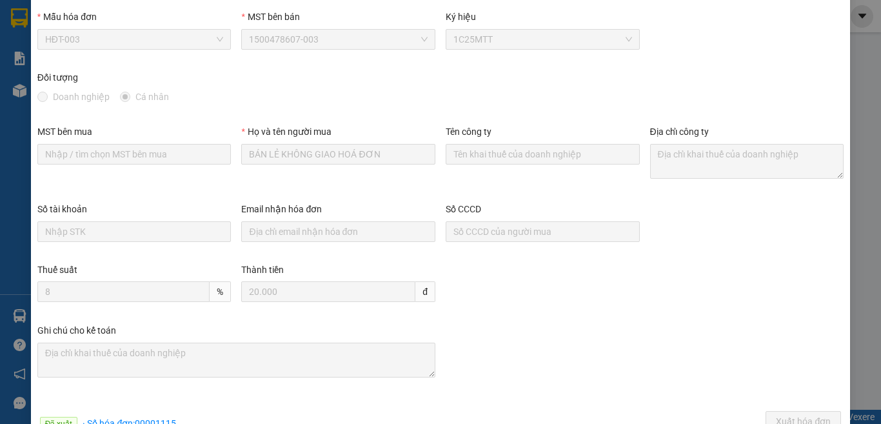
scroll to position [0, 0]
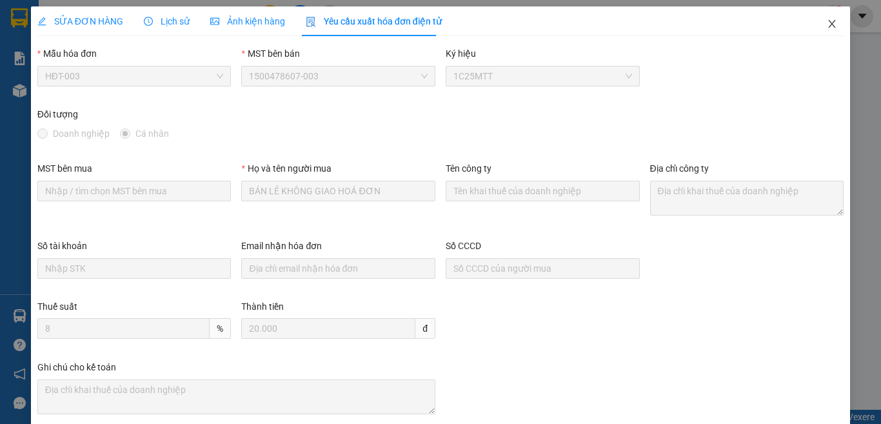
click at [828, 23] on icon "close" at bounding box center [831, 24] width 7 height 8
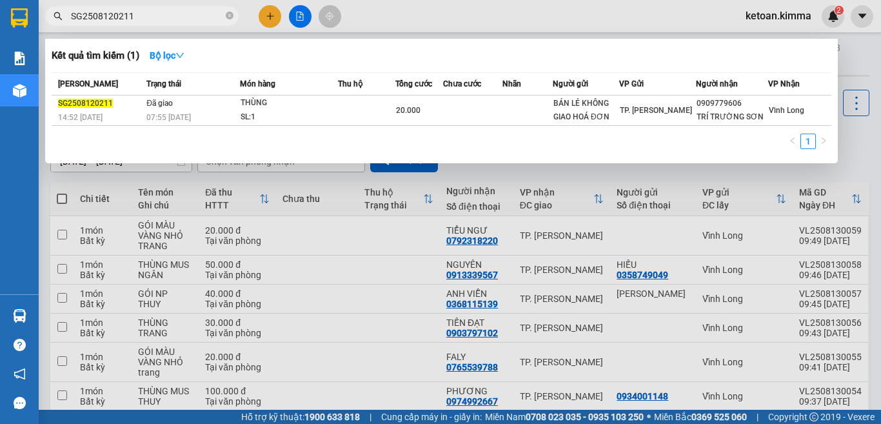
click at [136, 19] on input "SG2508120211" at bounding box center [147, 16] width 152 height 14
paste input "30"
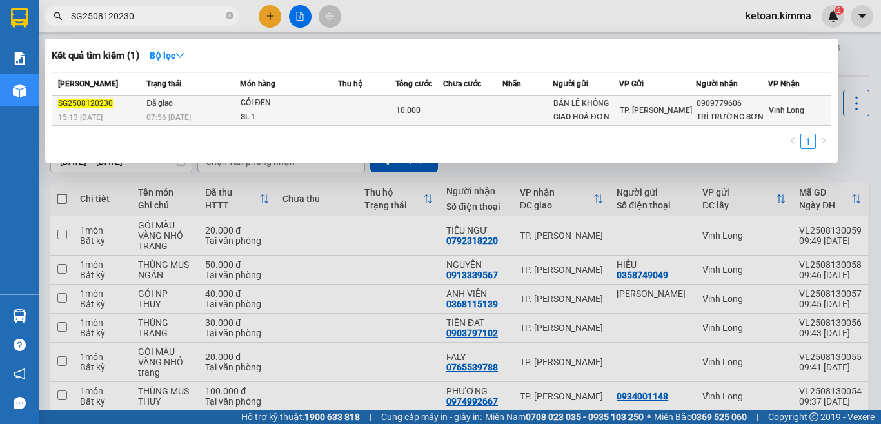
type input "SG2508120230"
click at [199, 117] on div "07:56 - 13/08" at bounding box center [192, 117] width 93 height 14
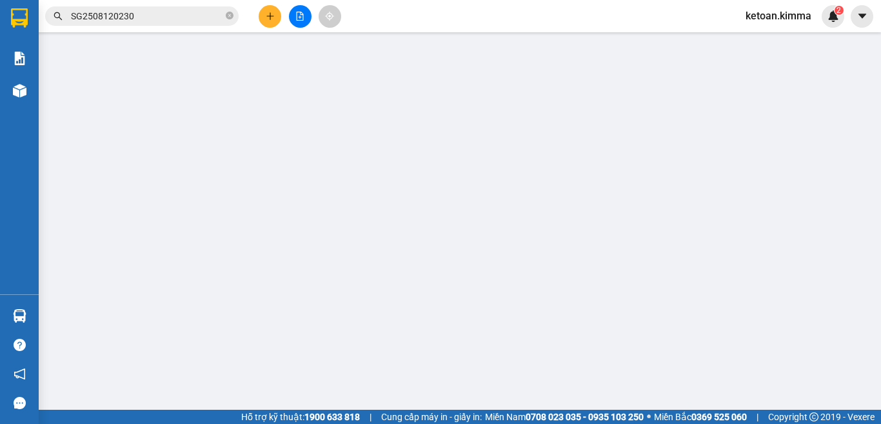
type input "BÁN LẺ KHÔNG GIAO HOÁ ĐƠN"
type input "0909779606"
type input "TRÍ TRƯỜNG SƠN"
type input "10.000"
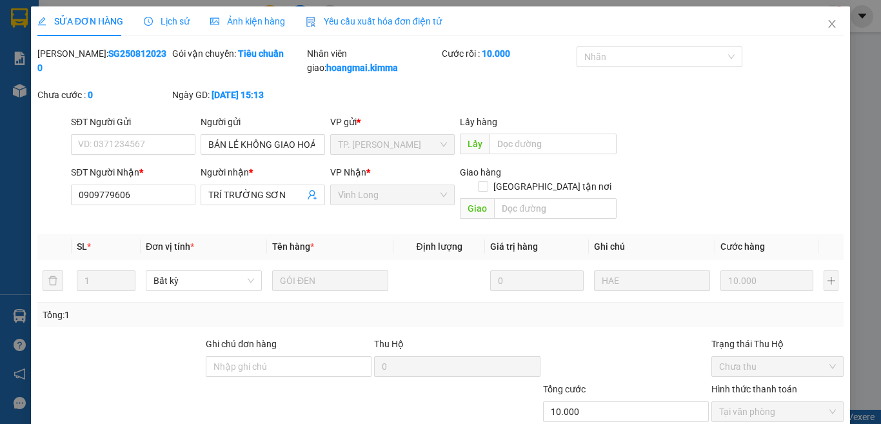
click at [360, 27] on div "Yêu cầu xuất hóa đơn điện tử" at bounding box center [374, 21] width 136 height 14
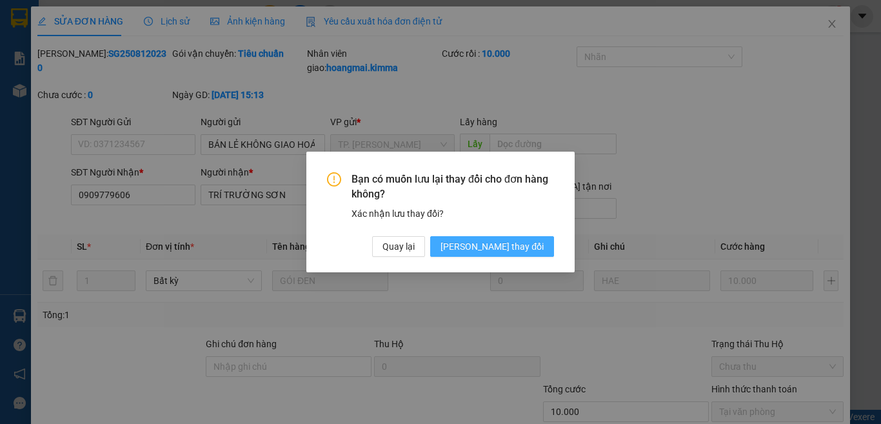
click at [533, 251] on span "Lưu thay đổi" at bounding box center [491, 246] width 103 height 14
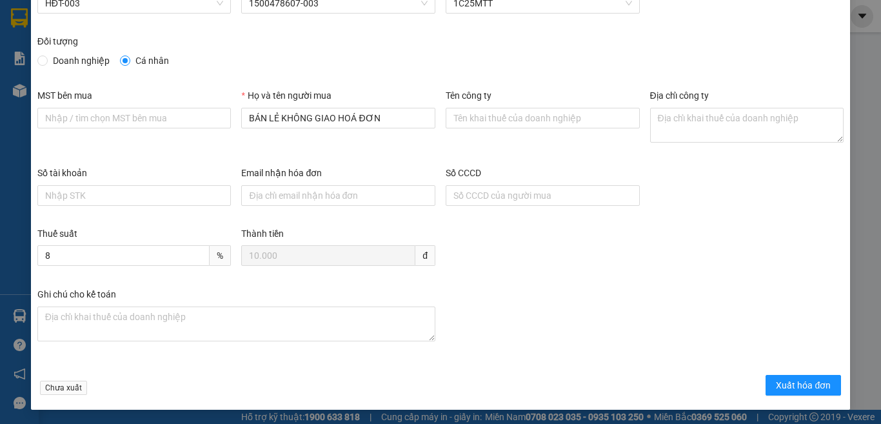
scroll to position [73, 0]
click at [781, 383] on span "Xuất hóa đơn" at bounding box center [803, 384] width 55 height 14
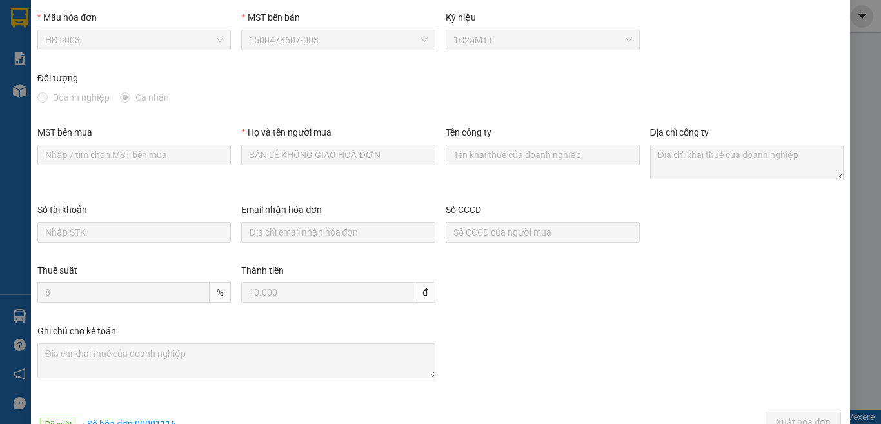
scroll to position [0, 0]
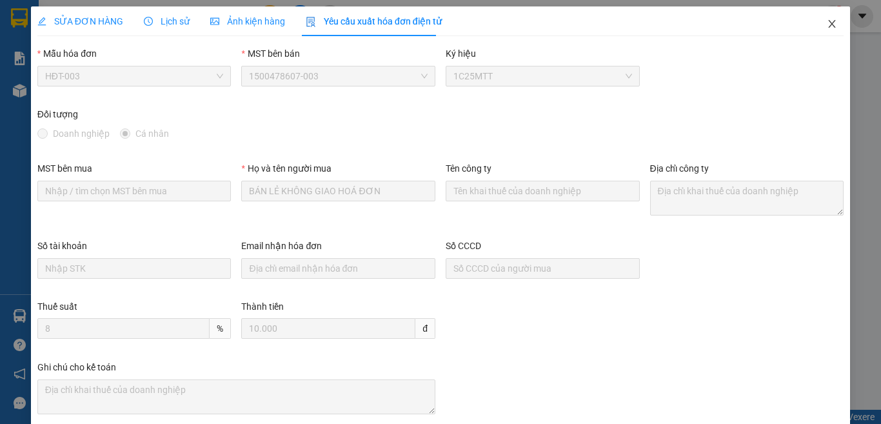
click at [827, 20] on icon "close" at bounding box center [832, 24] width 10 height 10
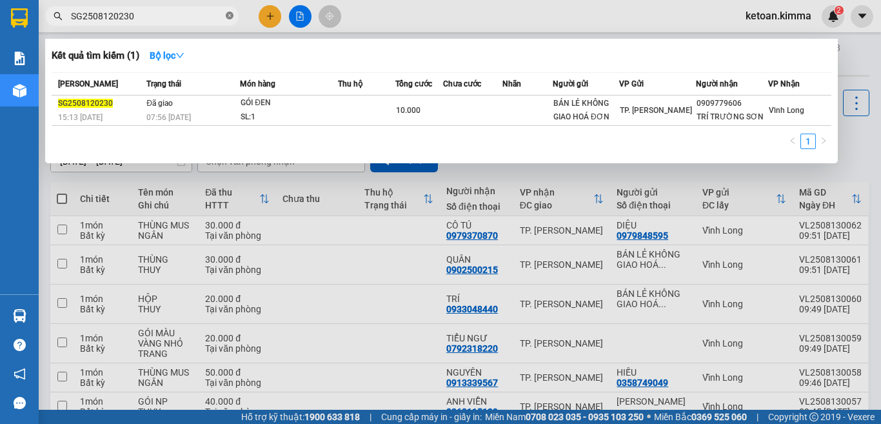
click at [228, 15] on icon "close-circle" at bounding box center [230, 16] width 8 height 8
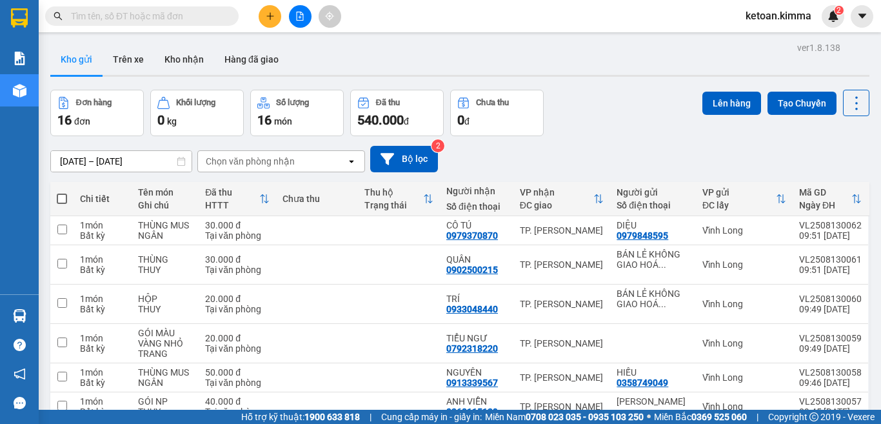
click at [620, 118] on div "Đơn hàng 16 đơn Khối lượng 0 kg Số lượng 16 món Đã thu 540.000 đ Chưa thu 0 đ L…" at bounding box center [459, 113] width 819 height 46
click at [106, 16] on input "text" at bounding box center [147, 16] width 152 height 14
paste input "SG2508120234"
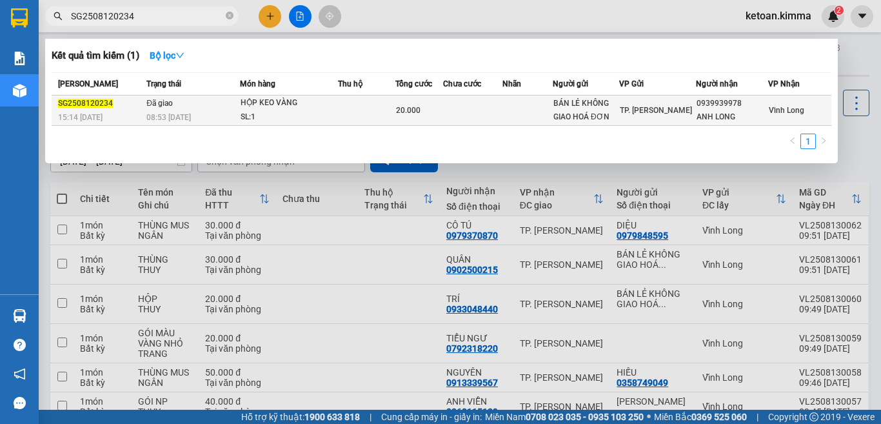
type input "SG2508120234"
click at [198, 113] on div "08:53 - 13/08" at bounding box center [192, 117] width 93 height 14
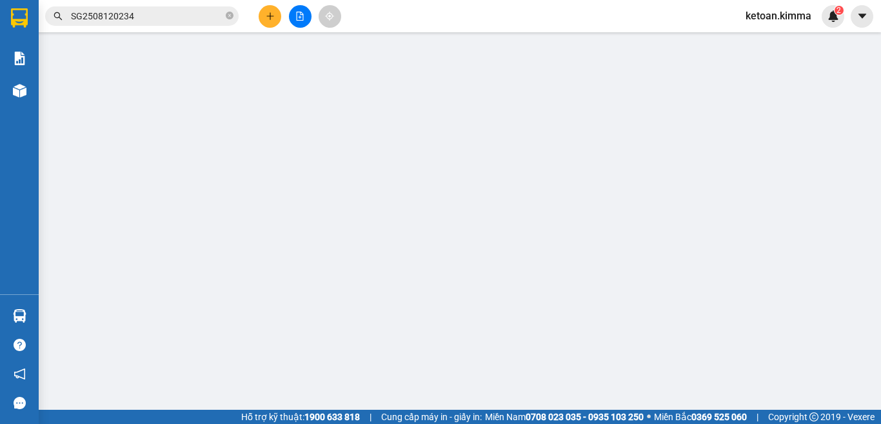
type input "BÁN LẺ KHÔNG GIAO HOÁ ĐƠN"
type input "0939939978"
type input "ANH LONG"
type input "20.000"
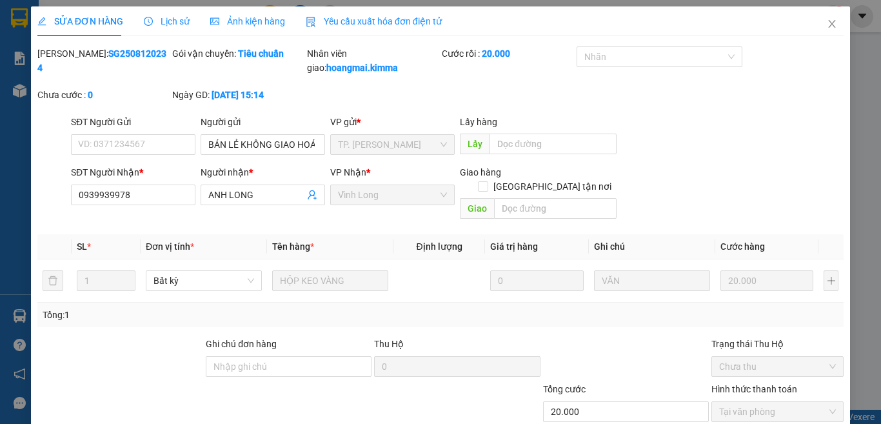
click at [382, 21] on span "Yêu cầu xuất hóa đơn điện tử" at bounding box center [374, 21] width 136 height 10
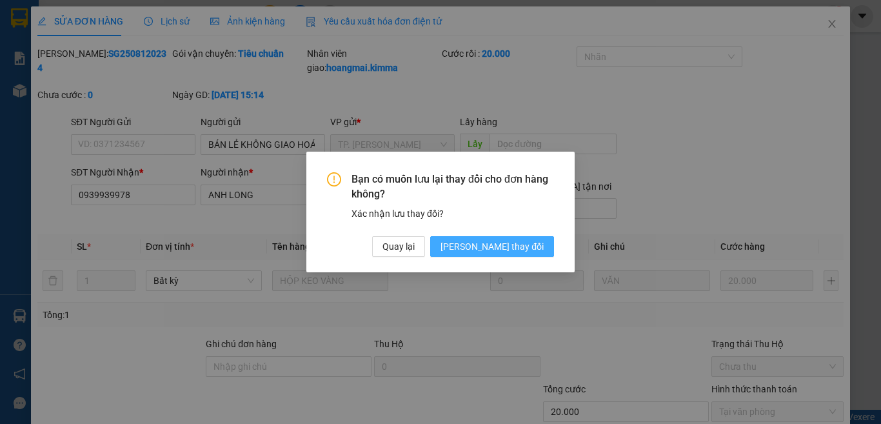
click at [505, 246] on span "Lưu thay đổi" at bounding box center [491, 246] width 103 height 14
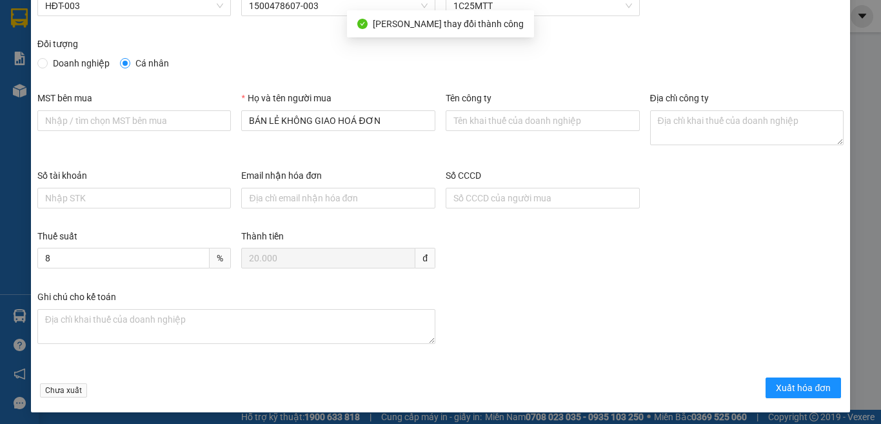
scroll to position [73, 0]
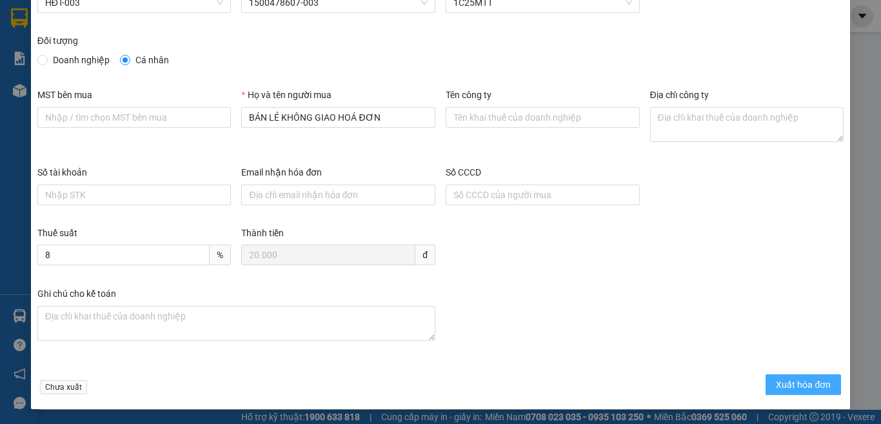
click at [779, 387] on span "Xuất hóa đơn" at bounding box center [803, 384] width 55 height 14
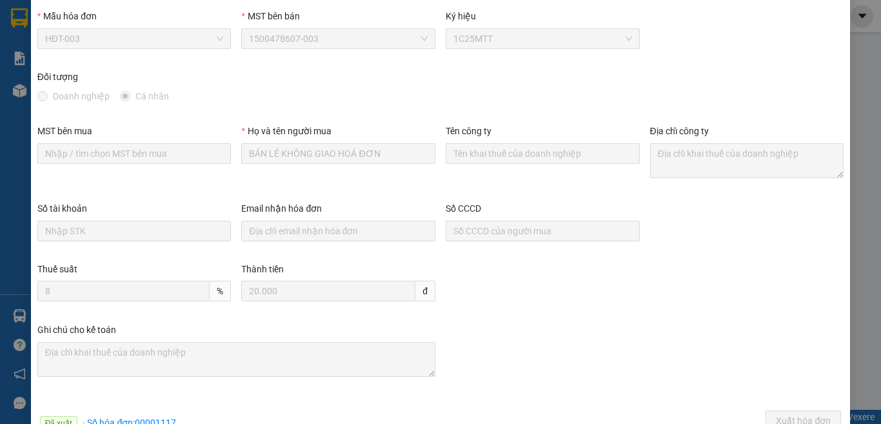
scroll to position [0, 0]
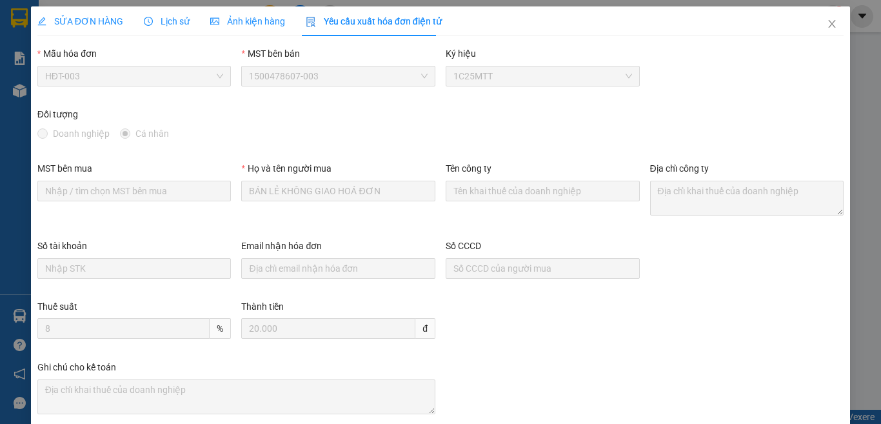
click at [110, 18] on span "SỬA ĐƠN HÀNG" at bounding box center [80, 21] width 86 height 10
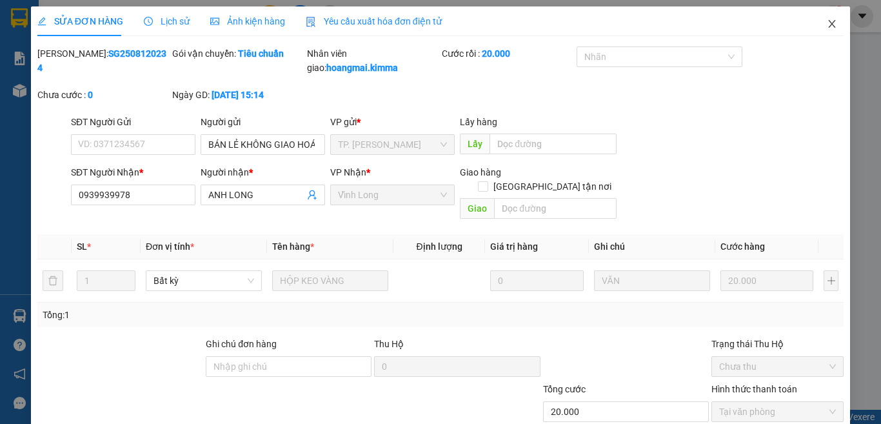
click at [827, 23] on icon "close" at bounding box center [832, 24] width 10 height 10
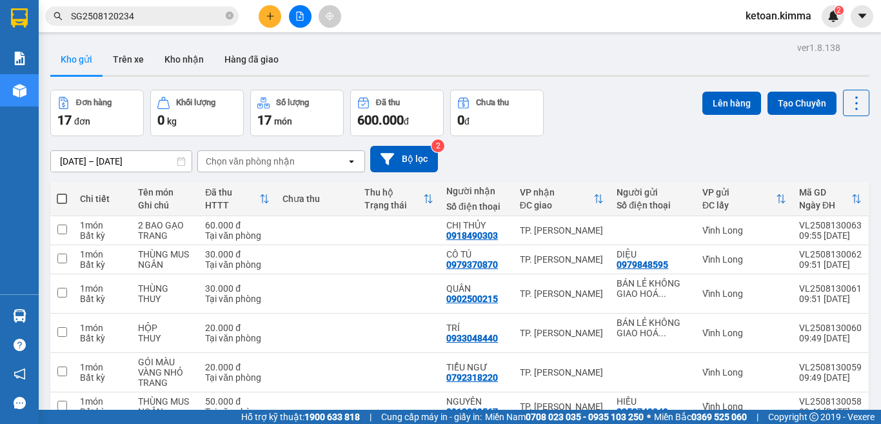
click at [103, 10] on input "SG2508120234" at bounding box center [147, 16] width 152 height 14
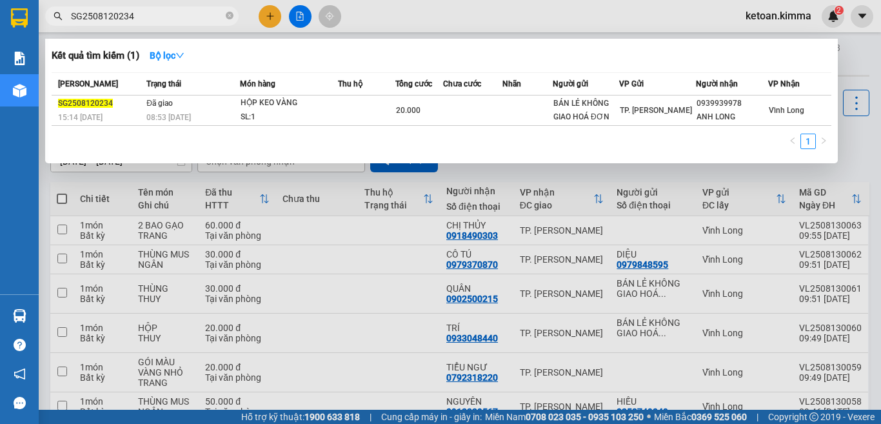
click at [103, 10] on input "SG2508120234" at bounding box center [147, 16] width 152 height 14
paste input "7"
click at [111, 13] on input "SG2508120237" at bounding box center [147, 16] width 152 height 14
paste input "8"
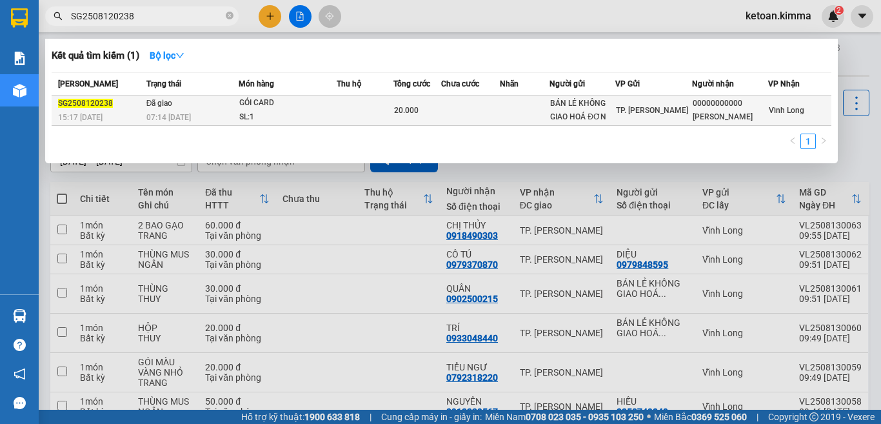
type input "SG2508120238"
click at [182, 114] on span "07:14 - 13/08" at bounding box center [168, 117] width 44 height 9
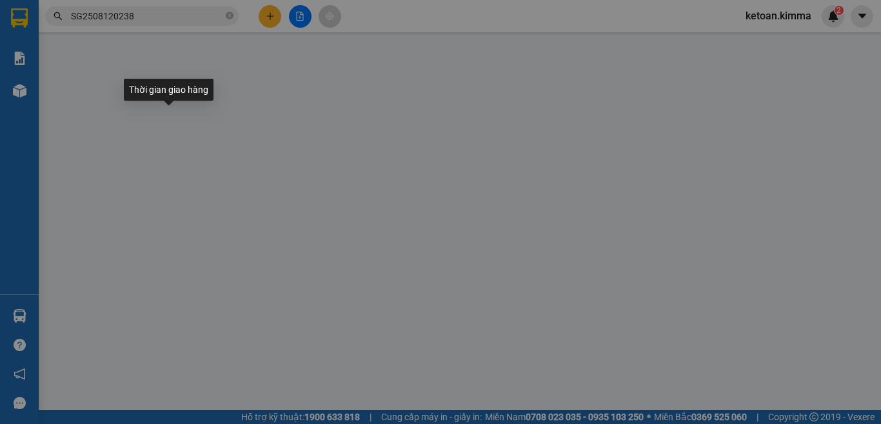
type input "BÁN LẺ KHÔNG GIAO HOÁ ĐƠN"
type input "00000000000"
type input "TẤN PHÁT"
type input "20.000"
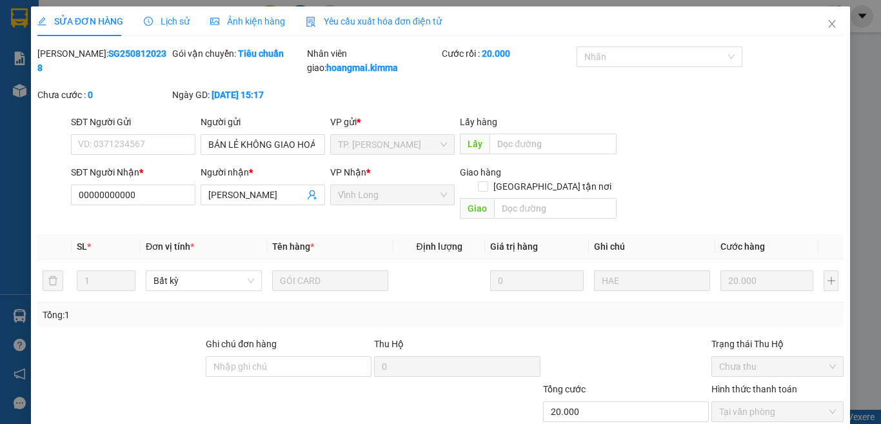
click at [406, 23] on span "Yêu cầu xuất hóa đơn điện tử" at bounding box center [374, 21] width 136 height 10
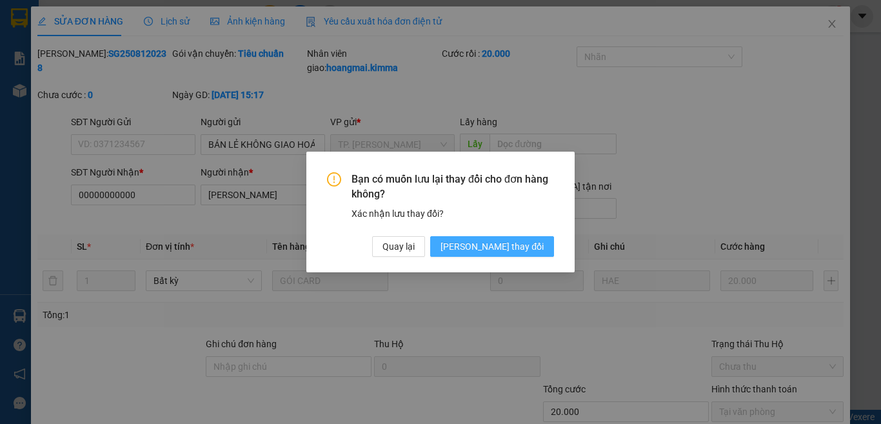
click at [517, 237] on button "Lưu thay đổi" at bounding box center [492, 246] width 124 height 21
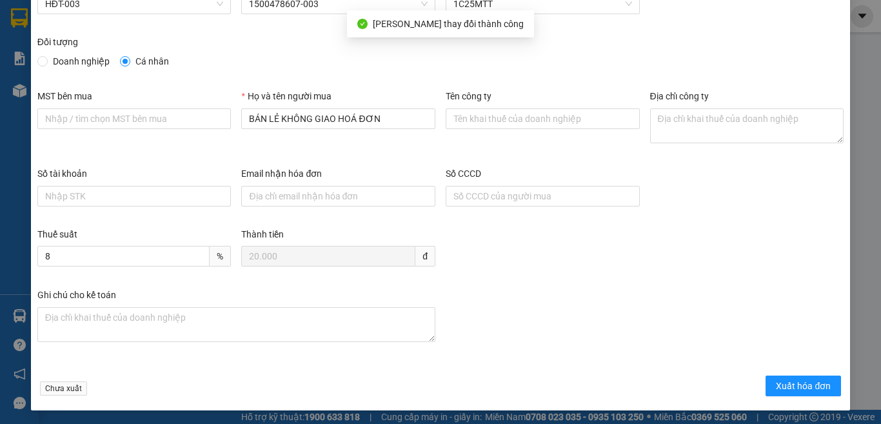
scroll to position [73, 0]
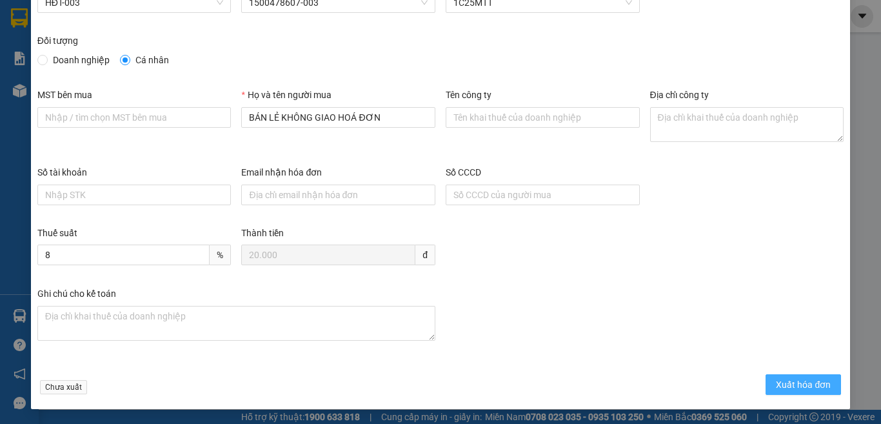
click at [803, 393] on button "Xuất hóa đơn" at bounding box center [802, 384] width 75 height 21
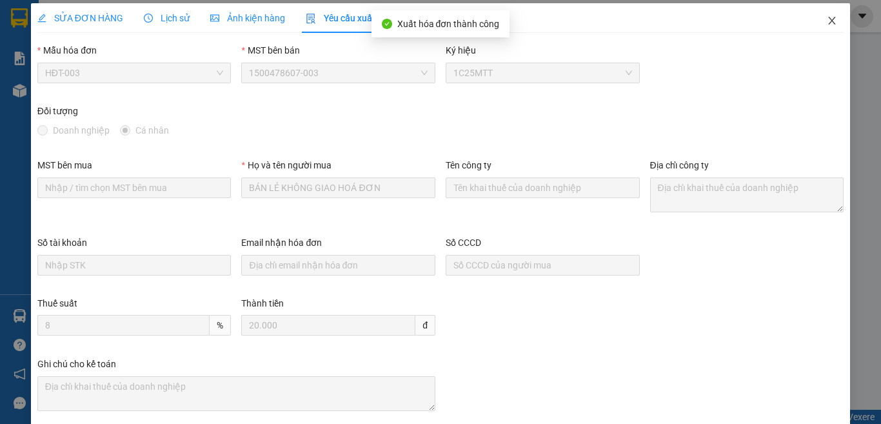
scroll to position [0, 0]
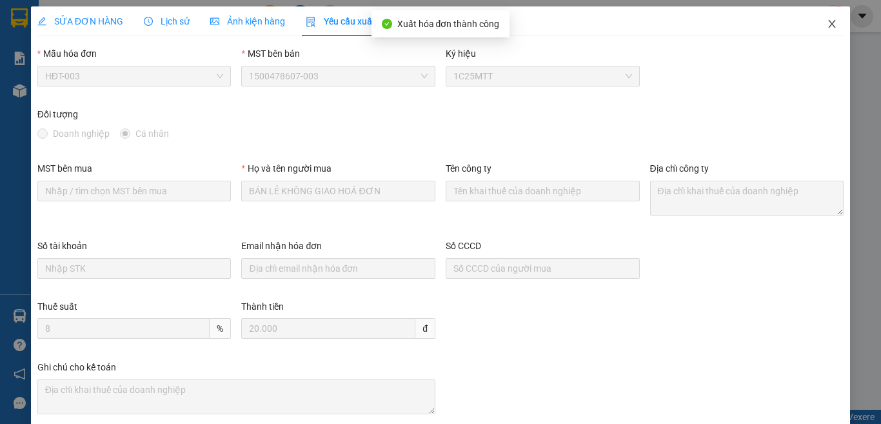
click at [828, 24] on icon "close" at bounding box center [831, 24] width 7 height 8
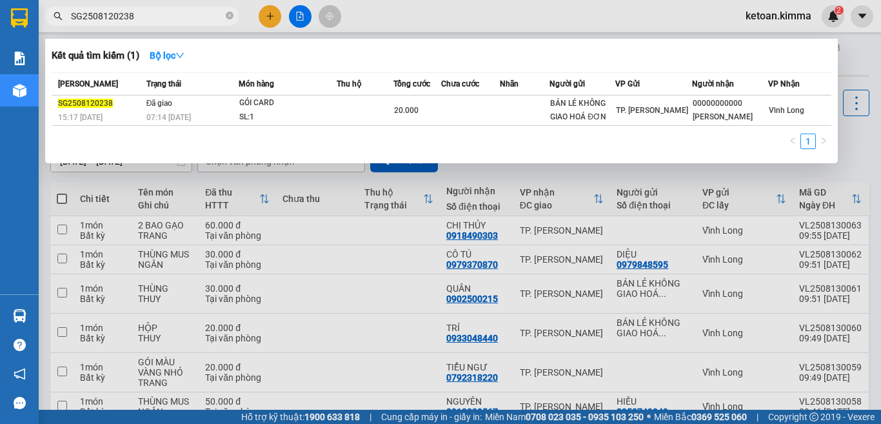
click at [143, 14] on input "SG2508120238" at bounding box center [147, 16] width 152 height 14
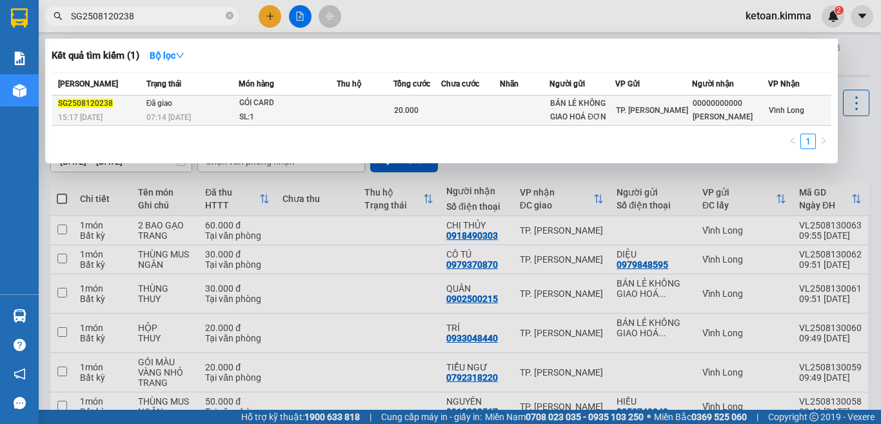
click at [218, 118] on div "07:14 - 13/08" at bounding box center [192, 117] width 92 height 14
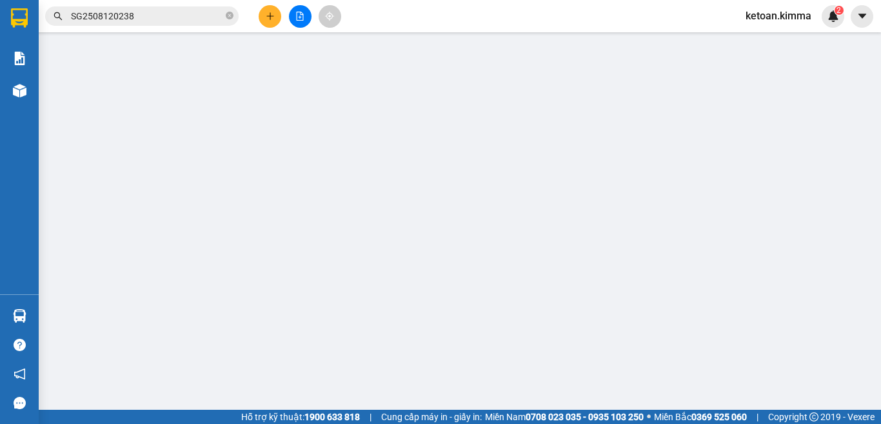
type input "BÁN LẺ KHÔNG GIAO HOÁ ĐƠN"
type input "00000000000"
type input "TẤN PHÁT"
type input "20.000"
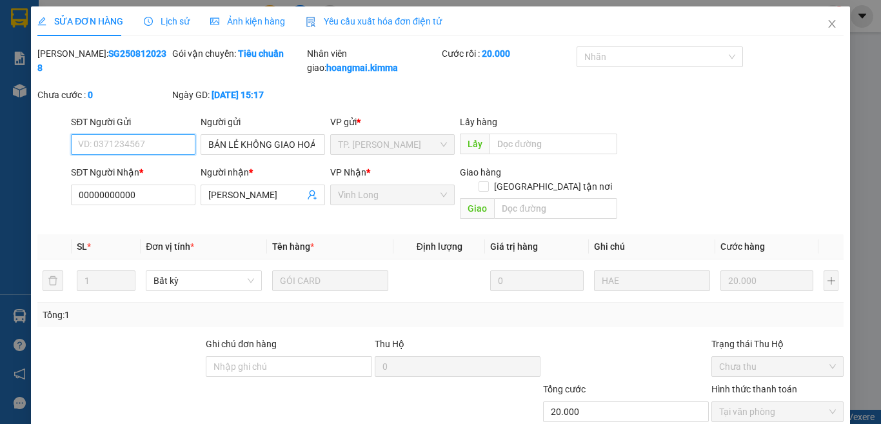
checkbox input "true"
click at [827, 21] on icon "close" at bounding box center [832, 24] width 10 height 10
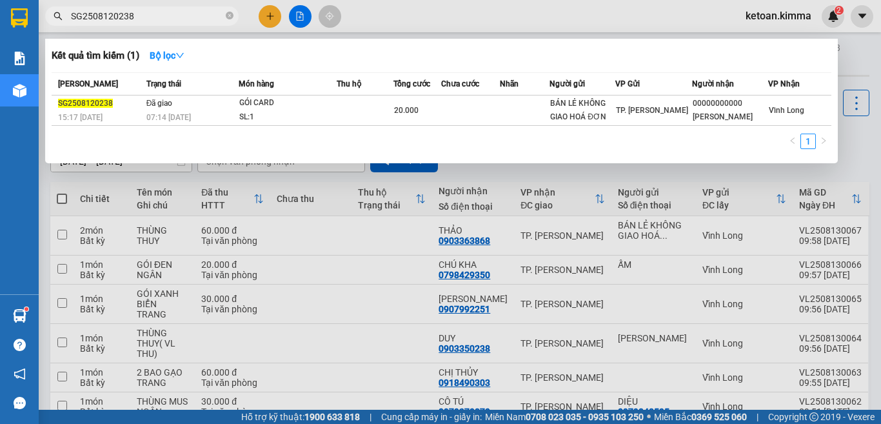
click at [144, 22] on input "SG2508120238" at bounding box center [147, 16] width 152 height 14
paste input "40"
click at [126, 16] on input "SG2508120240" at bounding box center [147, 16] width 152 height 14
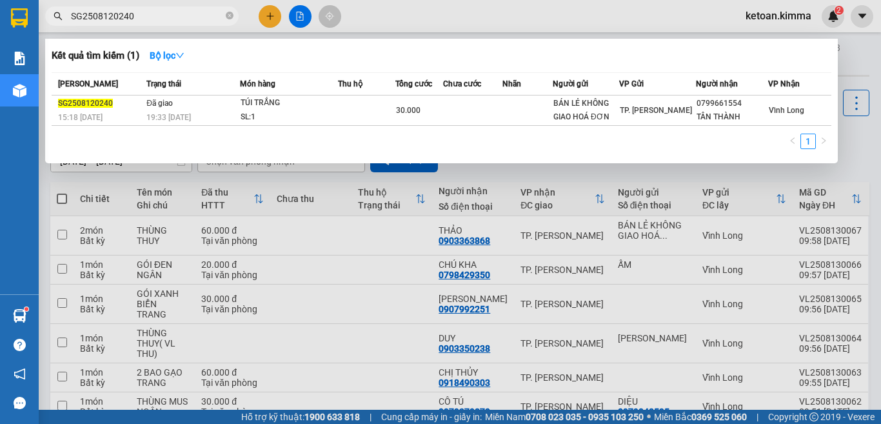
paste input "51"
type input "SG2508120251"
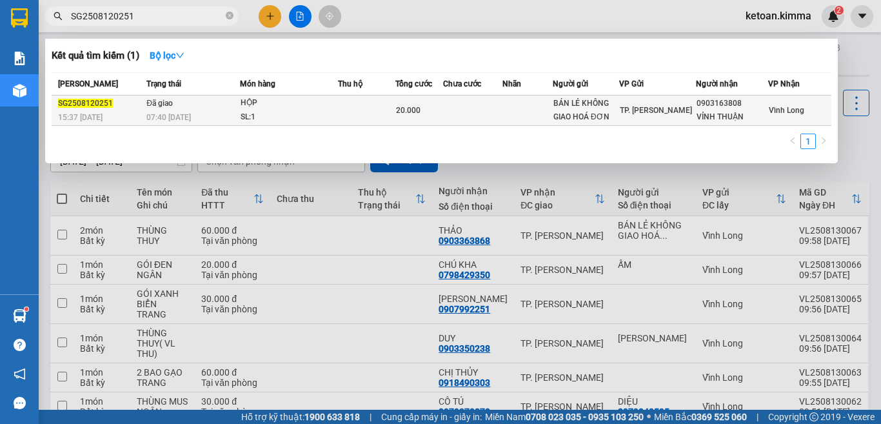
click at [228, 111] on div "07:40 - 13/08" at bounding box center [192, 117] width 93 height 14
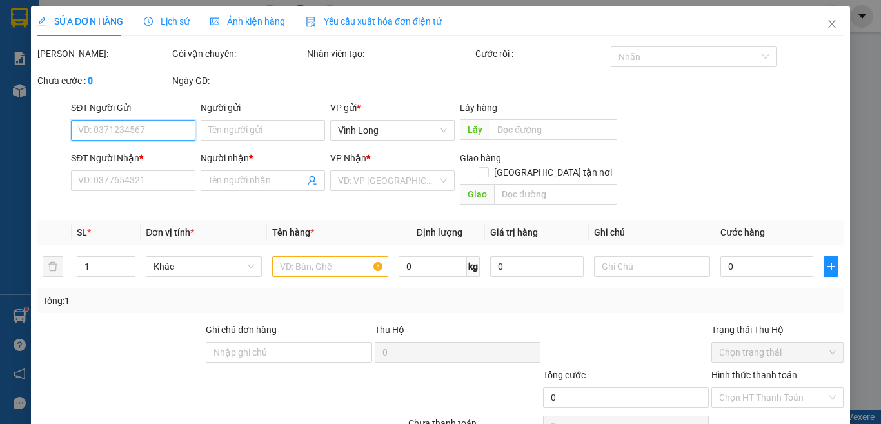
type input "BÁN LẺ KHÔNG GIAO HOÁ ĐƠN"
type input "0903163808"
type input "VỈNH THUẬN"
type input "20.000"
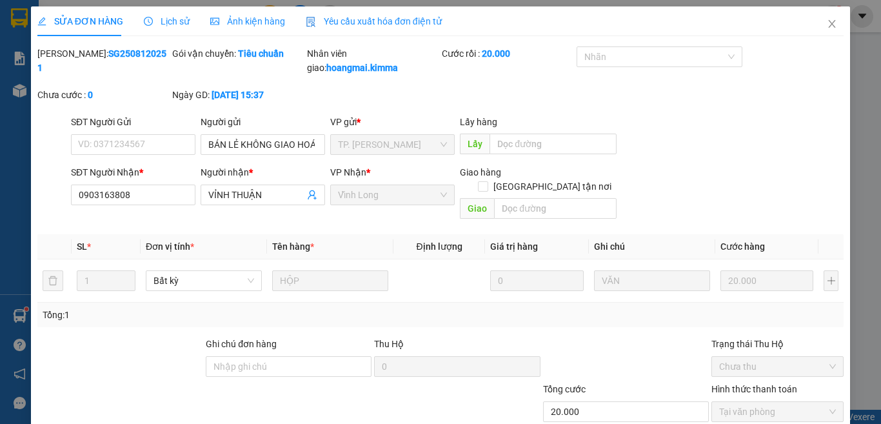
click at [366, 23] on span "Yêu cầu xuất hóa đơn điện tử" at bounding box center [374, 21] width 136 height 10
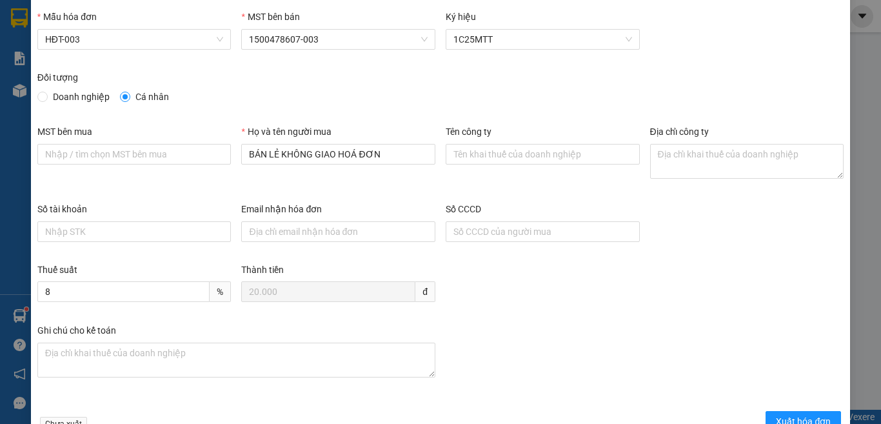
scroll to position [73, 0]
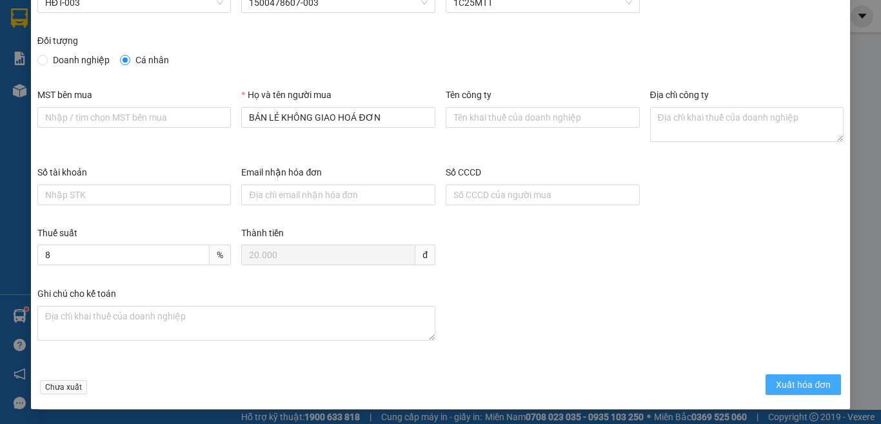
click at [798, 384] on span "Xuất hóa đơn" at bounding box center [803, 384] width 55 height 14
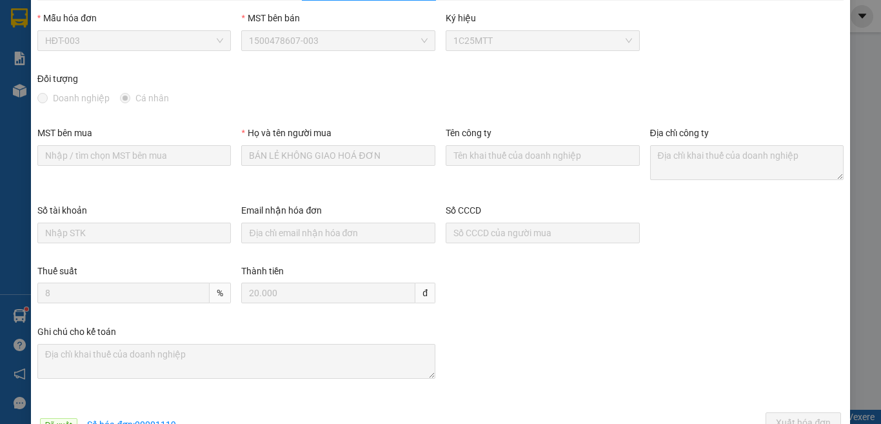
scroll to position [0, 0]
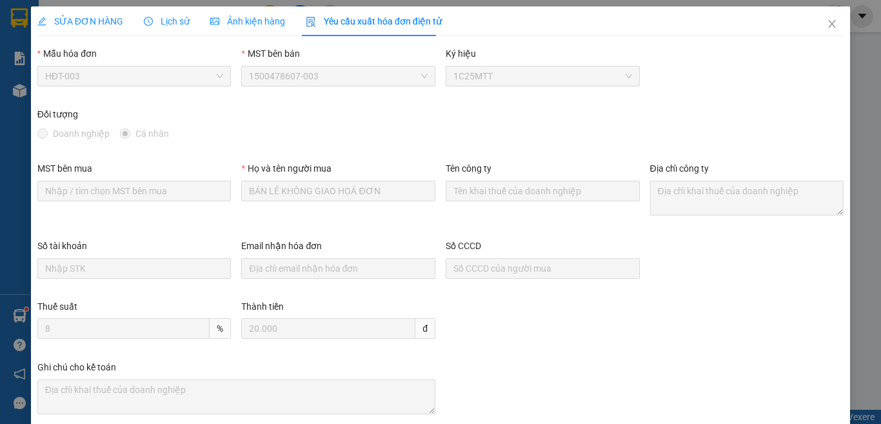
click at [105, 26] on span "SỬA ĐƠN HÀNG" at bounding box center [80, 21] width 86 height 10
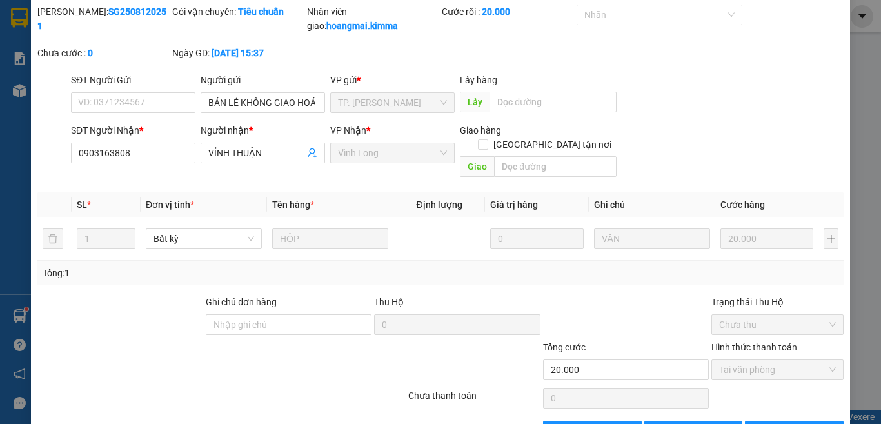
scroll to position [70, 0]
